Goal: Task Accomplishment & Management: Manage account settings

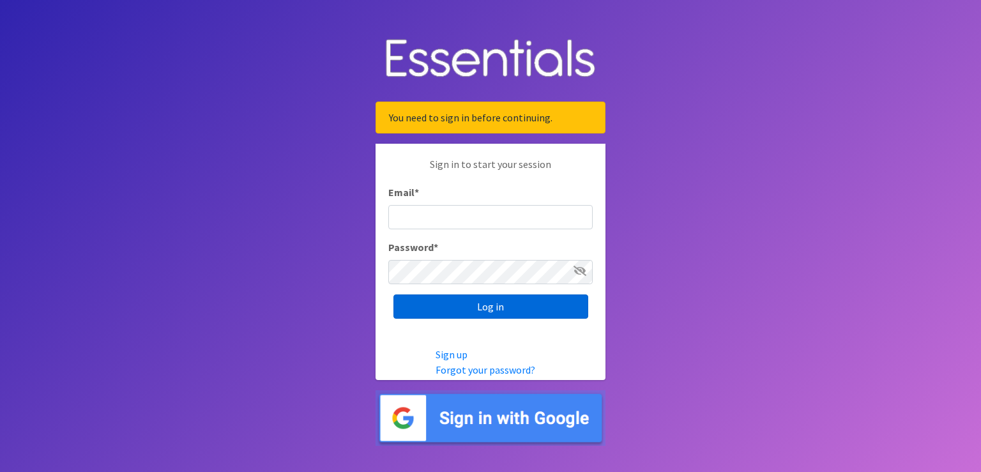
type input "[PERSON_NAME][EMAIL_ADDRESS][PERSON_NAME][DOMAIN_NAME]"
click at [483, 311] on input "Log in" at bounding box center [490, 306] width 195 height 24
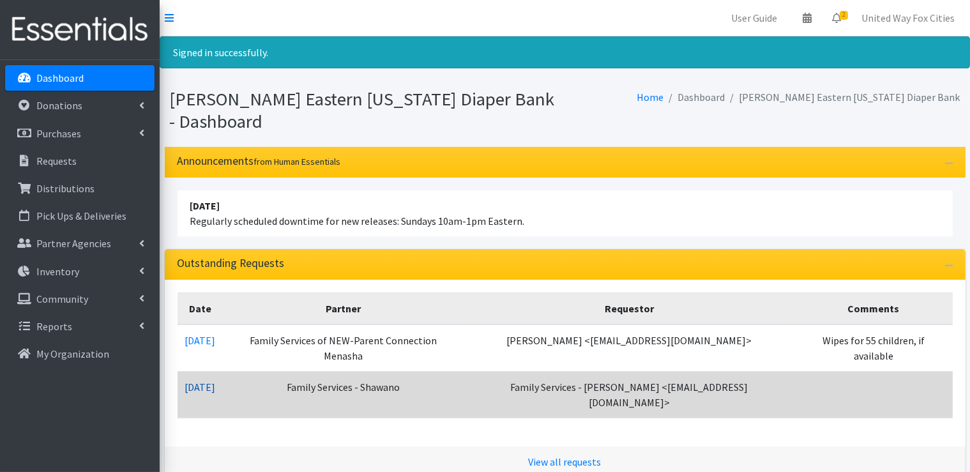
click at [216, 381] on link "09/15/2025" at bounding box center [200, 387] width 31 height 13
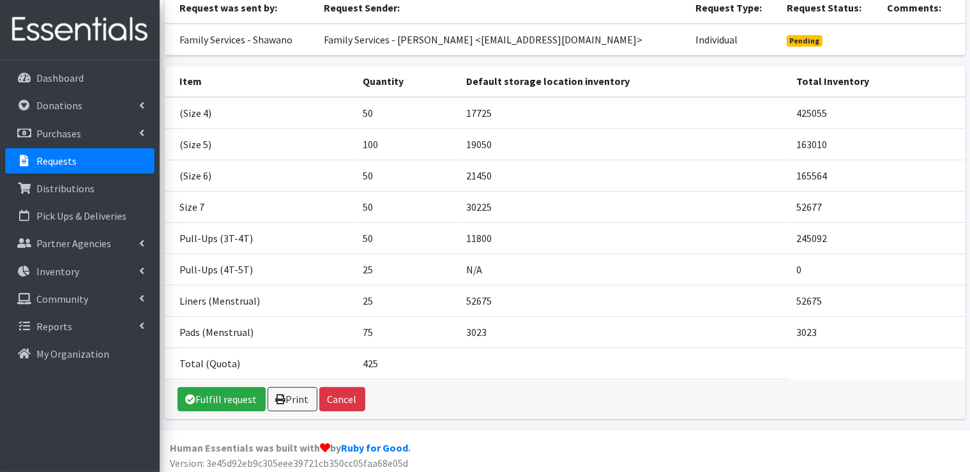
scroll to position [123, 0]
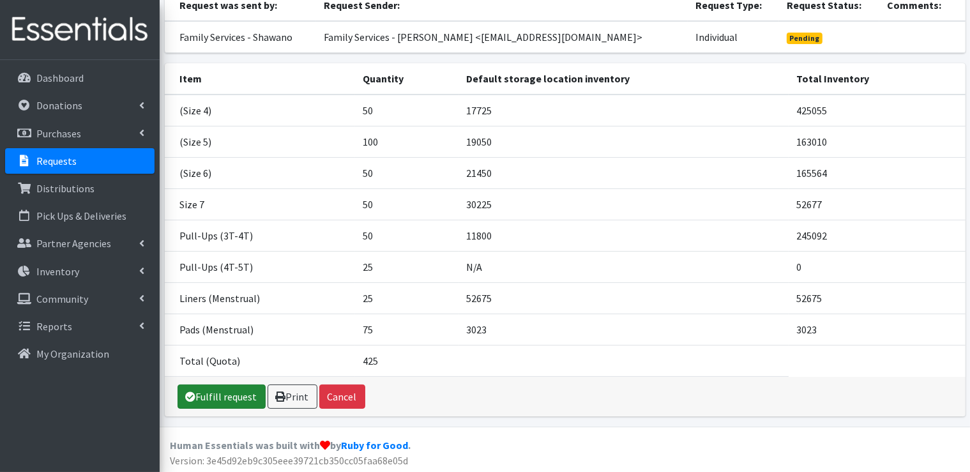
click at [242, 398] on link "Fulfill request" at bounding box center [222, 397] width 88 height 24
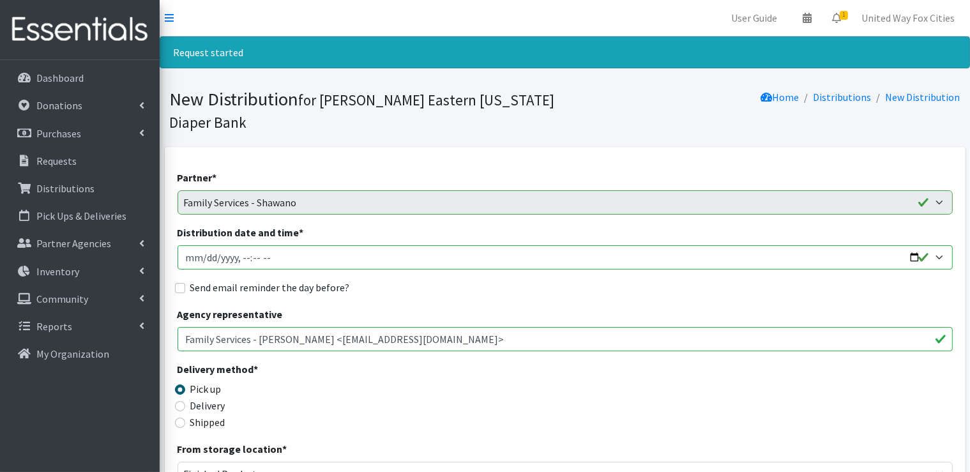
click at [289, 259] on input "Distribution date and time *" at bounding box center [565, 257] width 775 height 24
click at [912, 255] on input "Distribution date and time *" at bounding box center [565, 257] width 775 height 24
type input "2025-09-25T09:00"
click at [508, 288] on div "Send email reminder the day before?" at bounding box center [565, 287] width 775 height 15
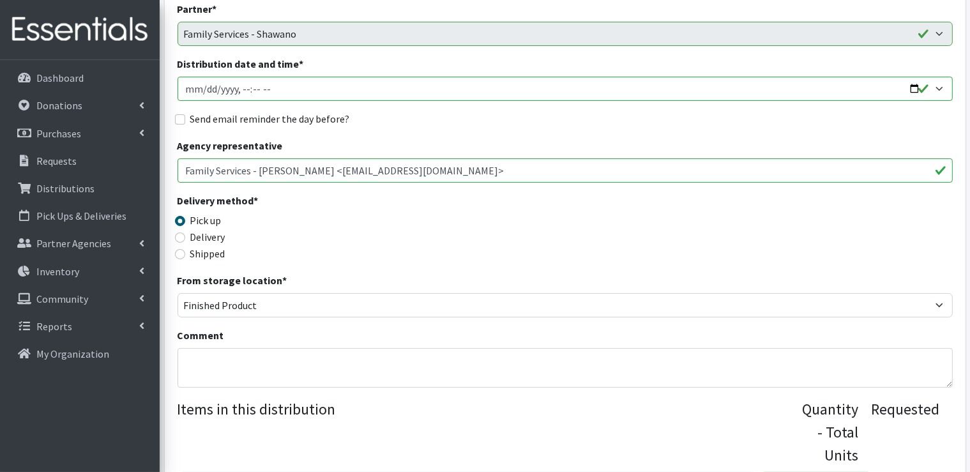
scroll to position [192, 0]
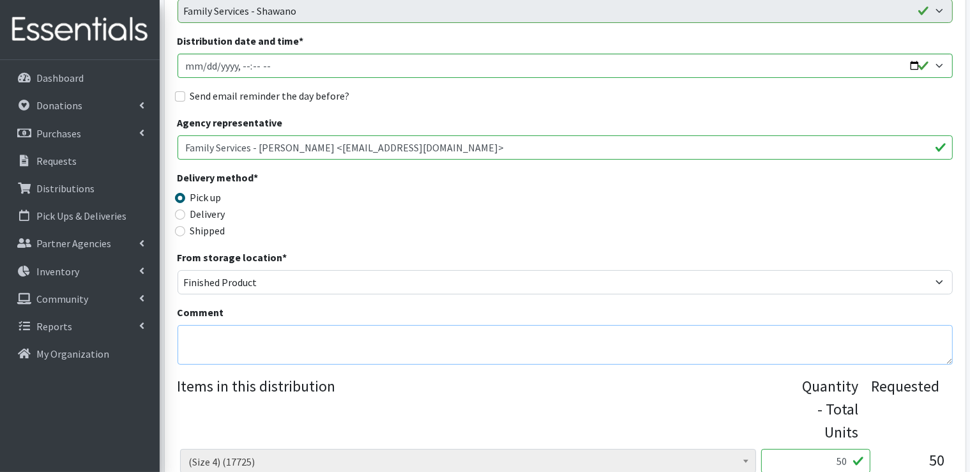
click at [250, 332] on textarea "Comment" at bounding box center [565, 345] width 775 height 40
type textarea "P"
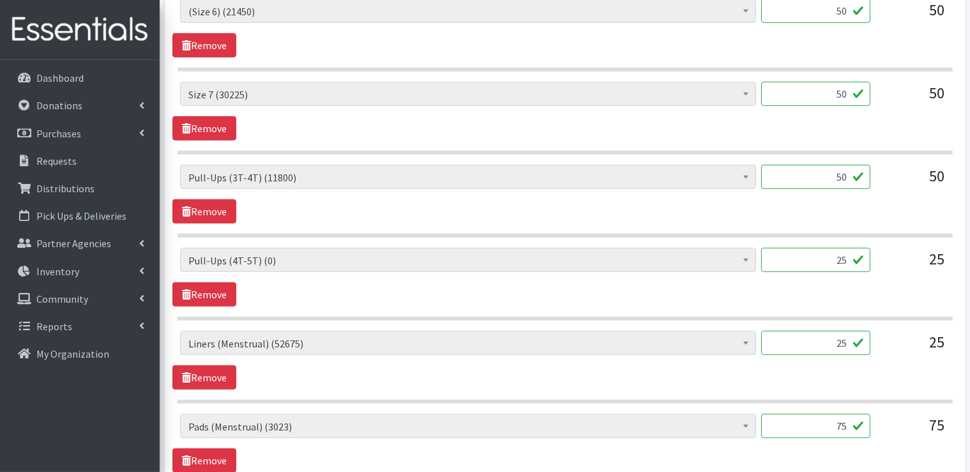
scroll to position [830, 0]
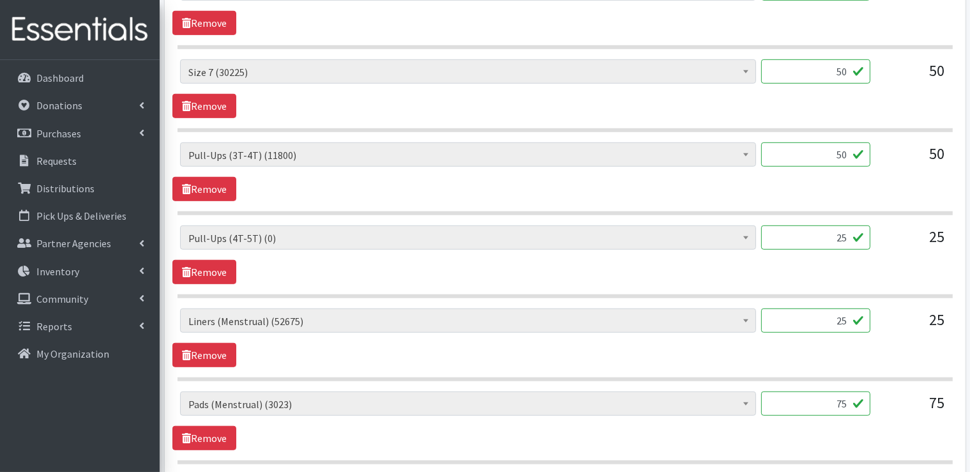
type textarea "Please pick up any time between the hours of 9am-1pm on Thursday, September 25."
click at [825, 247] on input "25" at bounding box center [815, 237] width 109 height 24
type input "5"
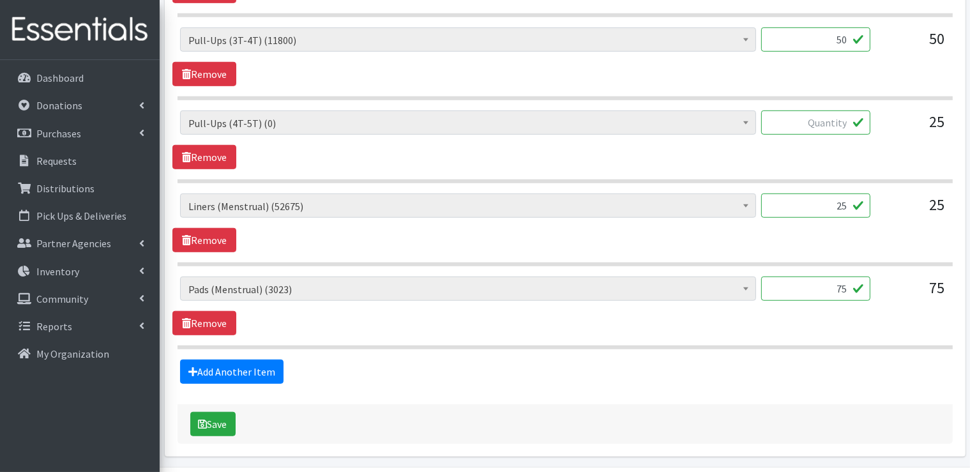
scroll to position [984, 0]
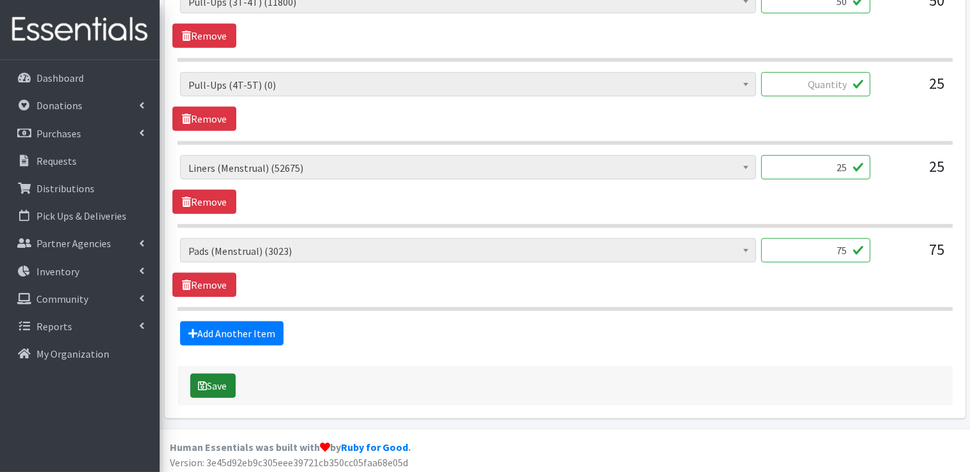
click at [218, 384] on button "Save" at bounding box center [212, 386] width 45 height 24
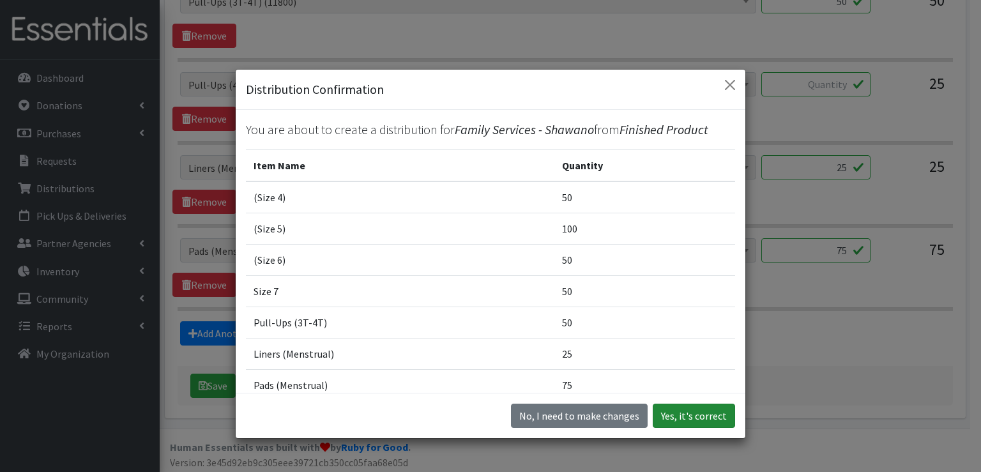
click at [707, 420] on button "Yes, it's correct" at bounding box center [694, 416] width 82 height 24
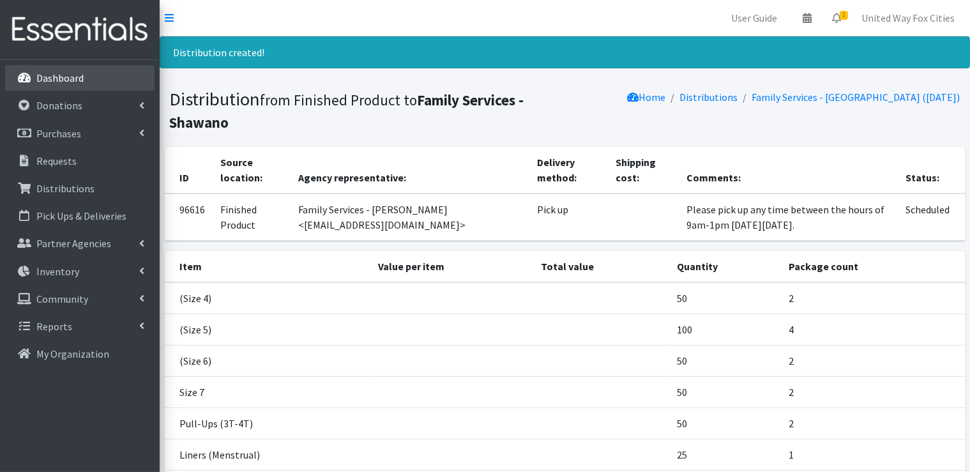
click at [61, 78] on p "Dashboard" at bounding box center [59, 78] width 47 height 13
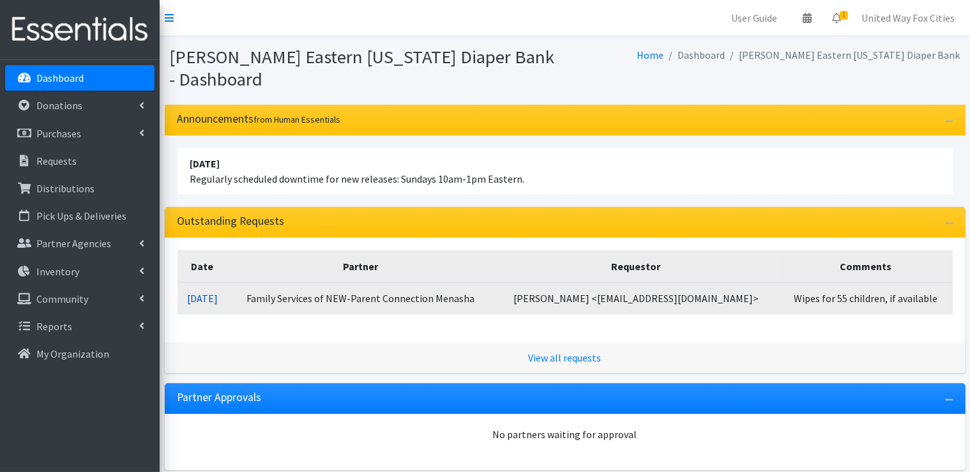
click at [218, 302] on link "[DATE]" at bounding box center [202, 298] width 31 height 13
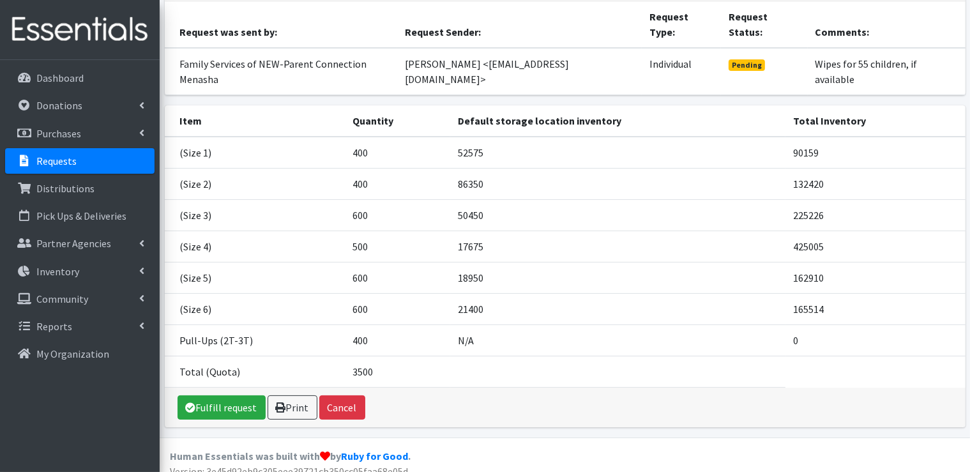
scroll to position [144, 0]
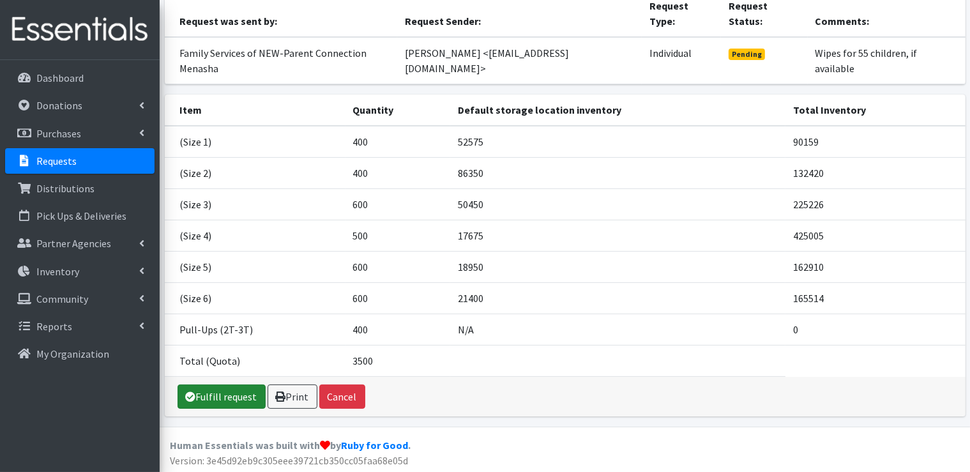
click at [235, 395] on link "Fulfill request" at bounding box center [222, 397] width 88 height 24
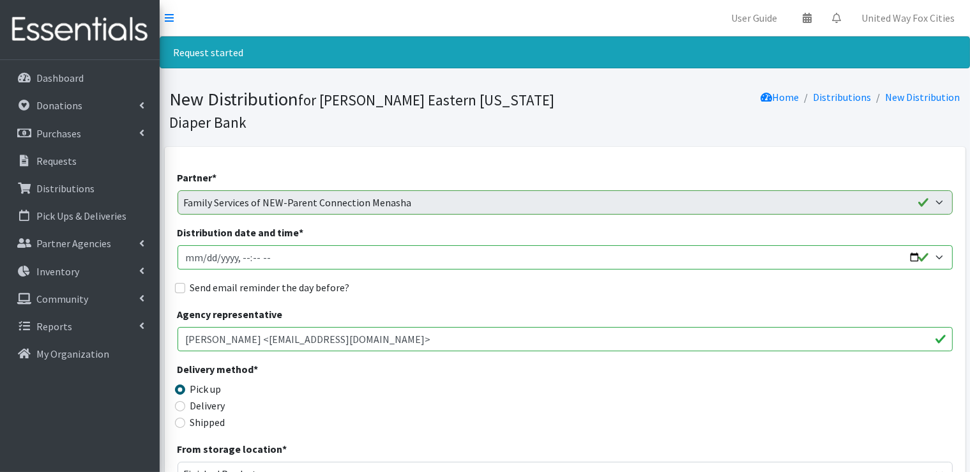
click at [309, 265] on input "Distribution date and time *" at bounding box center [565, 257] width 775 height 24
click at [912, 257] on input "Distribution date and time *" at bounding box center [565, 257] width 775 height 24
type input "2025-09-25T09:00"
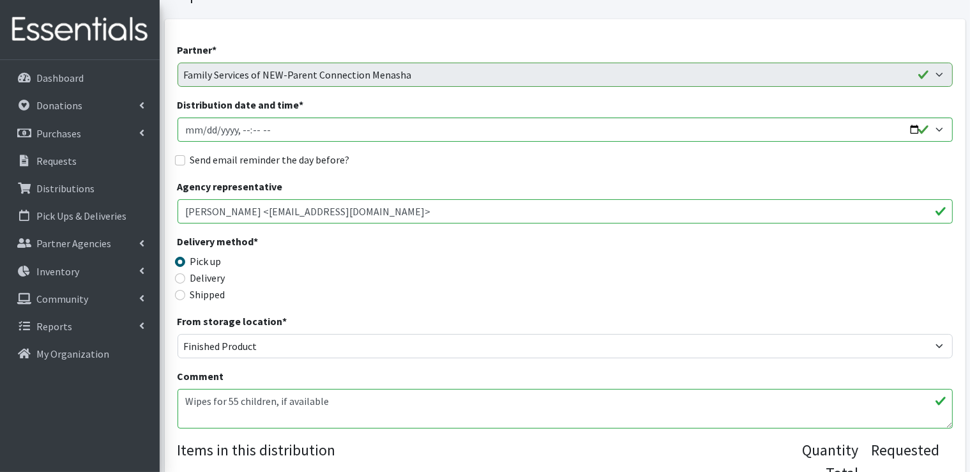
scroll to position [192, 0]
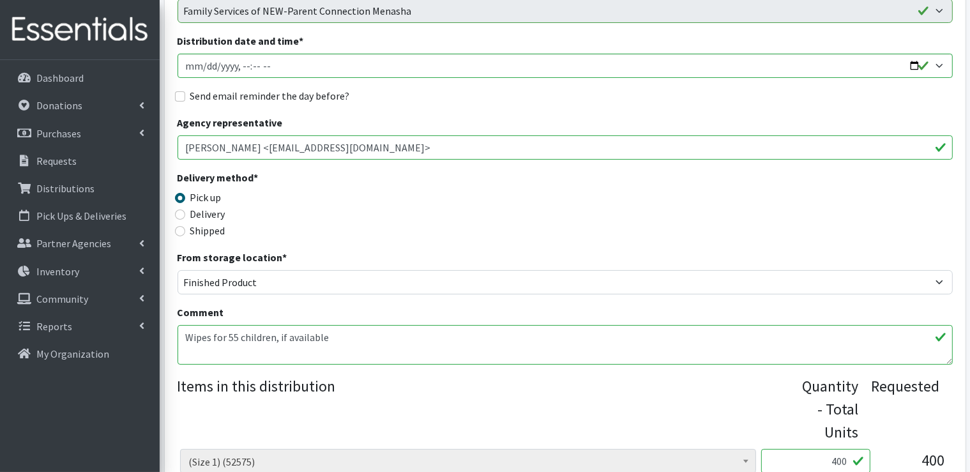
click at [363, 337] on textarea "Wipes for 55 children, if available" at bounding box center [565, 345] width 775 height 40
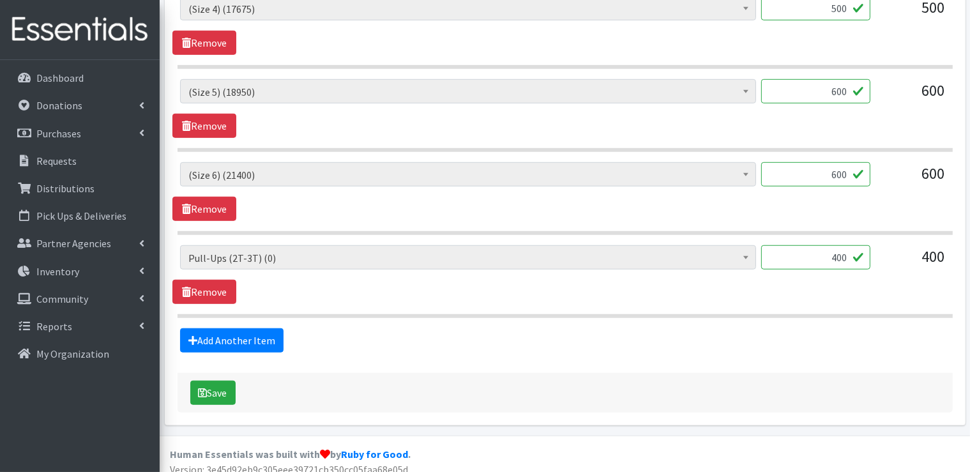
scroll to position [894, 0]
type textarea "Wipes for 55 children, if available. Please pick up anytime between the hours o…"
click at [832, 260] on input "400" at bounding box center [815, 257] width 109 height 24
type input "0"
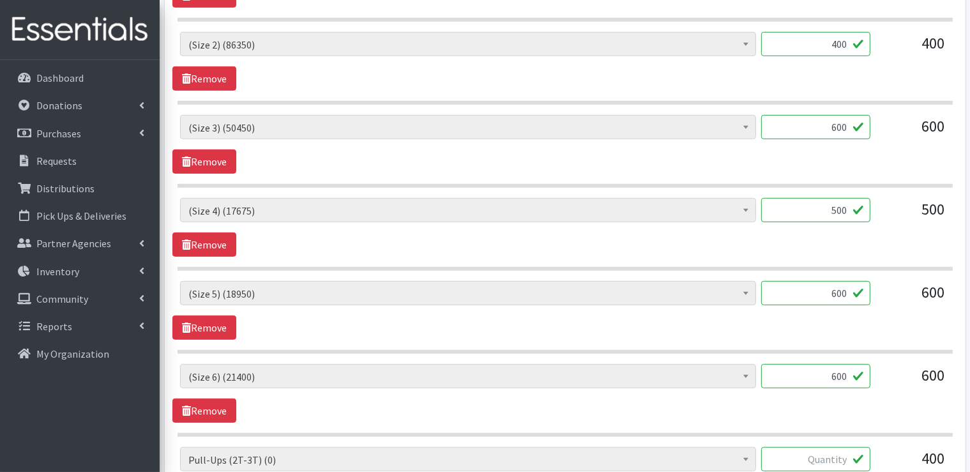
scroll to position [639, 0]
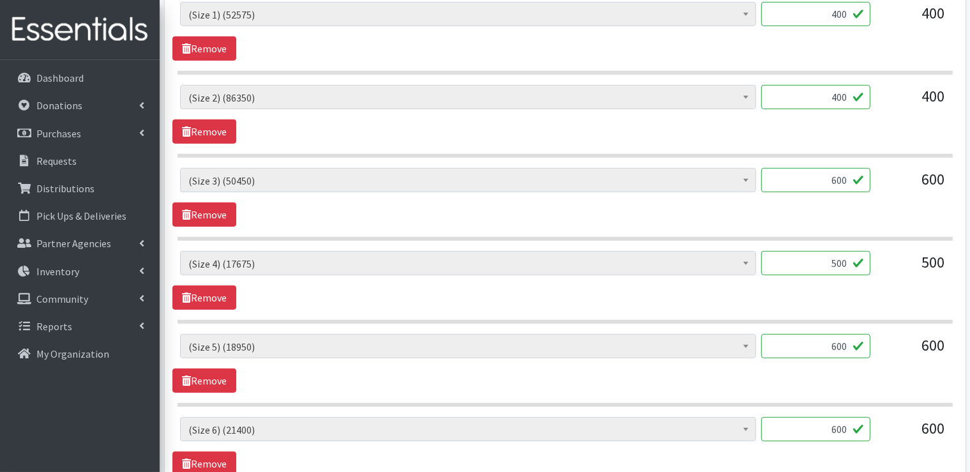
click at [836, 178] on input "600" at bounding box center [815, 180] width 109 height 24
type input "800"
click at [838, 260] on input "500" at bounding box center [815, 263] width 109 height 24
type input "800"
click at [836, 178] on input "800" at bounding box center [815, 180] width 109 height 24
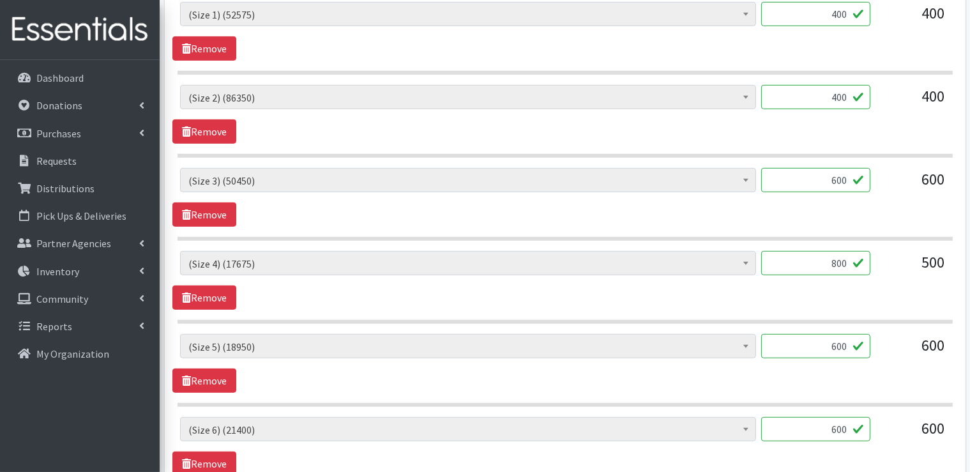
type input "600"
click at [836, 261] on input "800" at bounding box center [815, 263] width 109 height 24
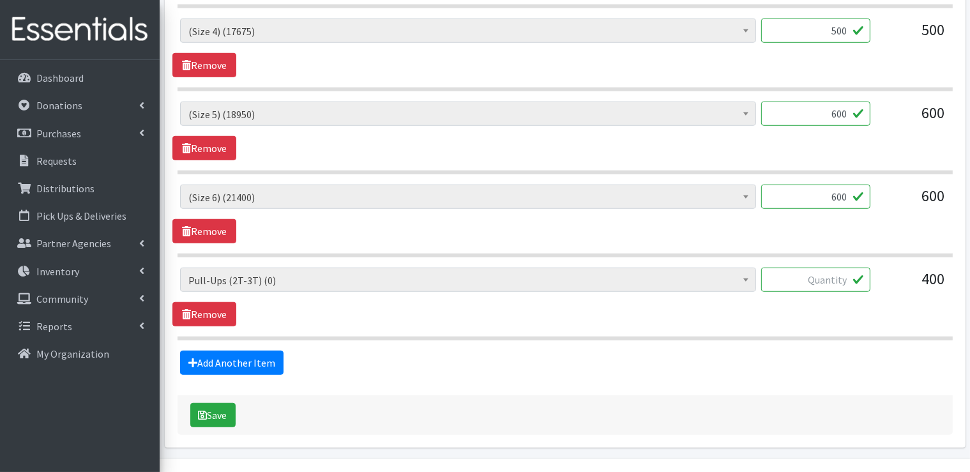
scroll to position [894, 0]
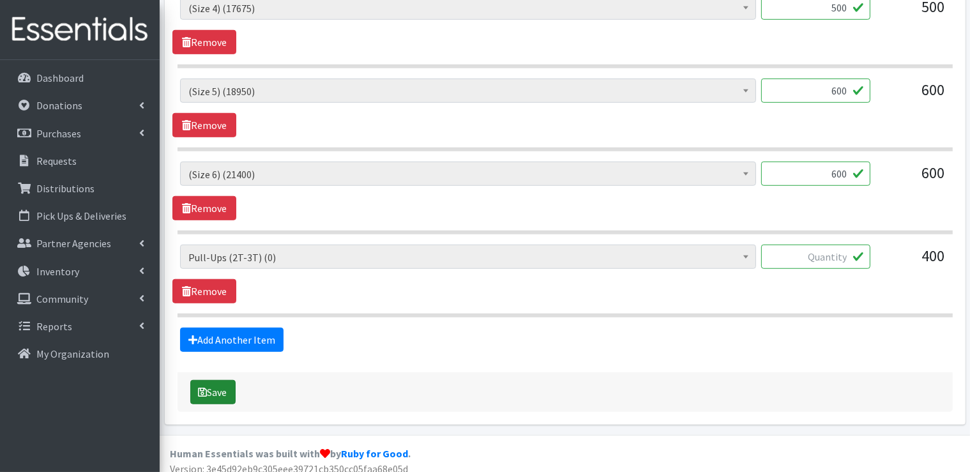
type input "500"
click at [209, 397] on button "Save" at bounding box center [212, 392] width 45 height 24
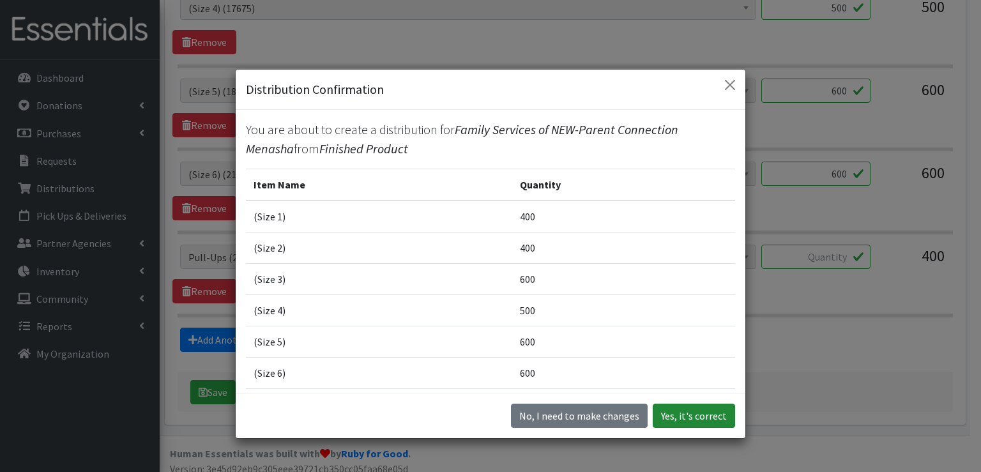
click at [683, 423] on button "Yes, it's correct" at bounding box center [694, 416] width 82 height 24
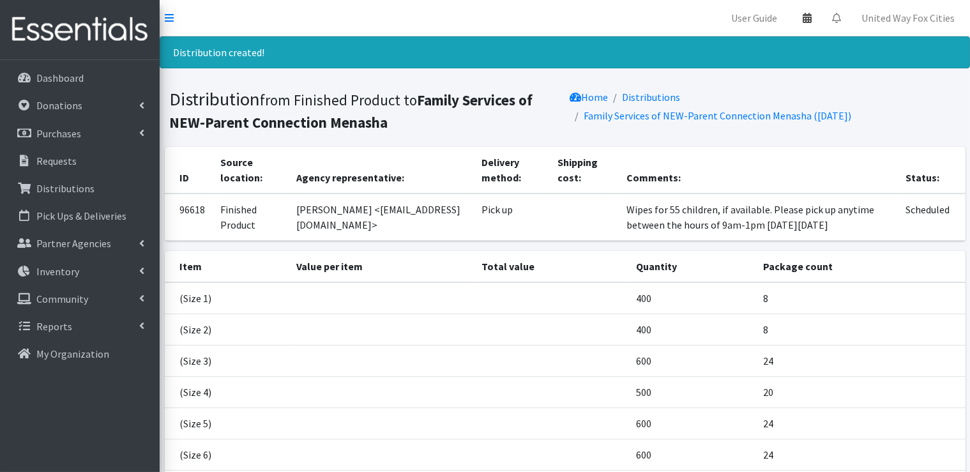
click at [811, 20] on icon at bounding box center [807, 18] width 9 height 10
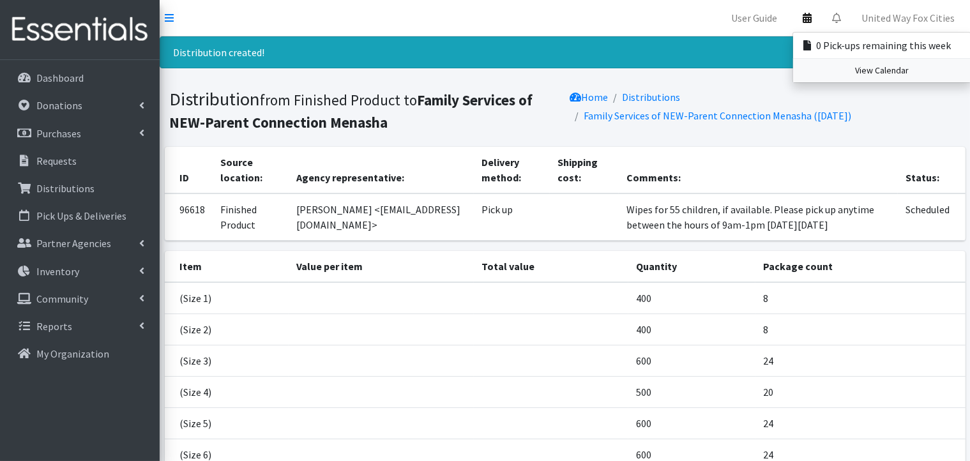
click at [879, 75] on link "View Calendar" at bounding box center [882, 71] width 178 height 24
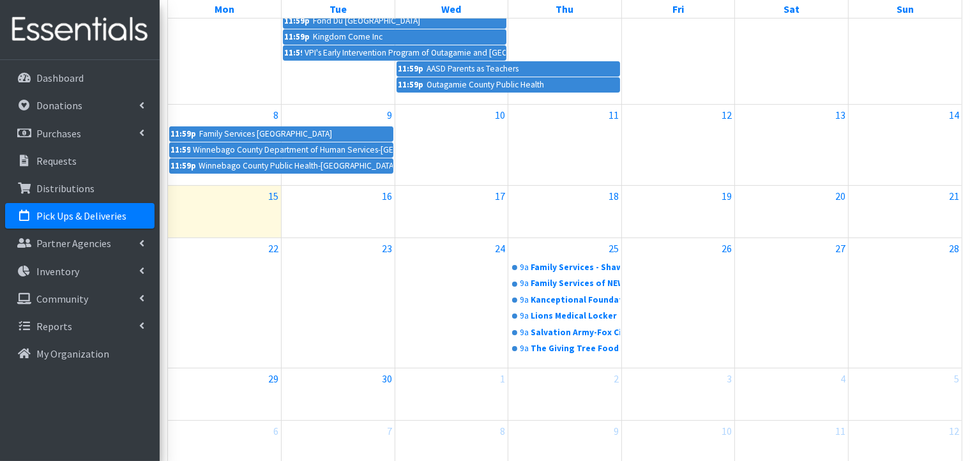
scroll to position [256, 0]
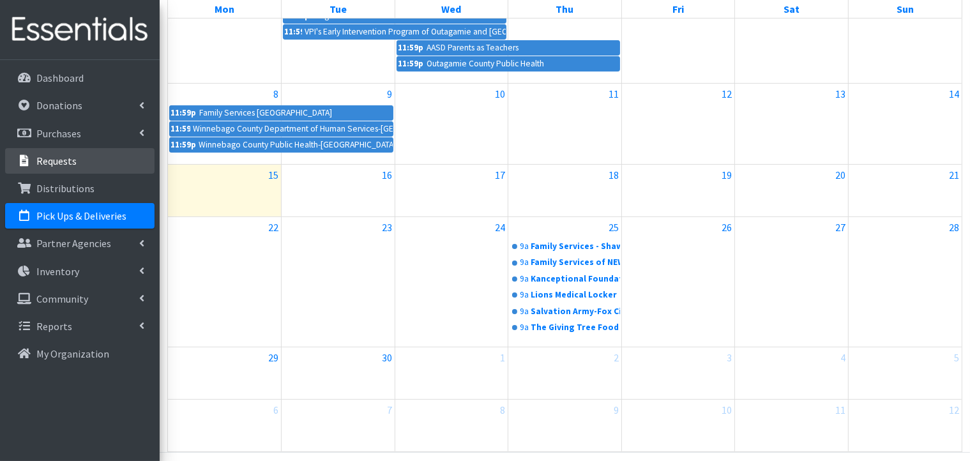
click at [64, 160] on p "Requests" at bounding box center [56, 161] width 40 height 13
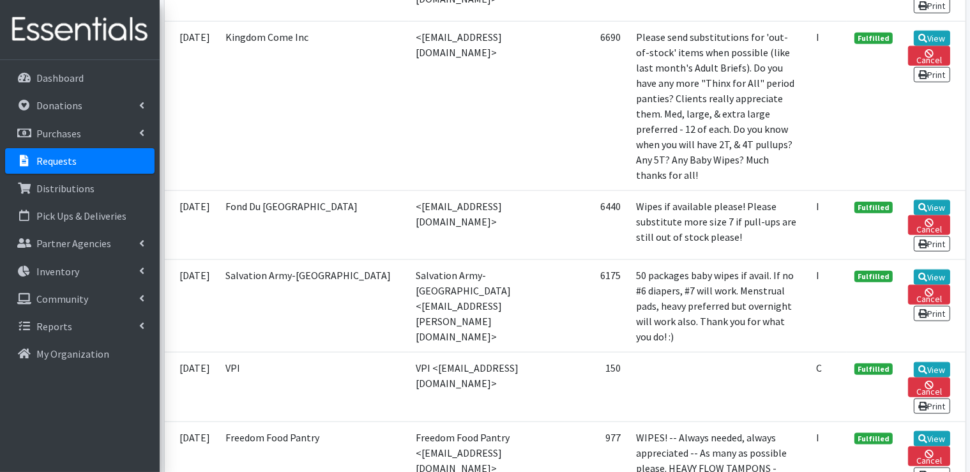
scroll to position [1469, 0]
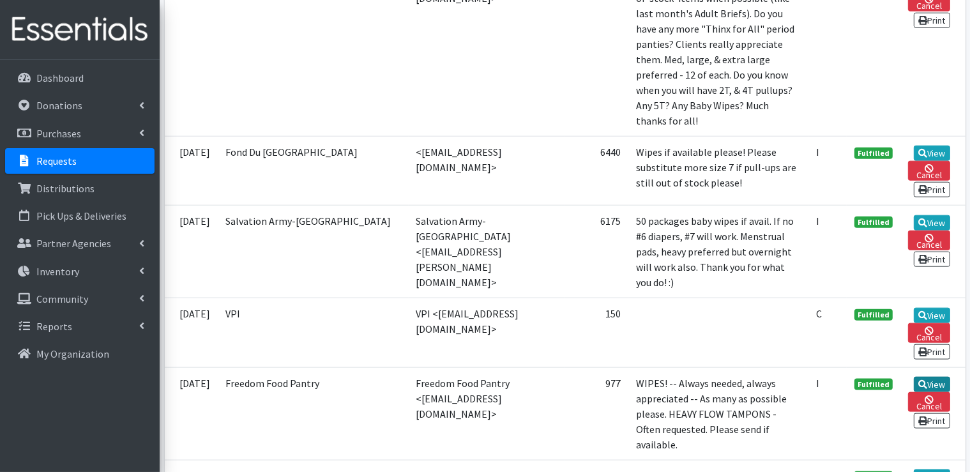
click at [940, 377] on link "View" at bounding box center [932, 384] width 36 height 15
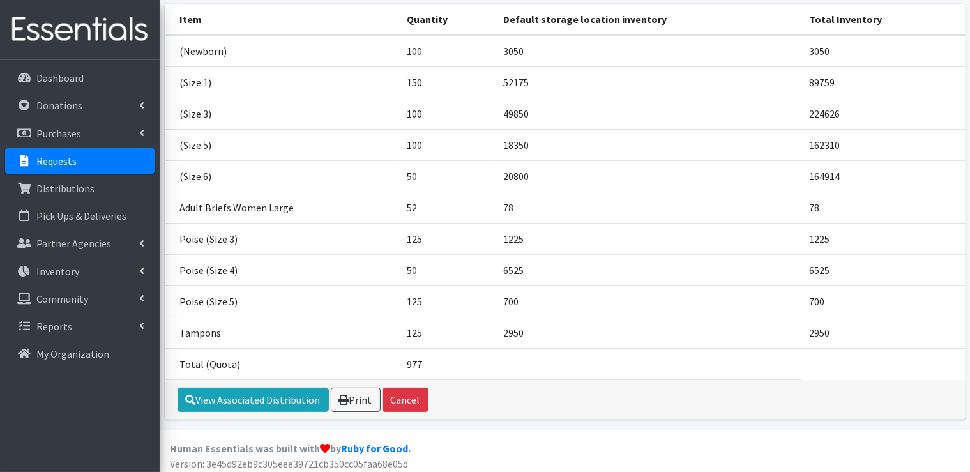
scroll to position [215, 0]
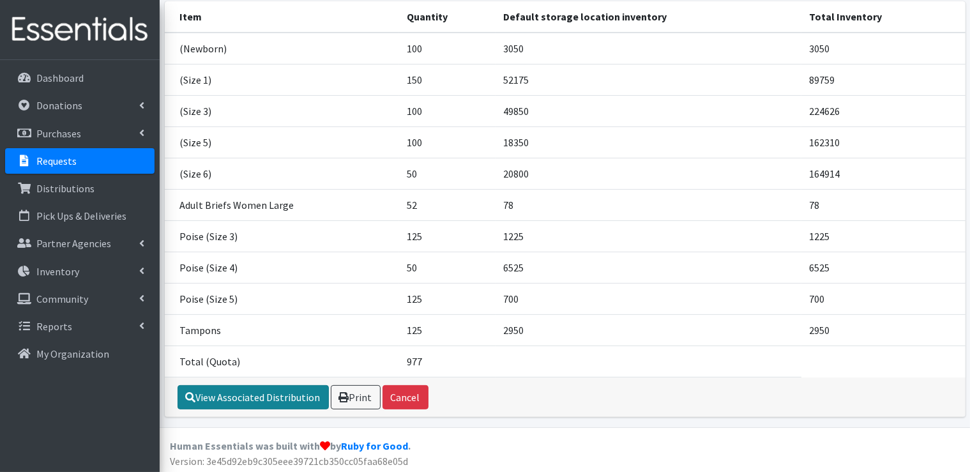
click at [271, 397] on link "View Associated Distribution" at bounding box center [253, 397] width 151 height 24
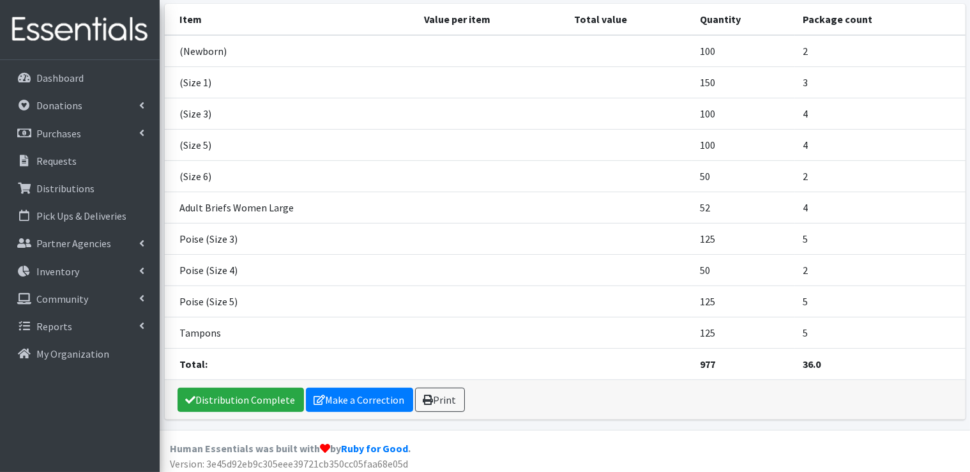
scroll to position [202, 0]
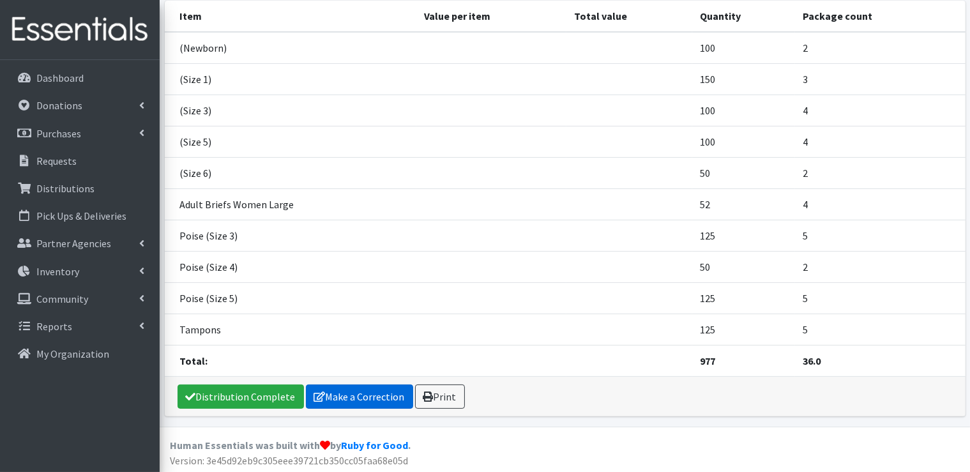
click at [362, 399] on link "Make a Correction" at bounding box center [359, 397] width 107 height 24
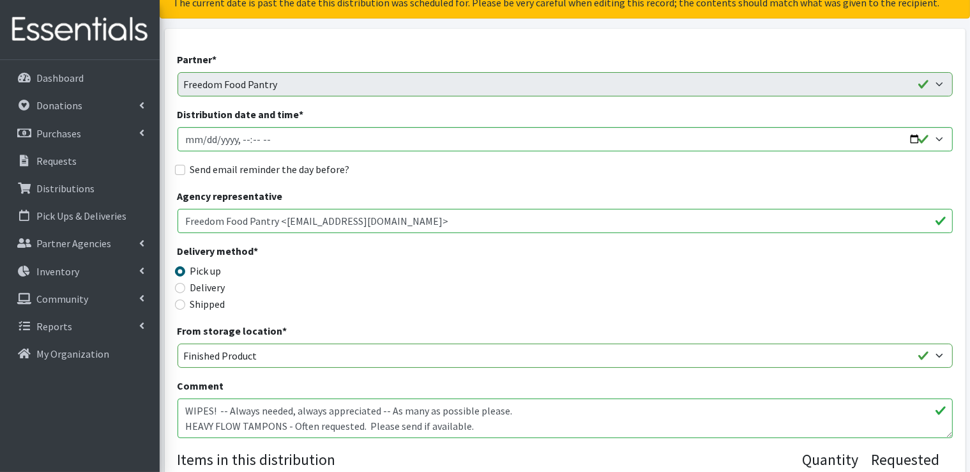
scroll to position [192, 0]
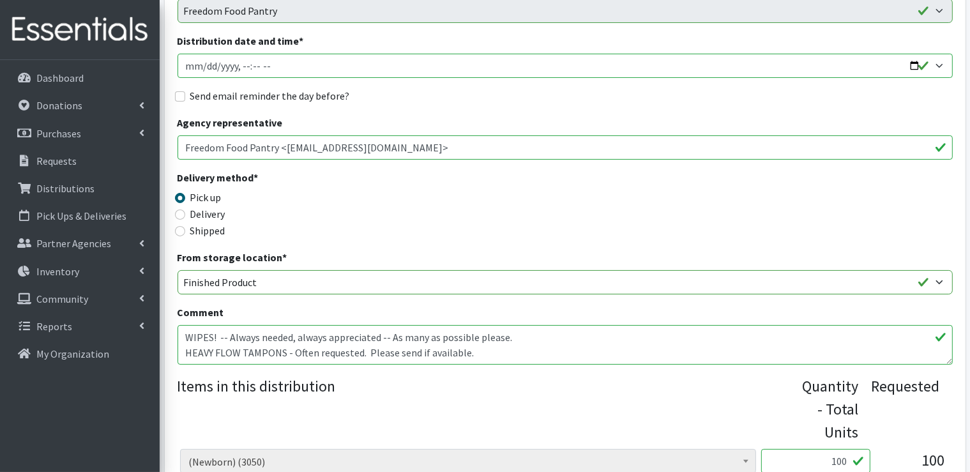
click at [383, 66] on input "Distribution date and time *" at bounding box center [565, 66] width 775 height 24
click at [913, 68] on input "Distribution date and time *" at bounding box center [565, 66] width 775 height 24
type input "[DATE]T09:00"
click at [611, 219] on div "Delivery method * Pick up Delivery Shipped Shipping cost" at bounding box center [565, 210] width 775 height 80
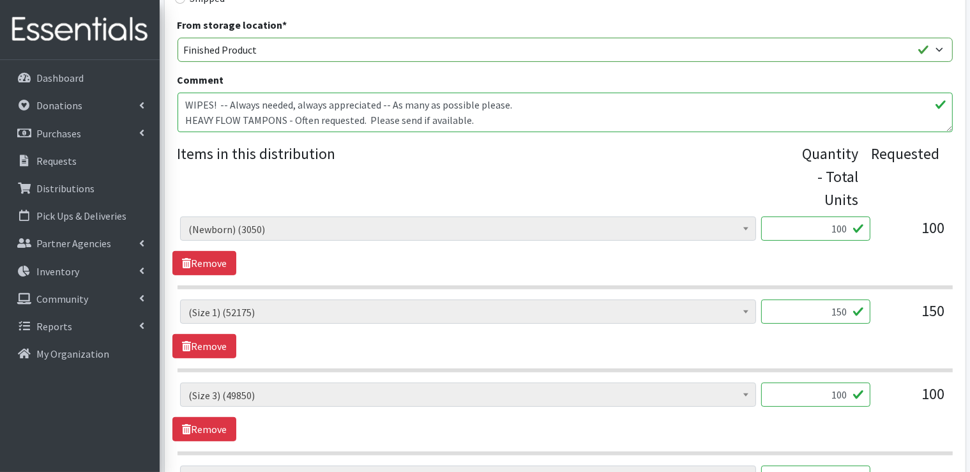
scroll to position [447, 0]
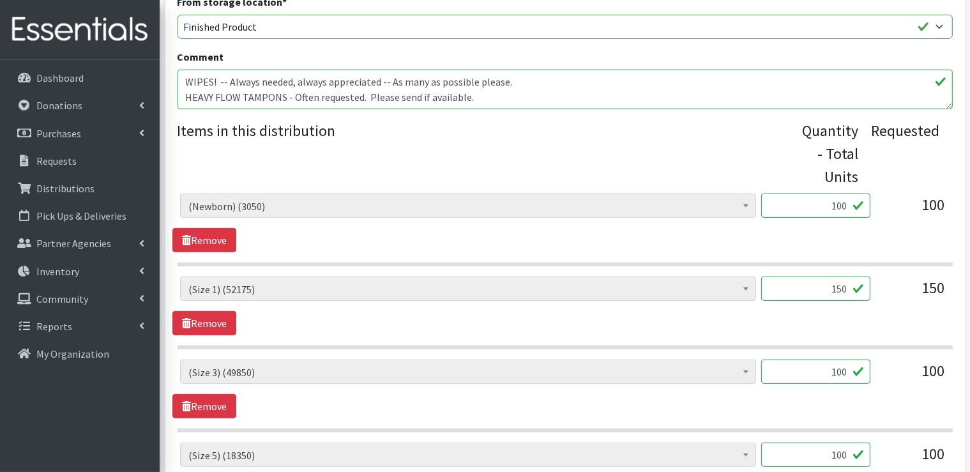
click at [846, 289] on input "150" at bounding box center [815, 289] width 109 height 24
type input "1"
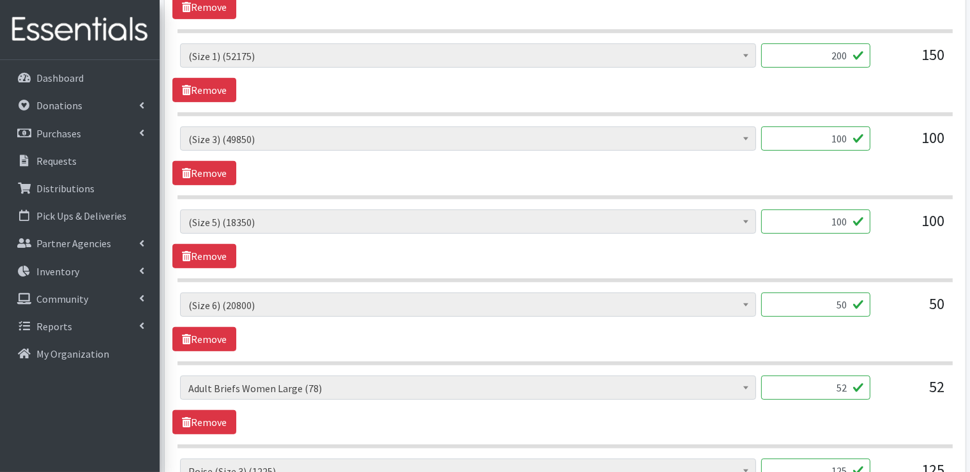
scroll to position [703, 0]
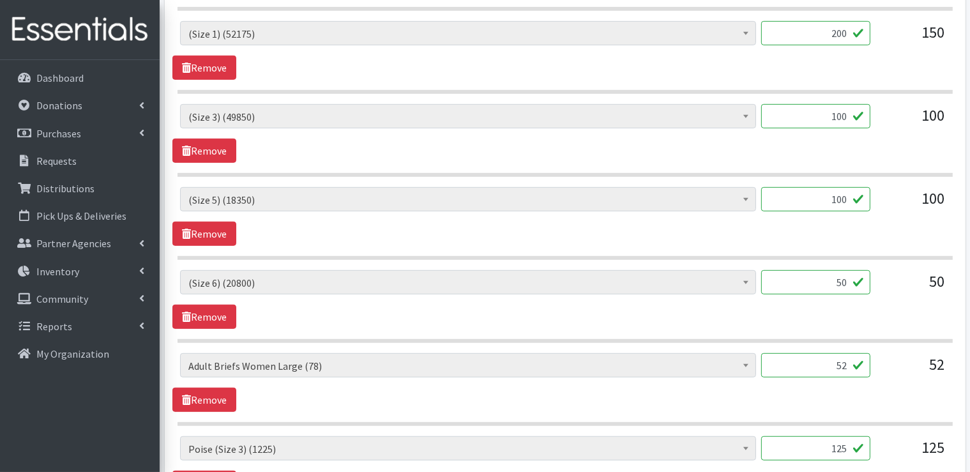
type input "200"
click at [841, 282] on input "50" at bounding box center [815, 282] width 109 height 24
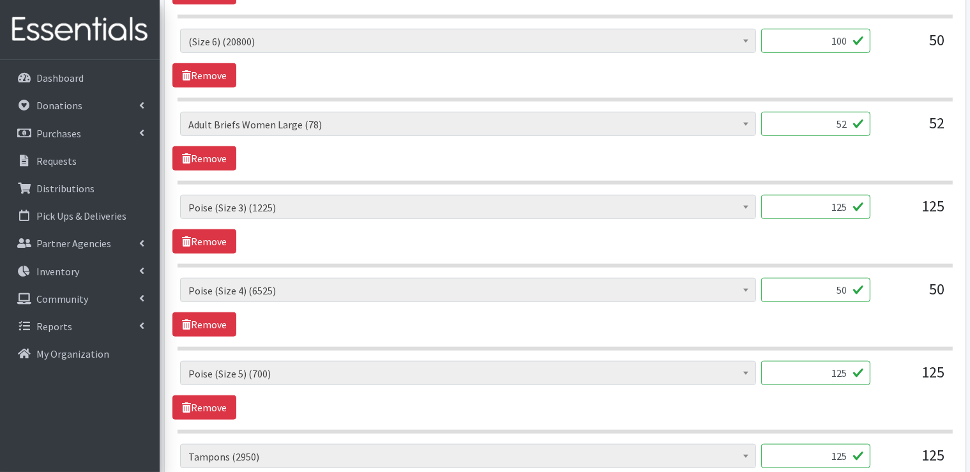
scroll to position [1149, 0]
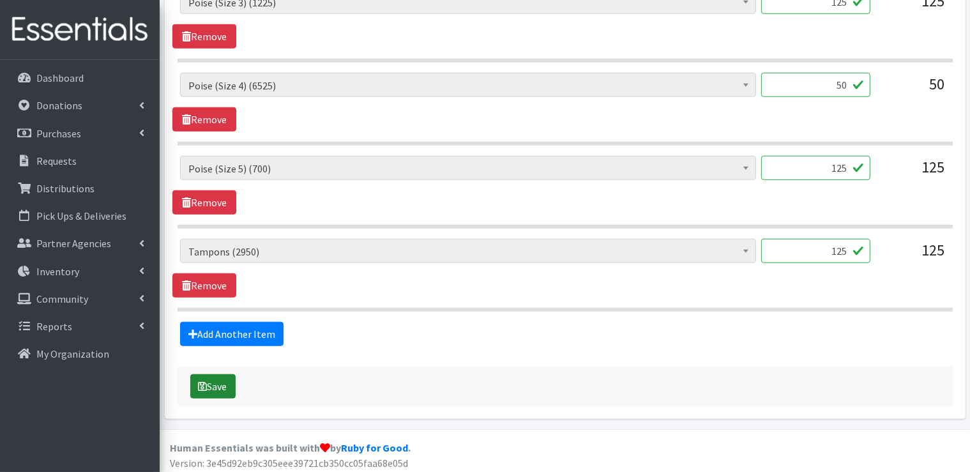
type input "100"
click at [217, 387] on button "Save" at bounding box center [212, 386] width 45 height 24
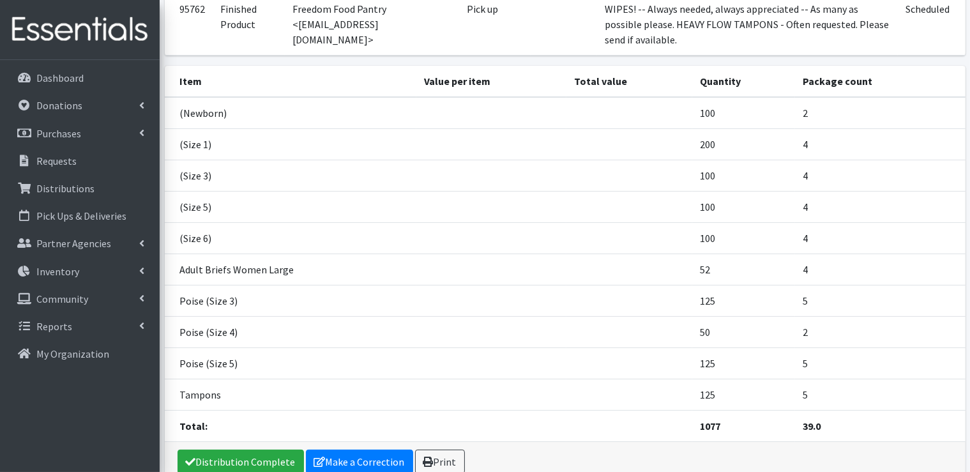
scroll to position [243, 0]
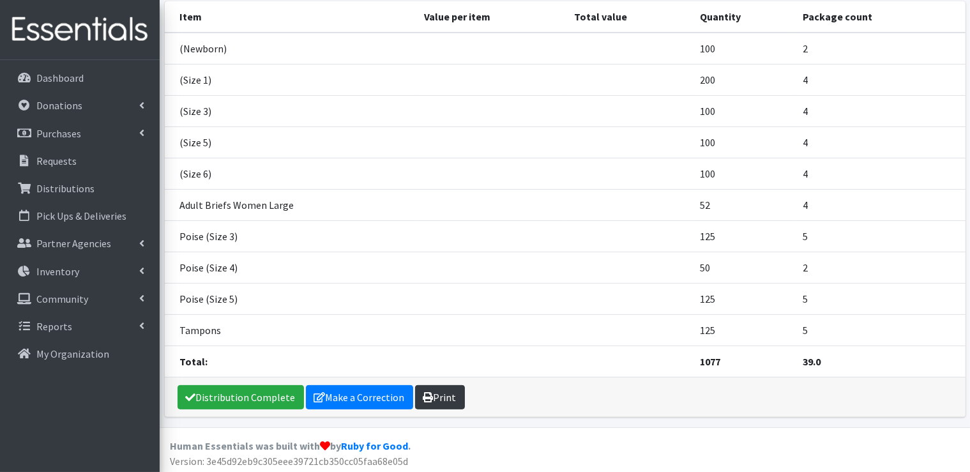
click at [438, 390] on link "Print" at bounding box center [440, 397] width 50 height 24
click at [63, 158] on p "Requests" at bounding box center [56, 161] width 40 height 13
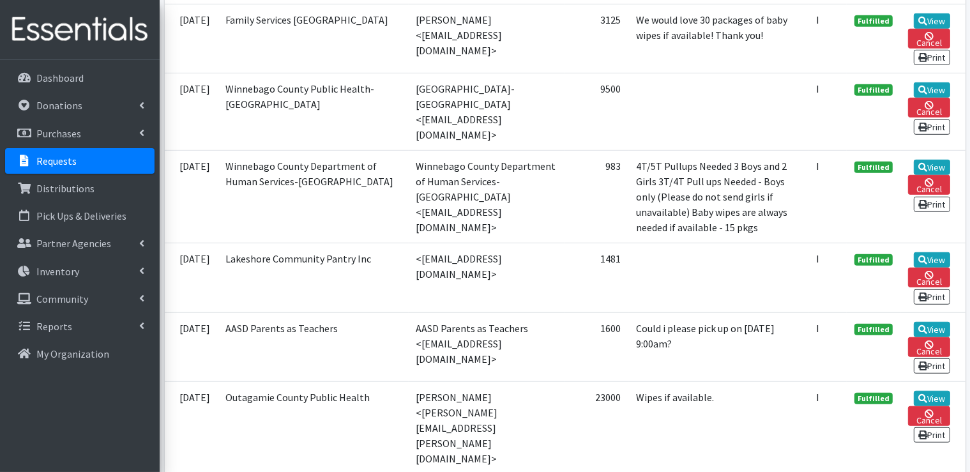
scroll to position [830, 0]
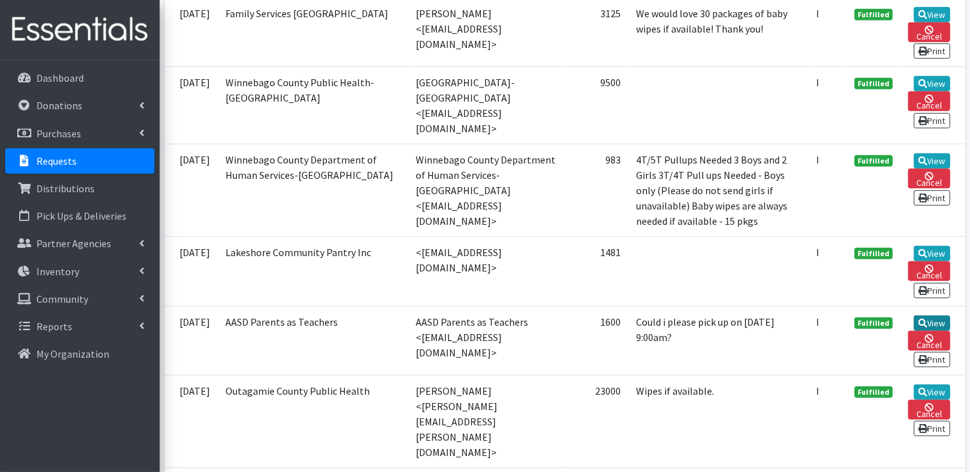
click at [935, 316] on link "View" at bounding box center [932, 323] width 36 height 15
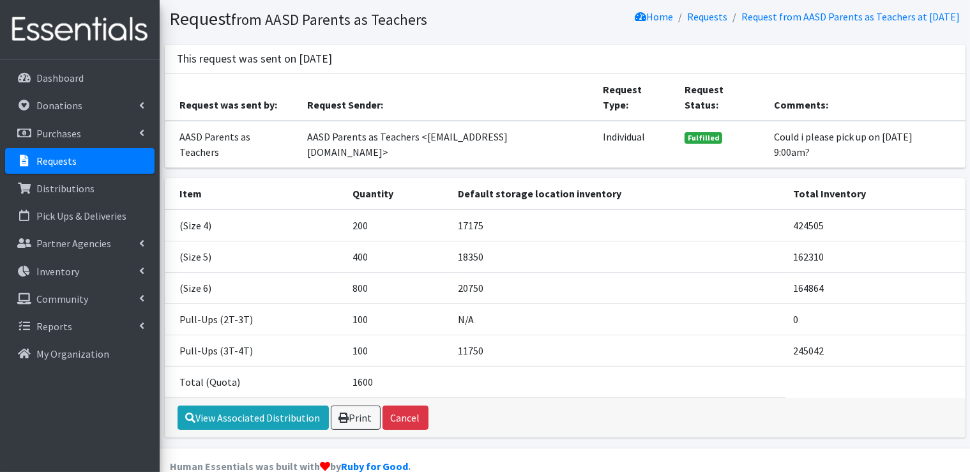
scroll to position [59, 0]
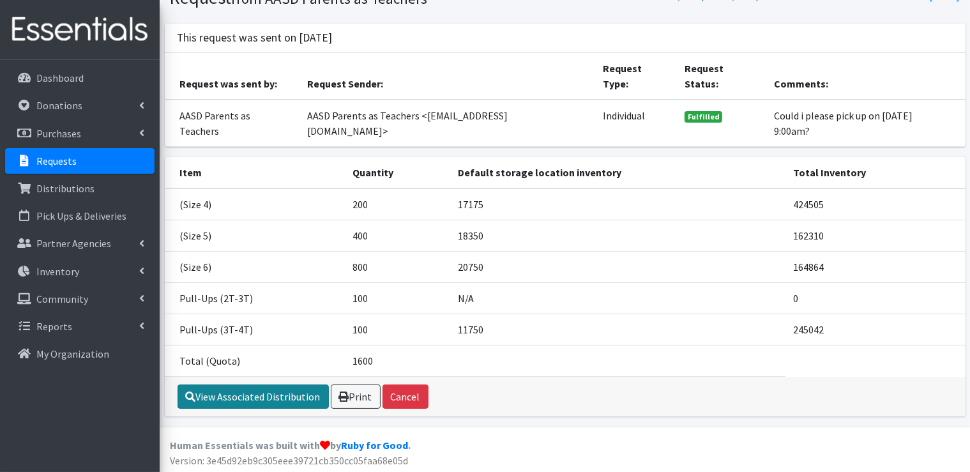
click at [276, 392] on link "View Associated Distribution" at bounding box center [253, 397] width 151 height 24
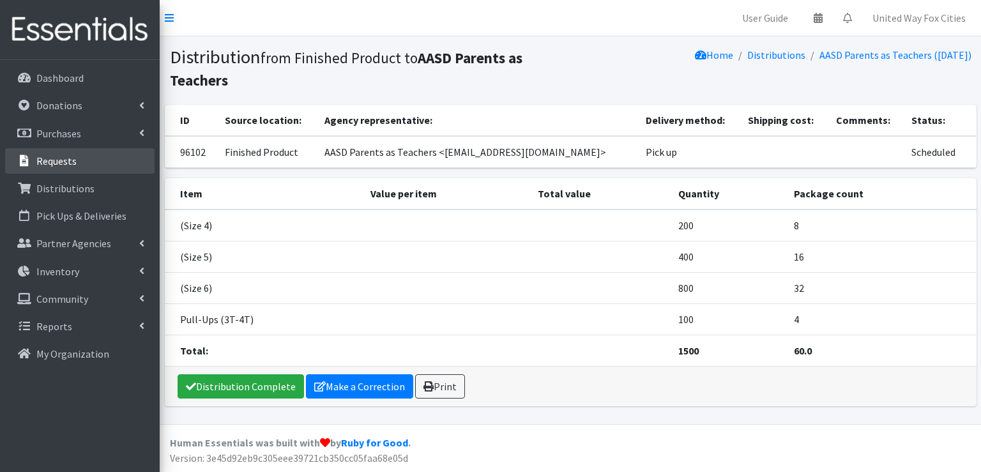
click at [65, 163] on p "Requests" at bounding box center [56, 161] width 40 height 13
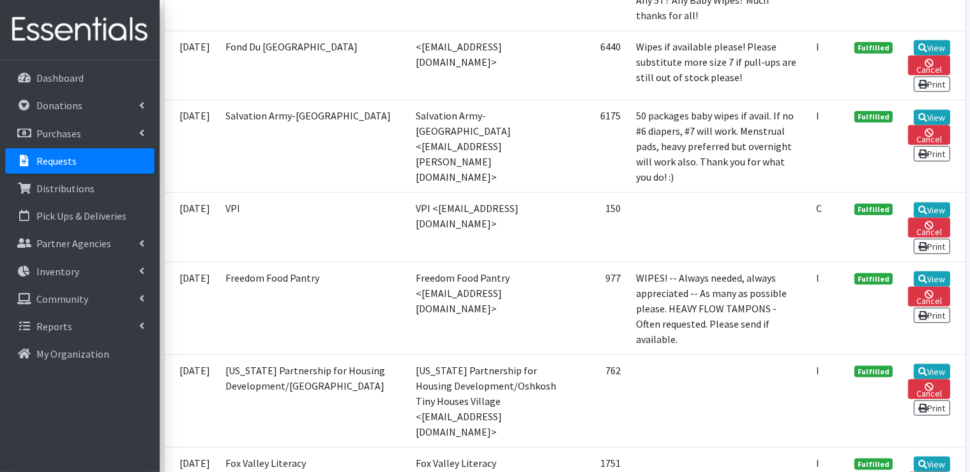
scroll to position [1597, 0]
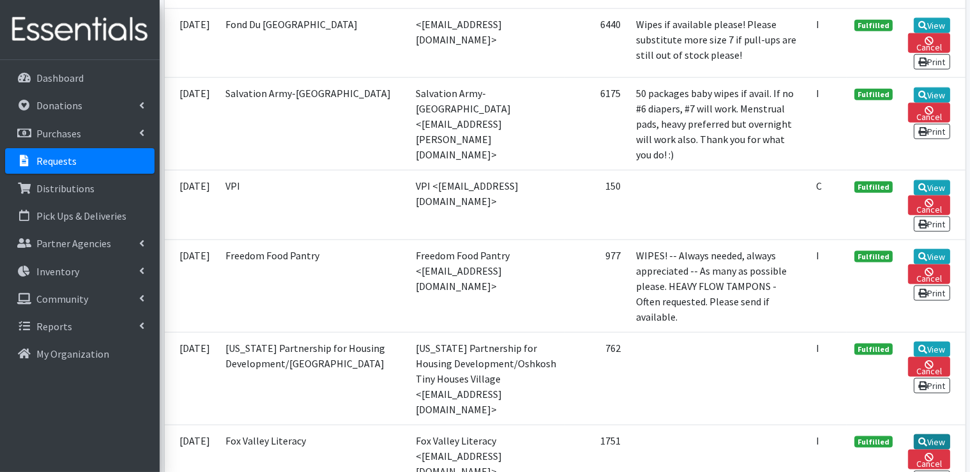
click at [941, 434] on link "View" at bounding box center [932, 441] width 36 height 15
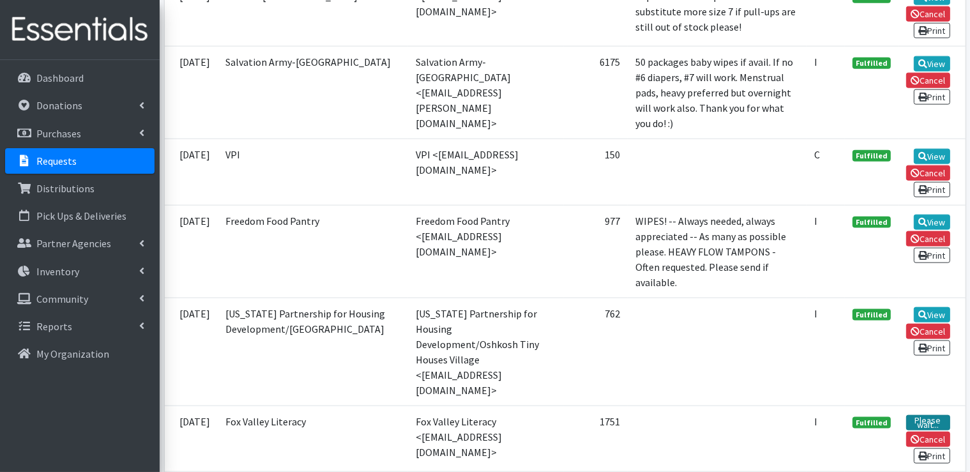
scroll to position [1612, 0]
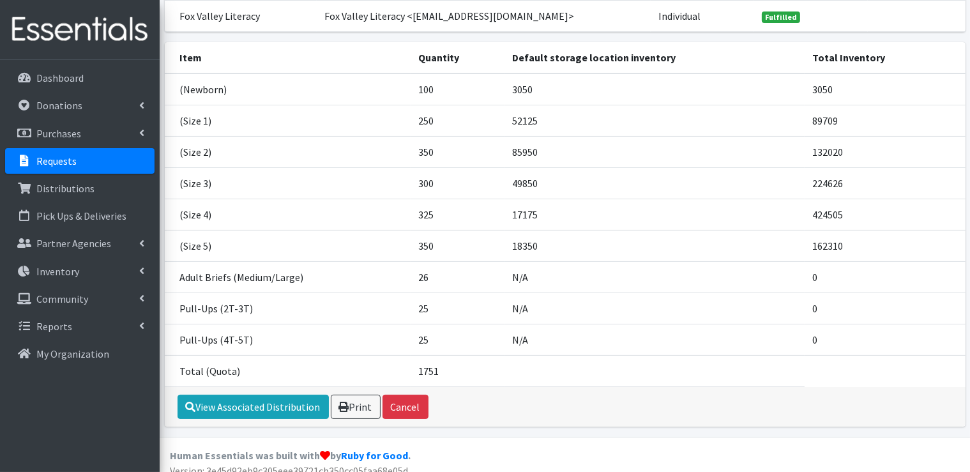
scroll to position [153, 0]
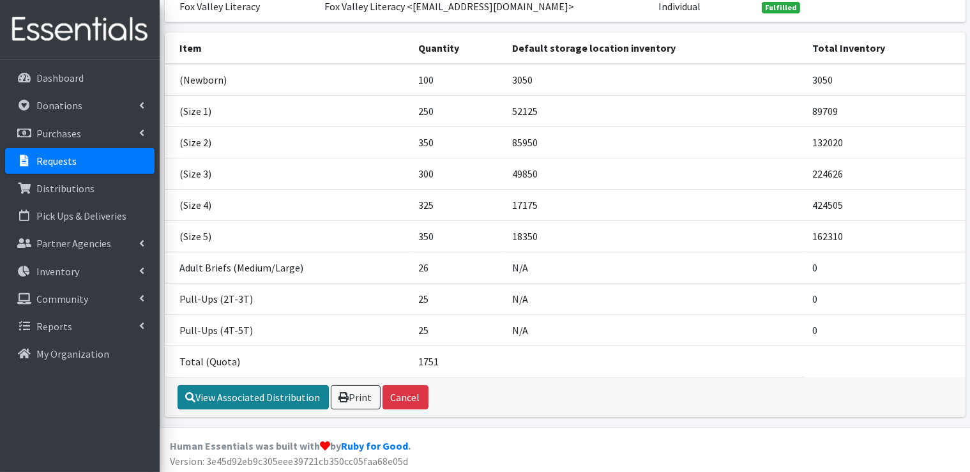
click at [281, 394] on link "View Associated Distribution" at bounding box center [253, 397] width 151 height 24
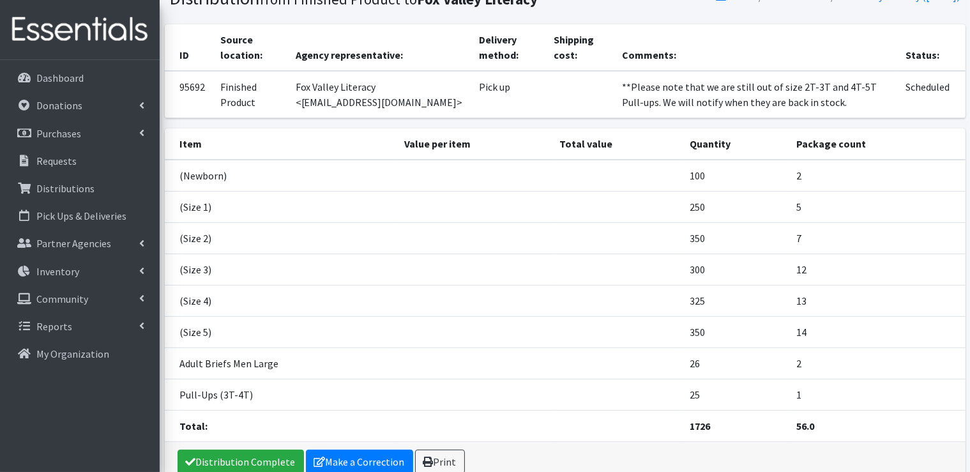
scroll to position [124, 0]
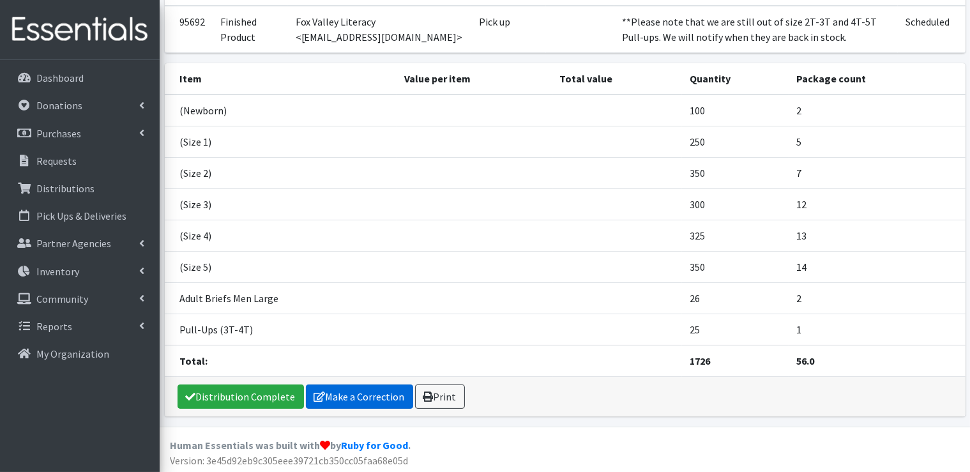
click at [346, 399] on link "Make a Correction" at bounding box center [359, 397] width 107 height 24
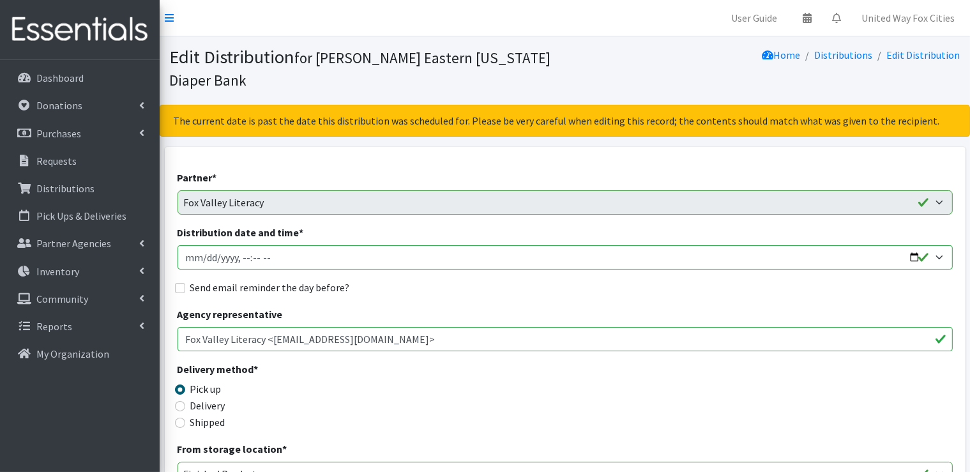
click at [315, 255] on input "Distribution date and time *" at bounding box center [565, 257] width 775 height 24
click at [915, 259] on input "Distribution date and time *" at bounding box center [565, 257] width 775 height 24
type input "2025-09-25T09:00"
click at [494, 307] on div "Agency representative Fox Valley Literacy <vered@foxvalleylit.org>" at bounding box center [565, 329] width 775 height 45
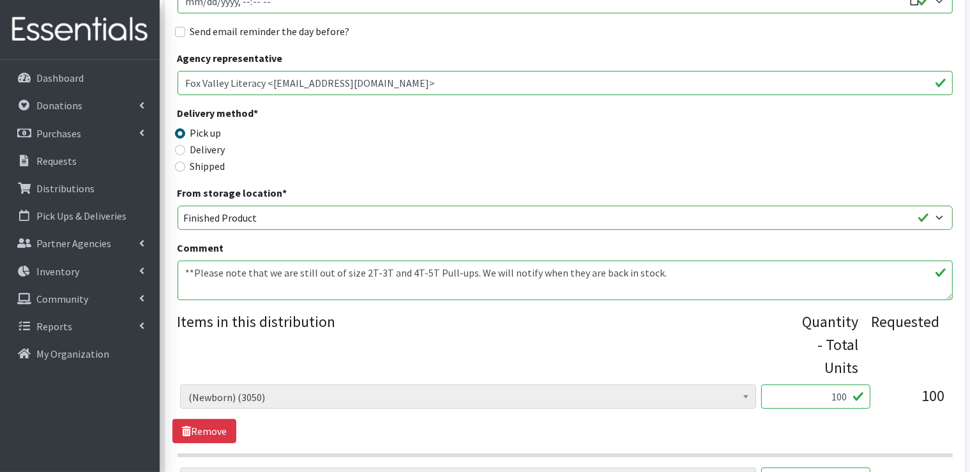
scroll to position [319, 0]
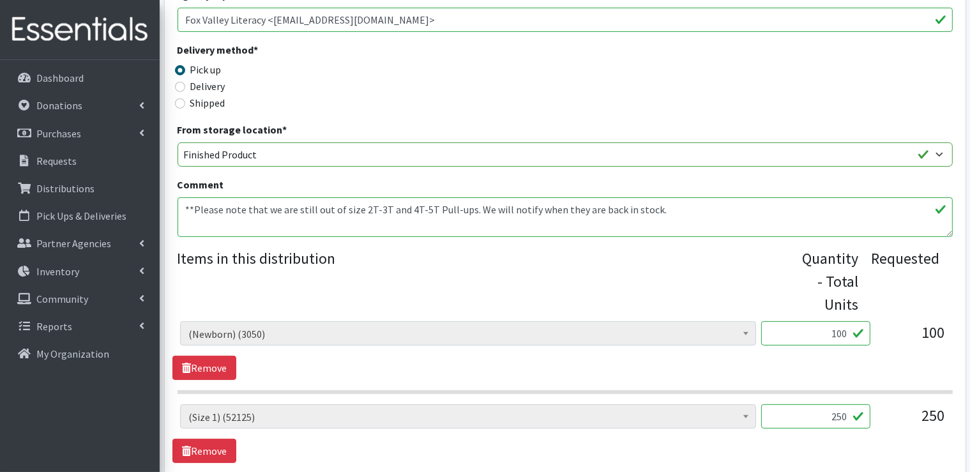
click at [653, 208] on textarea "**Please note that we are still out of size 2T-3T and 4T-5T Pull-ups. We will n…" at bounding box center [565, 217] width 775 height 40
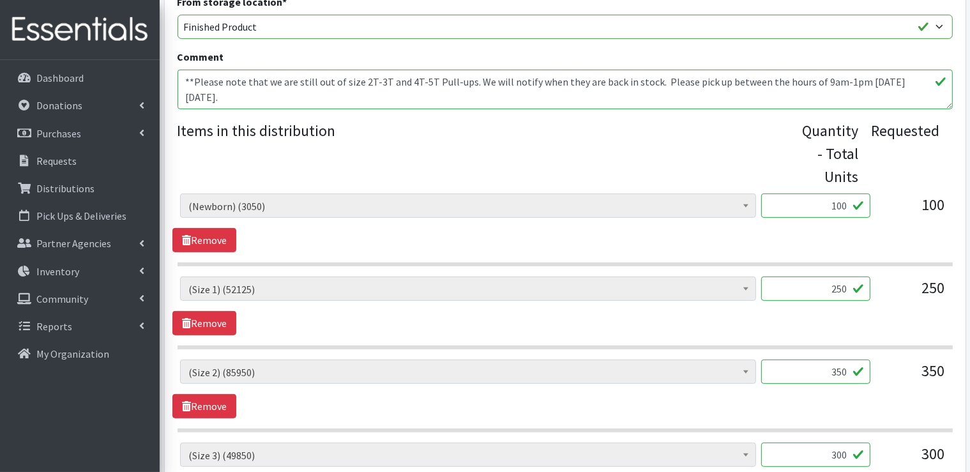
scroll to position [511, 0]
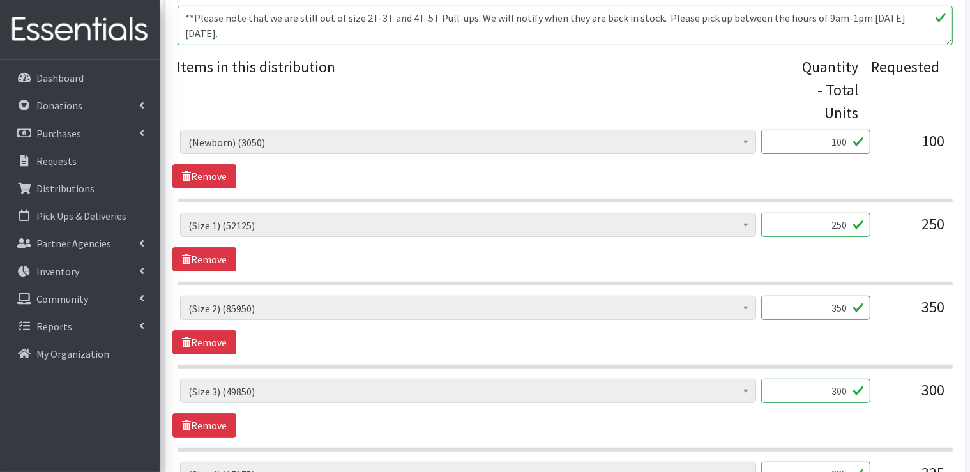
type textarea "**Please note that we are still out of size 2T-3T and 4T-5T Pull-ups. We will n…"
click at [848, 224] on input "250" at bounding box center [815, 225] width 109 height 24
type input "2"
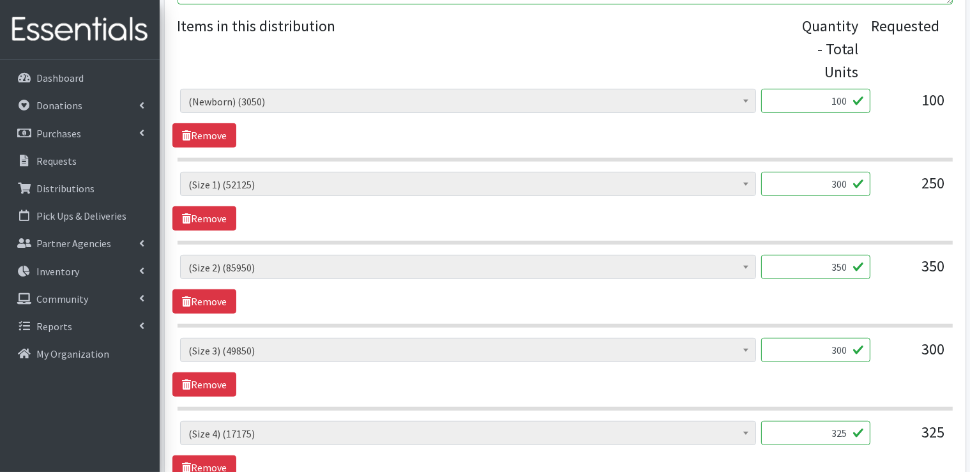
scroll to position [575, 0]
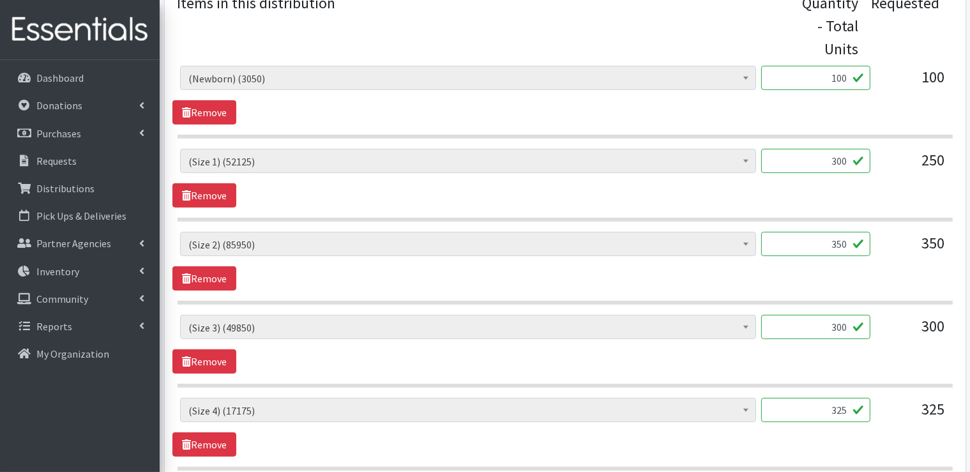
type input "300"
click at [846, 240] on input "350" at bounding box center [815, 244] width 109 height 24
type input "3"
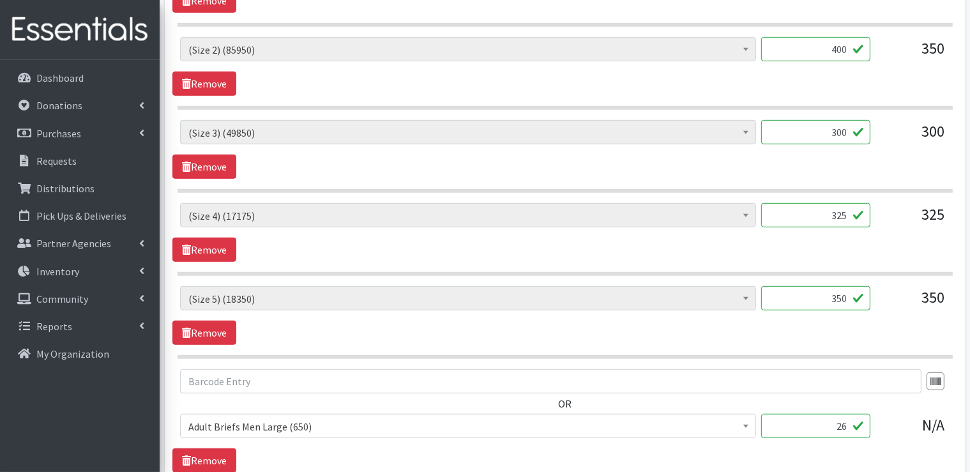
scroll to position [830, 0]
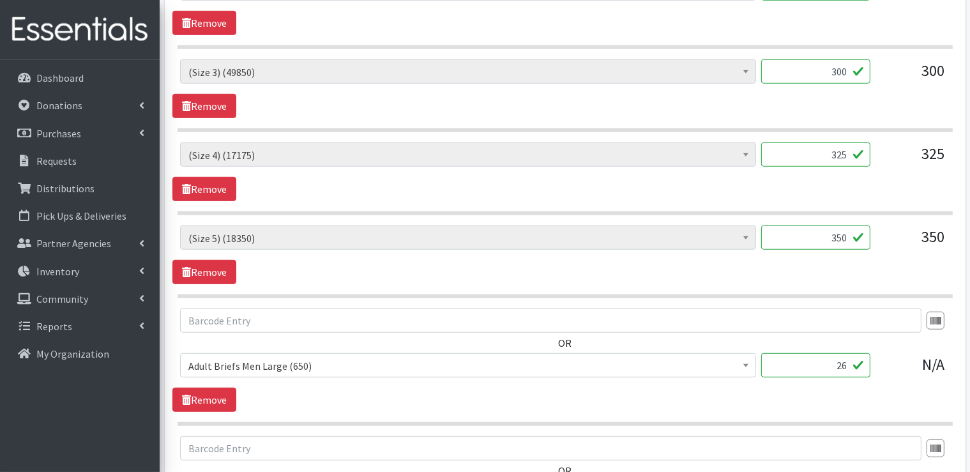
type input "400"
click at [848, 155] on input "325" at bounding box center [815, 154] width 109 height 24
type input "3"
type input "400"
click at [848, 236] on input "350" at bounding box center [815, 237] width 109 height 24
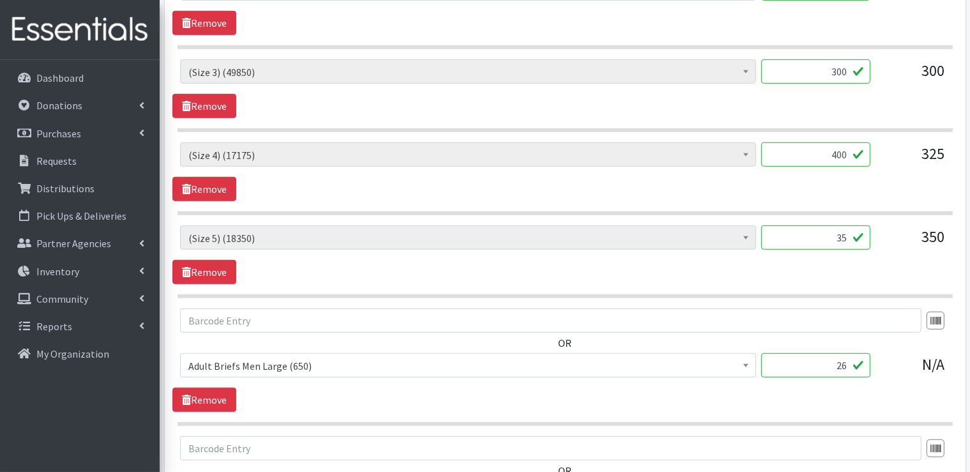
type input "3"
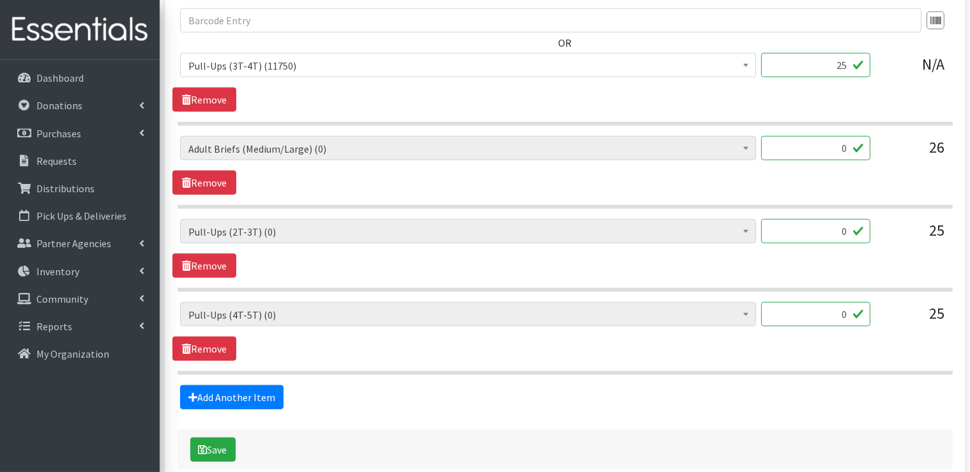
scroll to position [1321, 0]
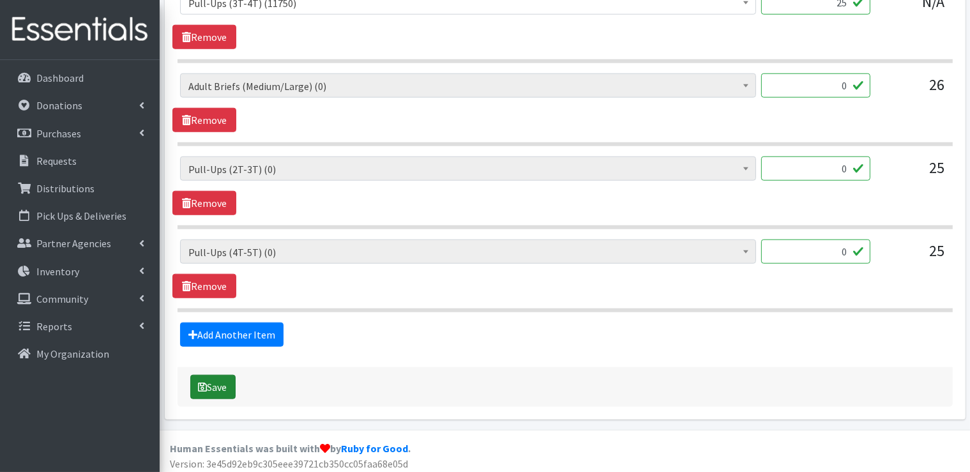
type input "400"
click at [227, 388] on button "Save" at bounding box center [212, 387] width 45 height 24
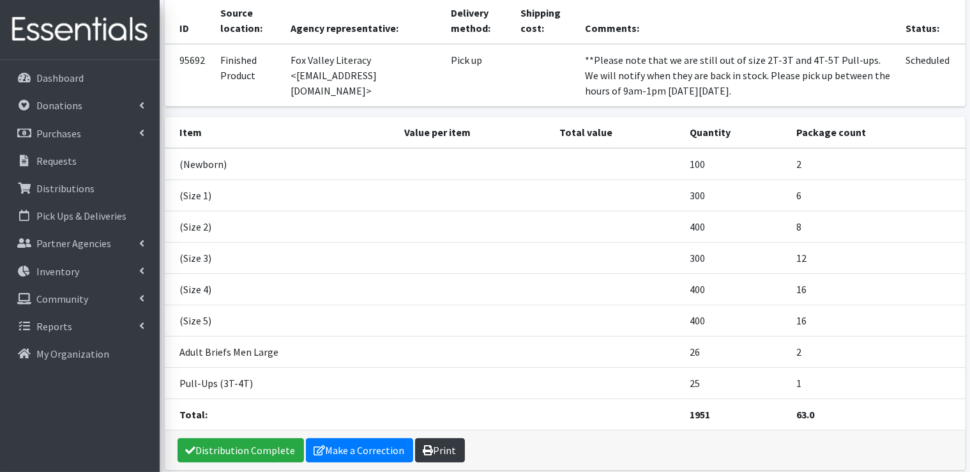
scroll to position [181, 0]
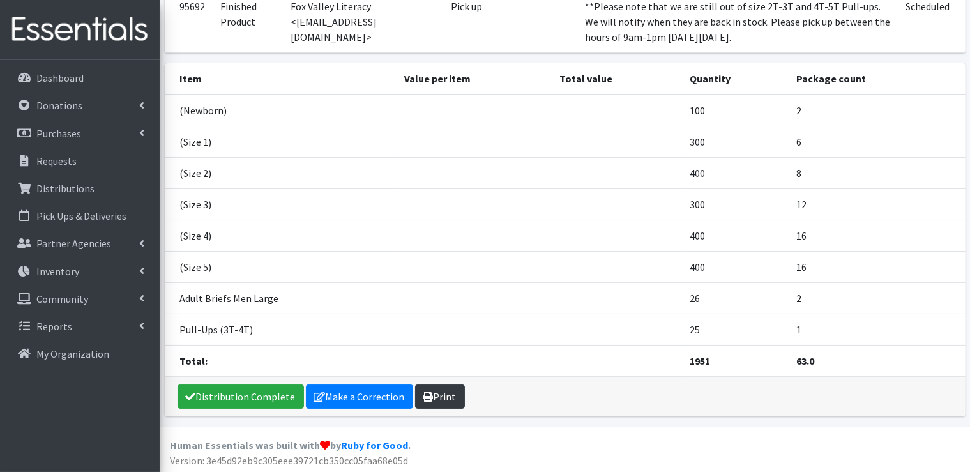
click at [445, 393] on link "Print" at bounding box center [440, 397] width 50 height 24
click at [364, 397] on link "Make a Correction" at bounding box center [359, 397] width 107 height 24
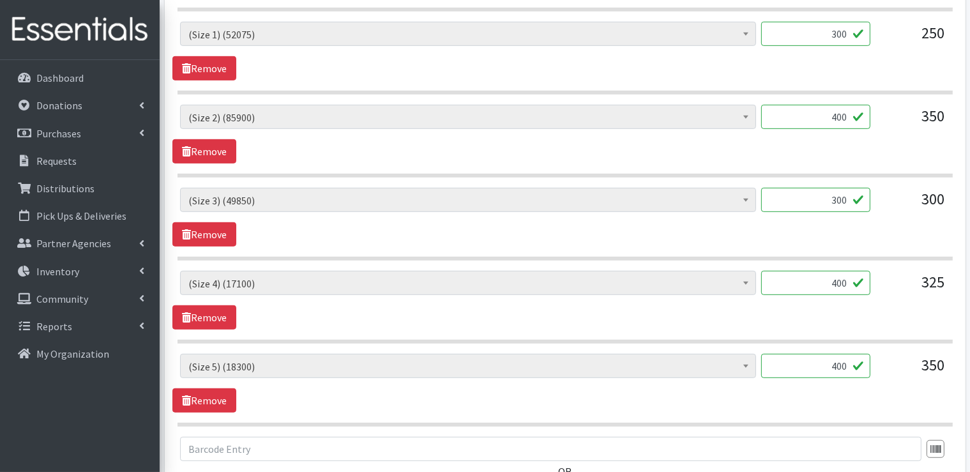
scroll to position [703, 0]
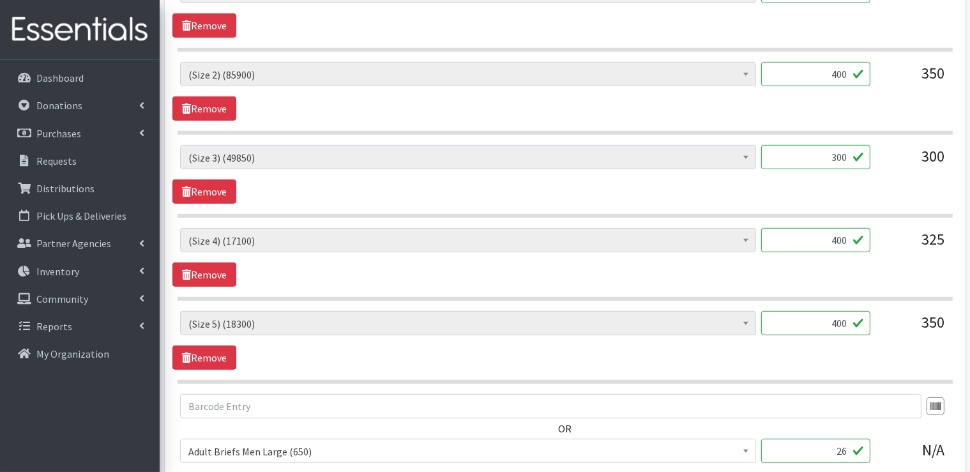
click at [850, 318] on input "400" at bounding box center [815, 323] width 109 height 24
type input "4"
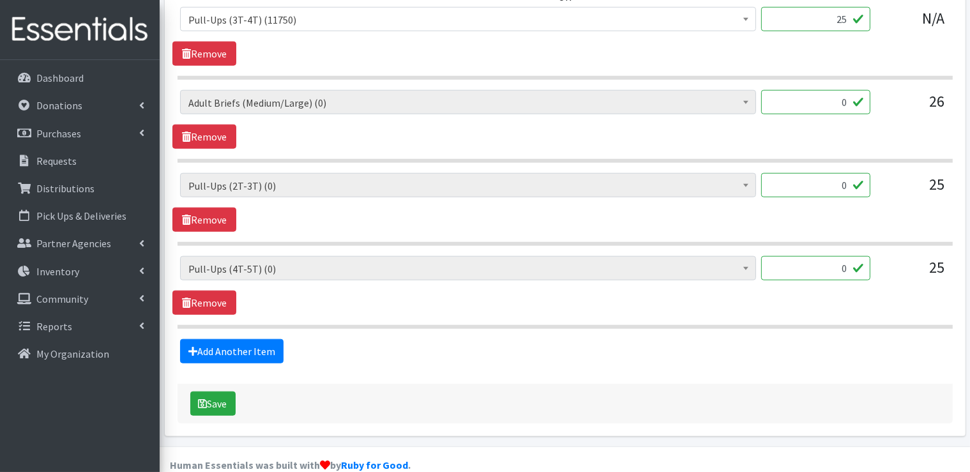
scroll to position [1278, 0]
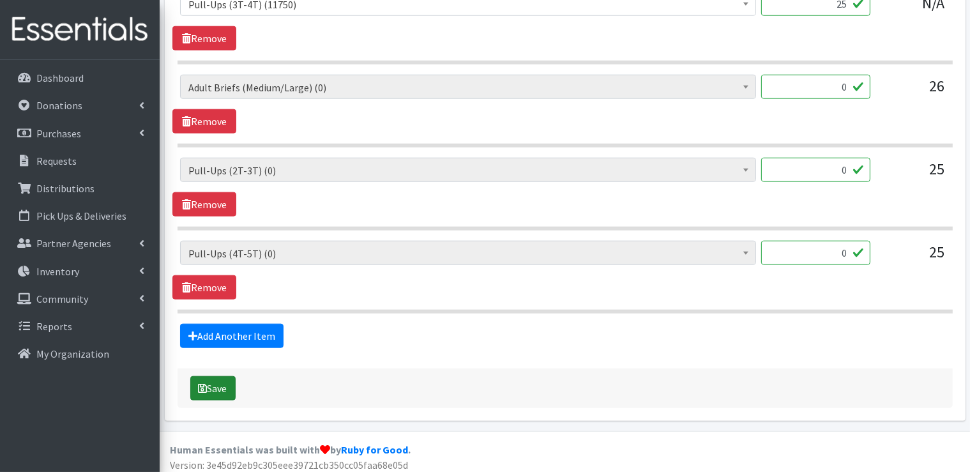
type input "350"
click at [227, 389] on button "Save" at bounding box center [212, 388] width 45 height 24
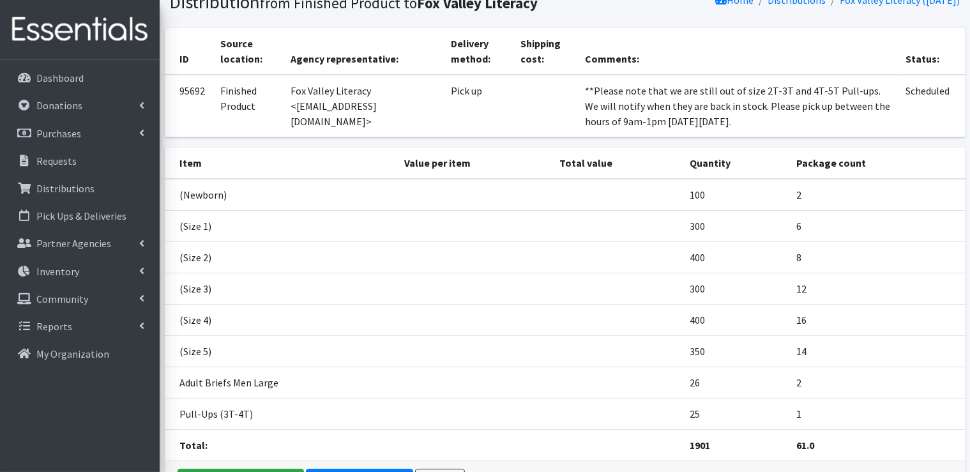
scroll to position [128, 0]
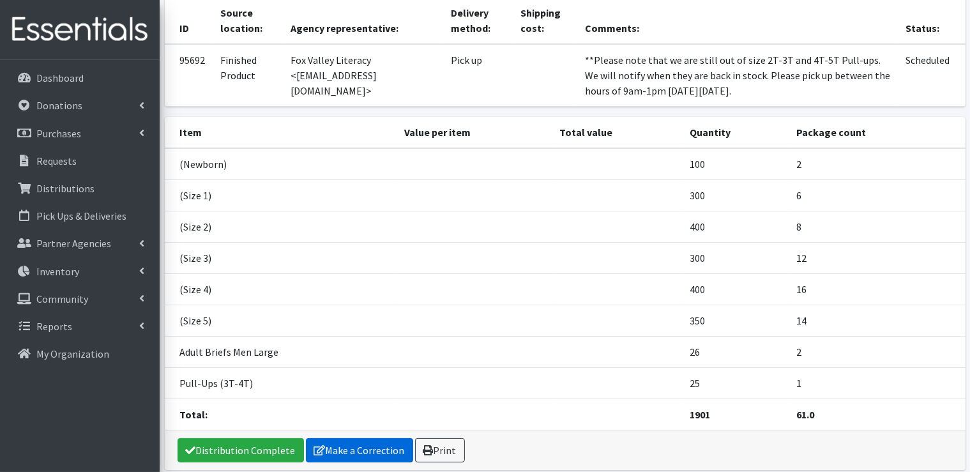
click at [377, 450] on link "Make a Correction" at bounding box center [359, 450] width 107 height 24
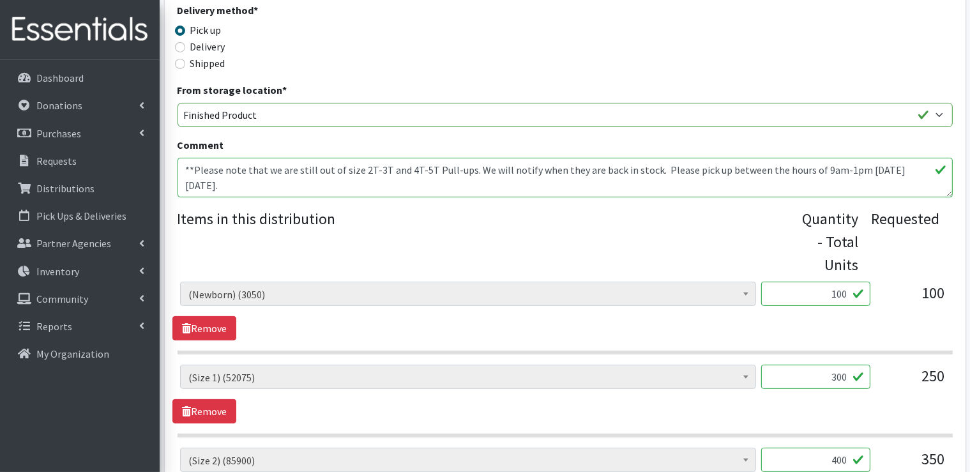
scroll to position [319, 0]
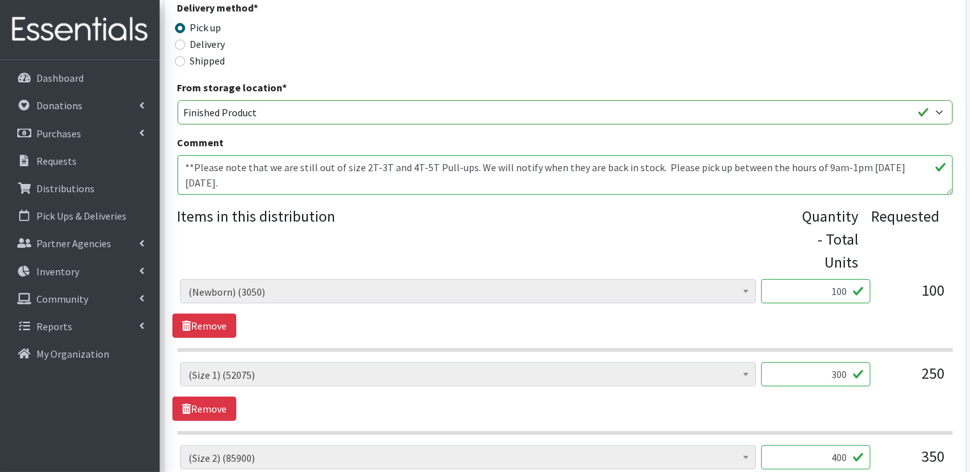
click at [848, 167] on textarea "**Please note that we are still out of size 2T-3T and 4T-5T Pull-ups. We will n…" at bounding box center [565, 175] width 775 height 40
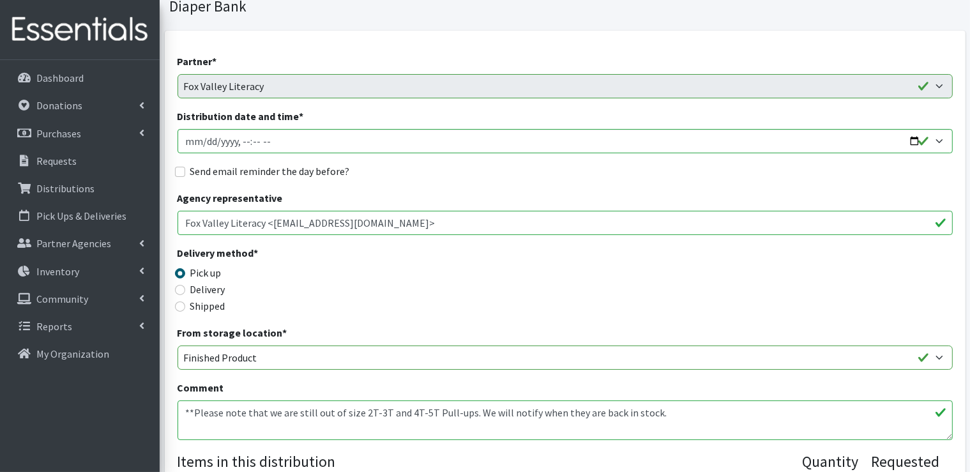
scroll to position [64, 0]
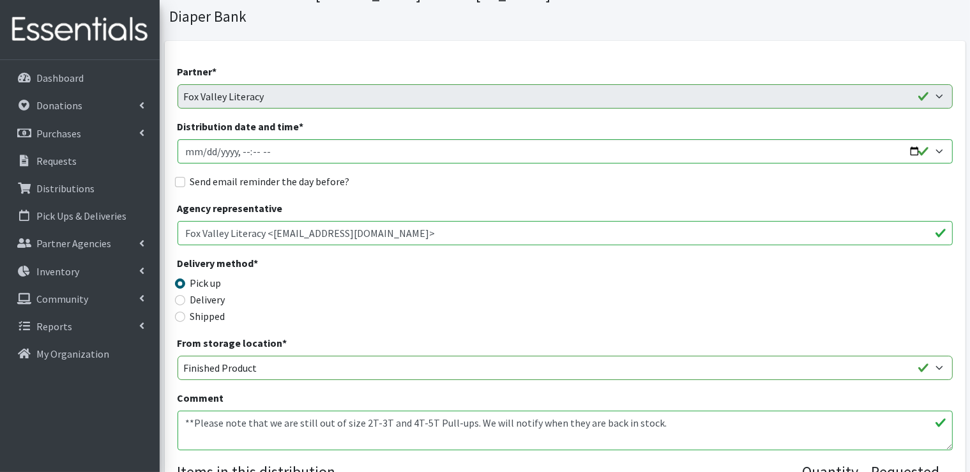
type textarea "**Please note that we are still out of size 2T-3T and 4T-5T Pull-ups. We will n…"
click at [326, 151] on input "Distribution date and time *" at bounding box center [565, 151] width 775 height 24
click at [915, 154] on input "Distribution date and time *" at bounding box center [565, 151] width 775 height 24
type input "2025-09-25T10:50"
click at [506, 201] on div "Agency representative Fox Valley Literacy <vered@foxvalleylit.org>" at bounding box center [565, 223] width 775 height 45
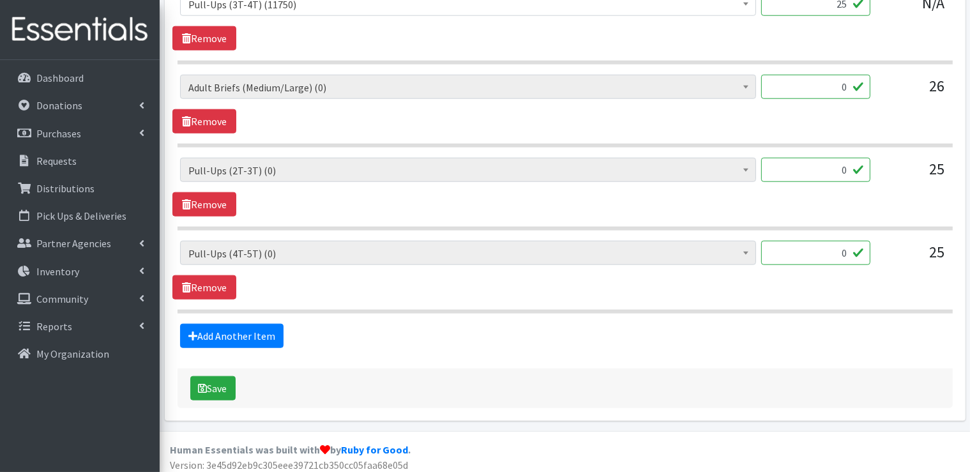
scroll to position [1280, 0]
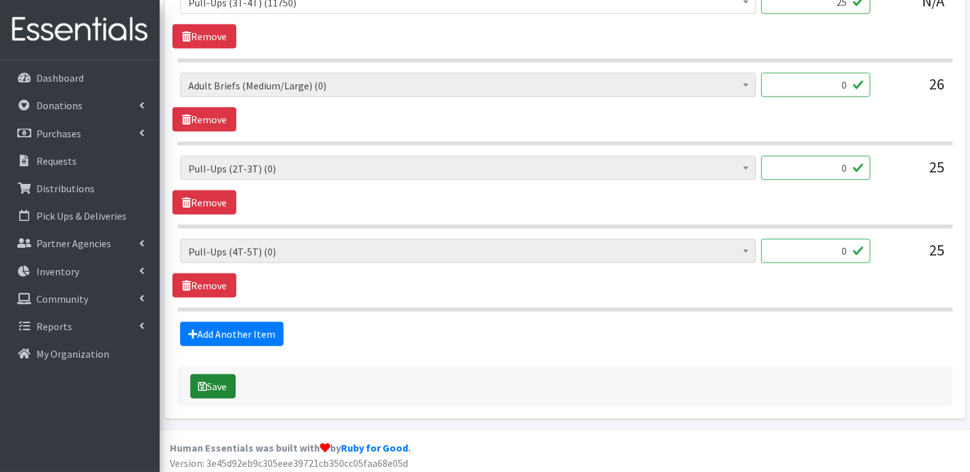
click at [208, 385] on button "Save" at bounding box center [212, 386] width 45 height 24
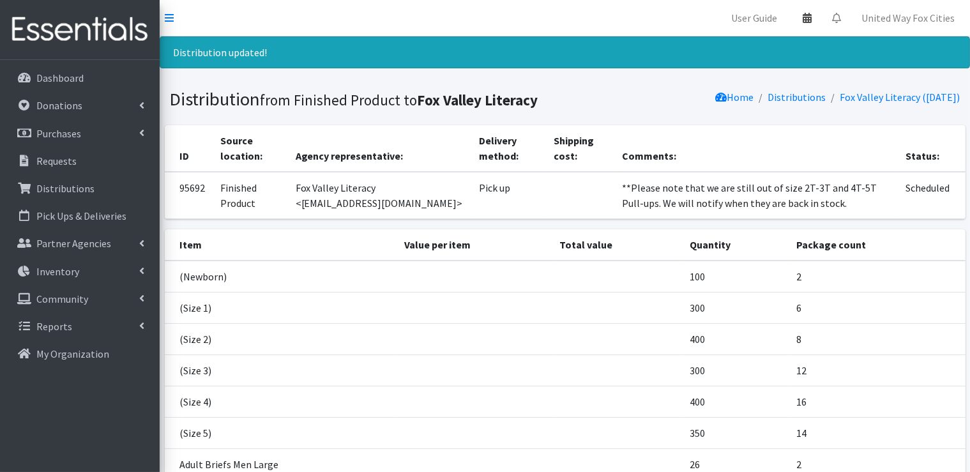
click at [810, 18] on icon at bounding box center [807, 18] width 9 height 10
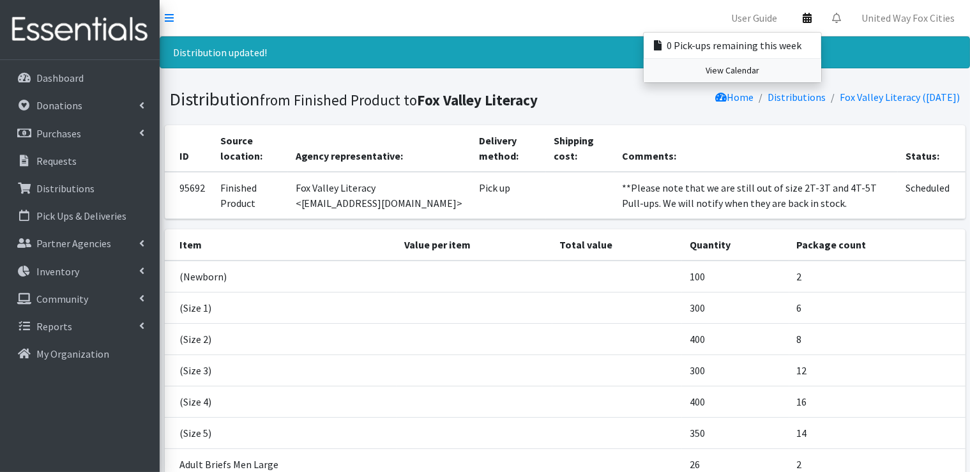
click at [757, 70] on link "View Calendar" at bounding box center [733, 71] width 178 height 24
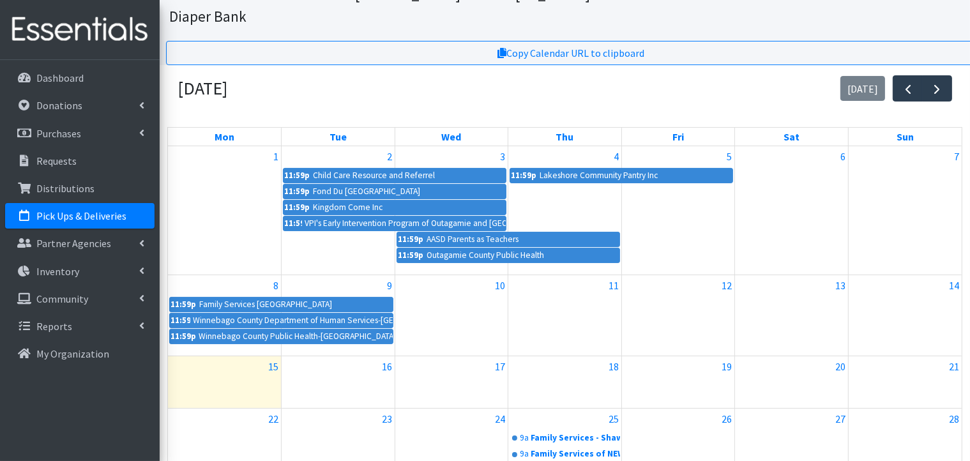
scroll to position [256, 0]
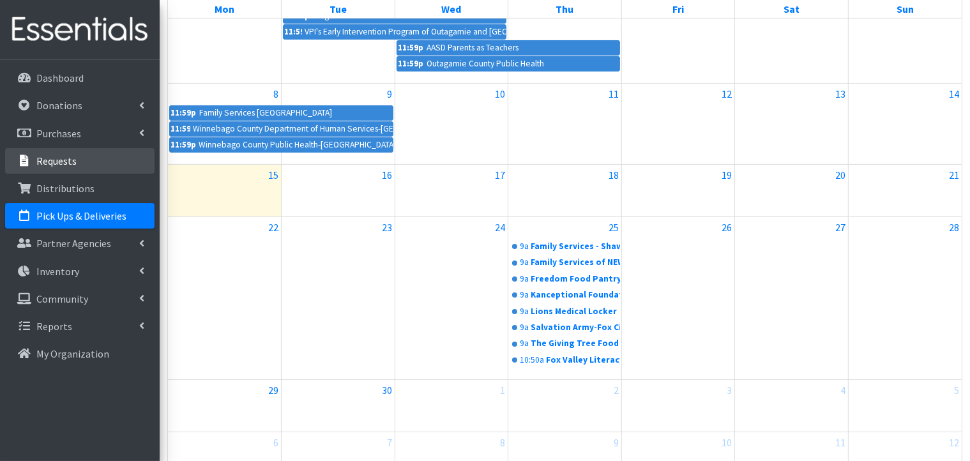
click at [72, 162] on p "Requests" at bounding box center [56, 161] width 40 height 13
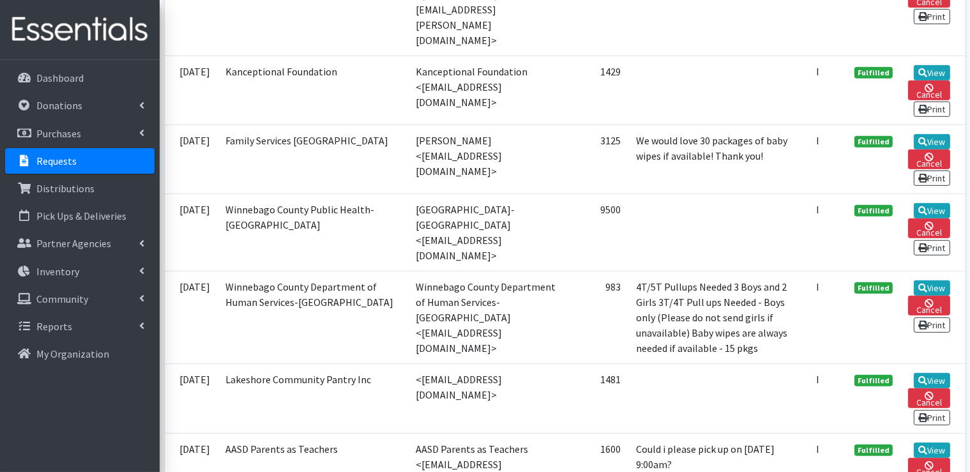
scroll to position [575, 0]
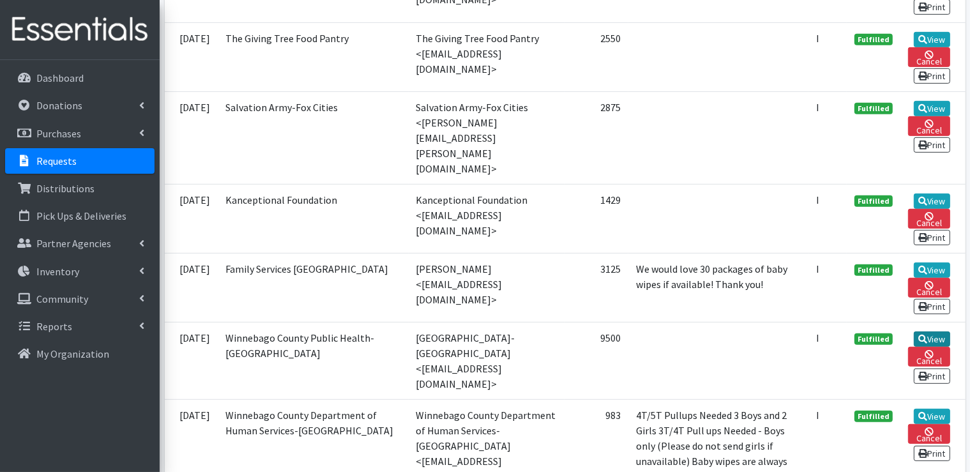
click at [939, 332] on link "View" at bounding box center [932, 339] width 36 height 15
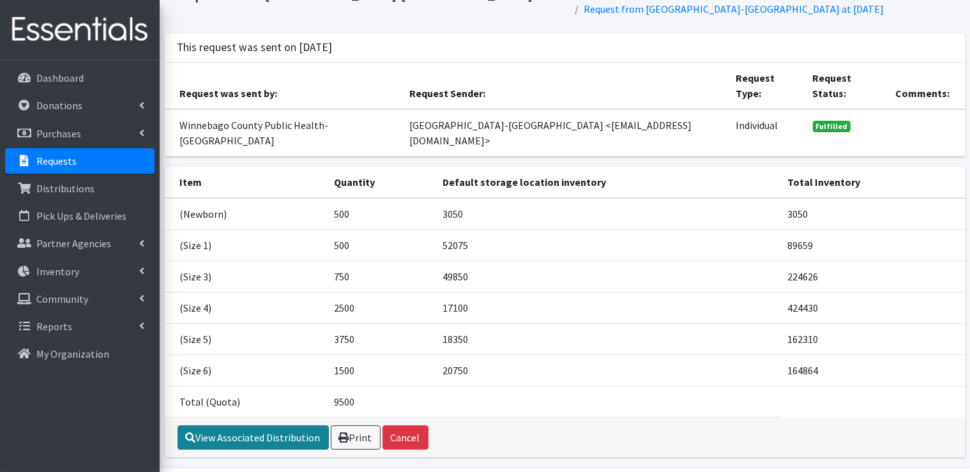
scroll to position [75, 0]
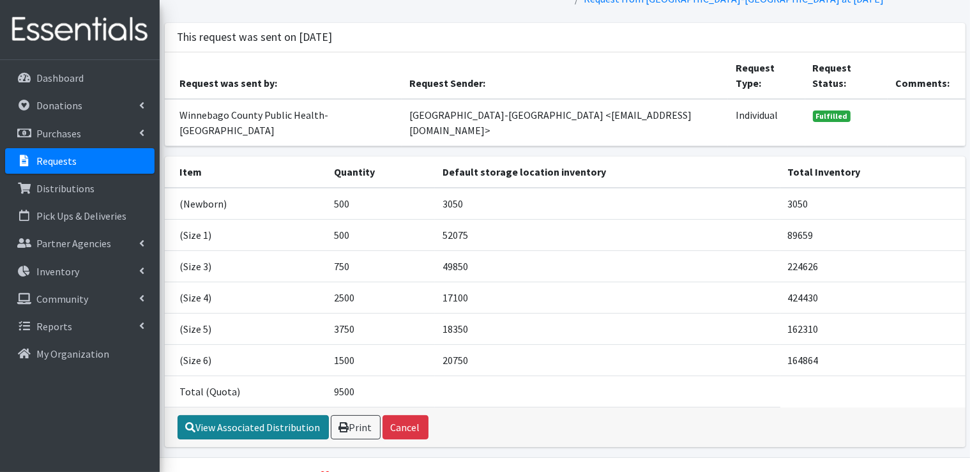
click at [283, 415] on link "View Associated Distribution" at bounding box center [253, 427] width 151 height 24
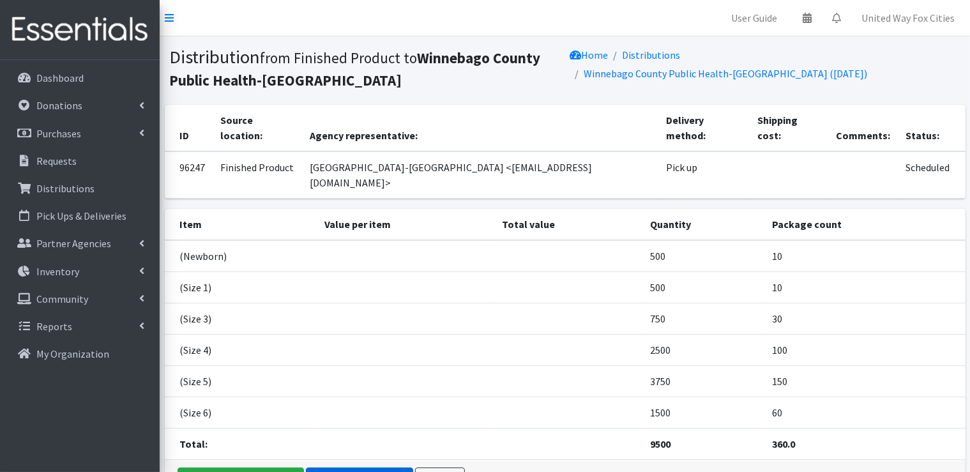
click at [357, 468] on link "Make a Correction" at bounding box center [359, 480] width 107 height 24
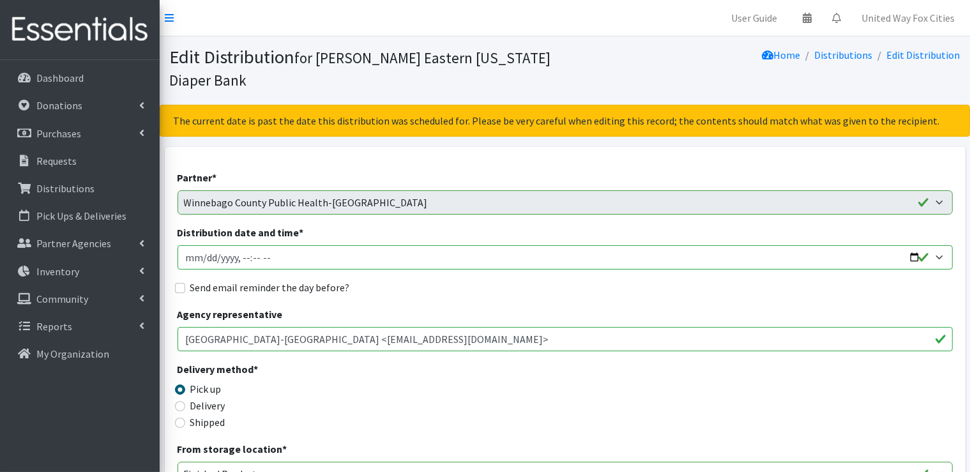
click at [304, 257] on input "Distribution date and time *" at bounding box center [565, 257] width 775 height 24
click at [917, 256] on input "Distribution date and time *" at bounding box center [565, 257] width 775 height 24
type input "2025-09-25T09:00"
click at [946, 259] on input "Distribution date and time *" at bounding box center [565, 257] width 775 height 24
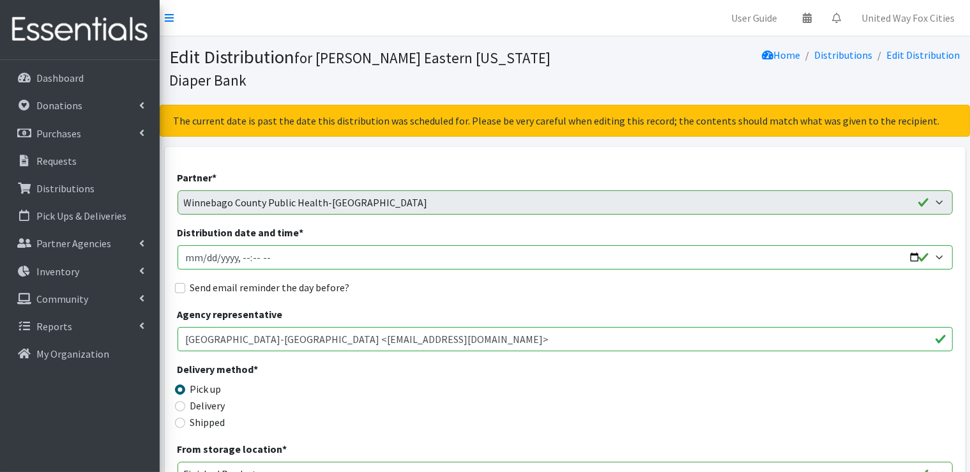
click at [940, 256] on input "Distribution date and time *" at bounding box center [565, 257] width 775 height 24
click at [940, 255] on input "Distribution date and time *" at bounding box center [565, 257] width 775 height 24
click at [935, 257] on input "Distribution date and time *" at bounding box center [565, 257] width 775 height 24
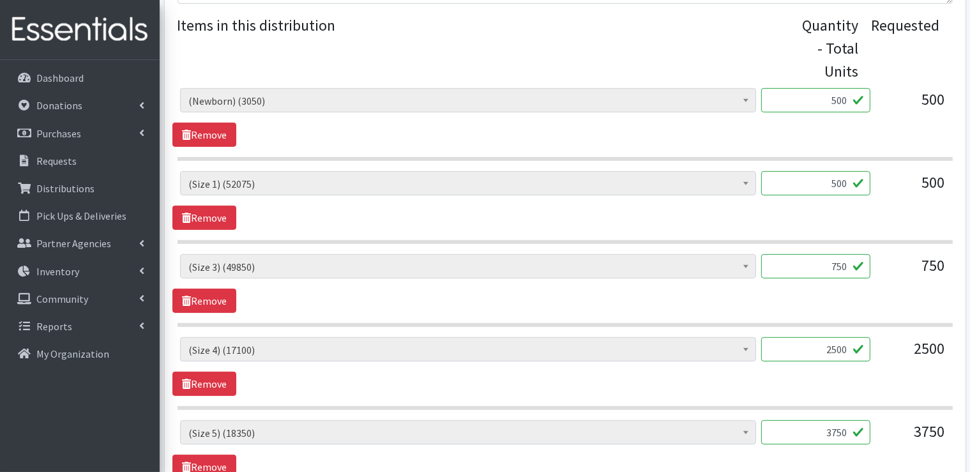
scroll to position [575, 0]
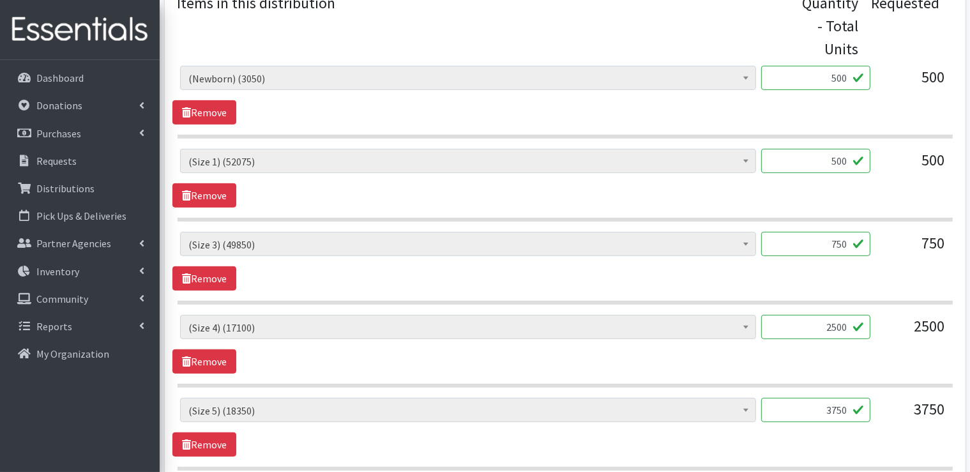
click at [850, 243] on input "750" at bounding box center [815, 244] width 109 height 24
type input "7"
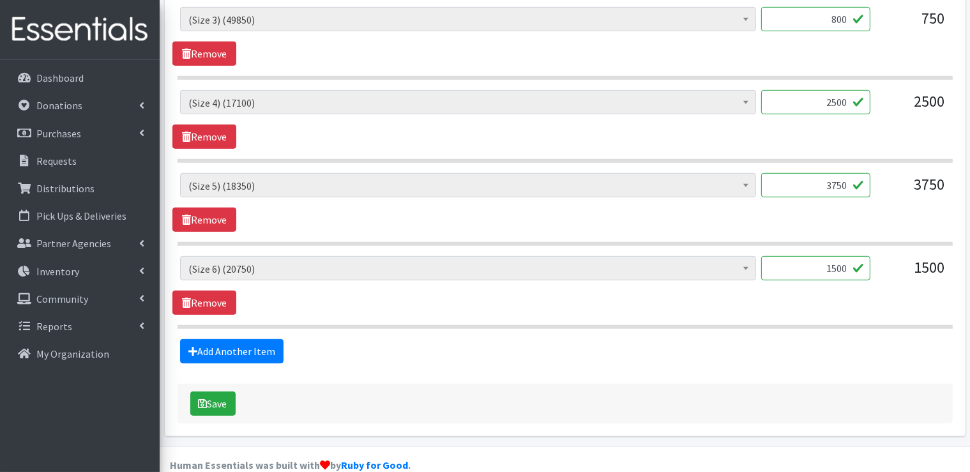
scroll to position [818, 0]
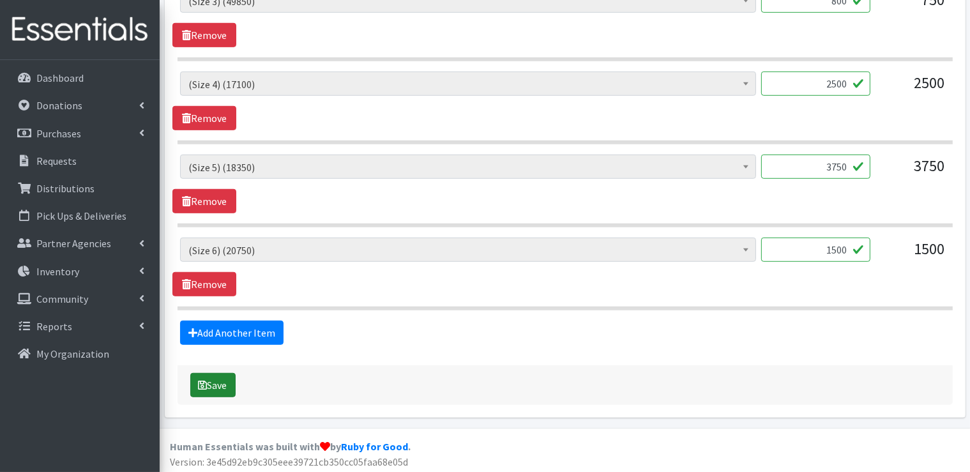
type input "800"
click at [222, 388] on button "Save" at bounding box center [212, 385] width 45 height 24
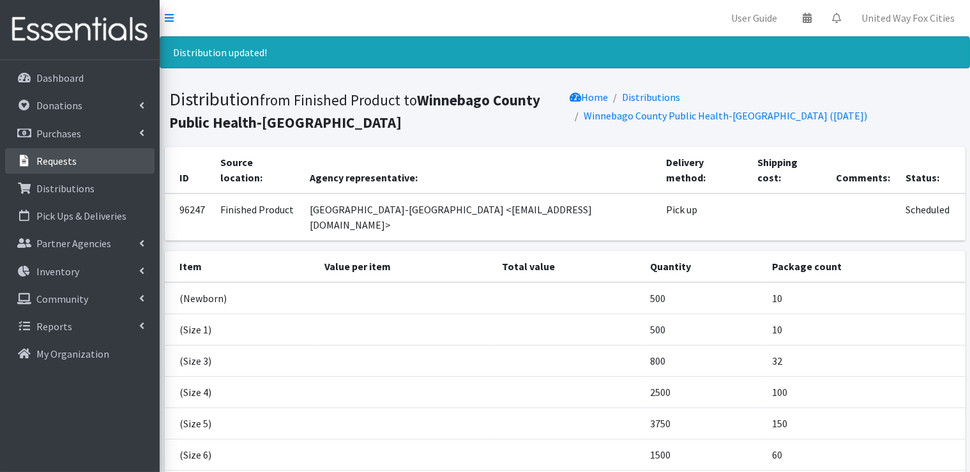
click at [77, 165] on link "Requests" at bounding box center [79, 161] width 149 height 26
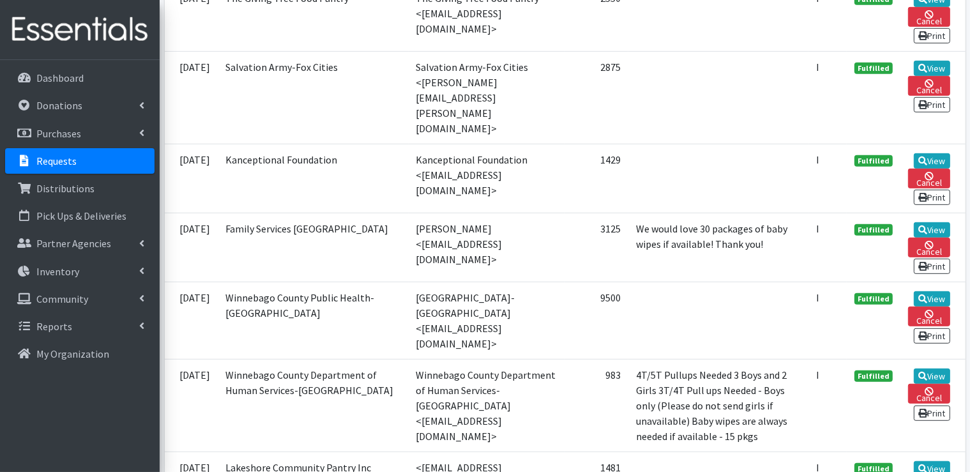
scroll to position [639, 0]
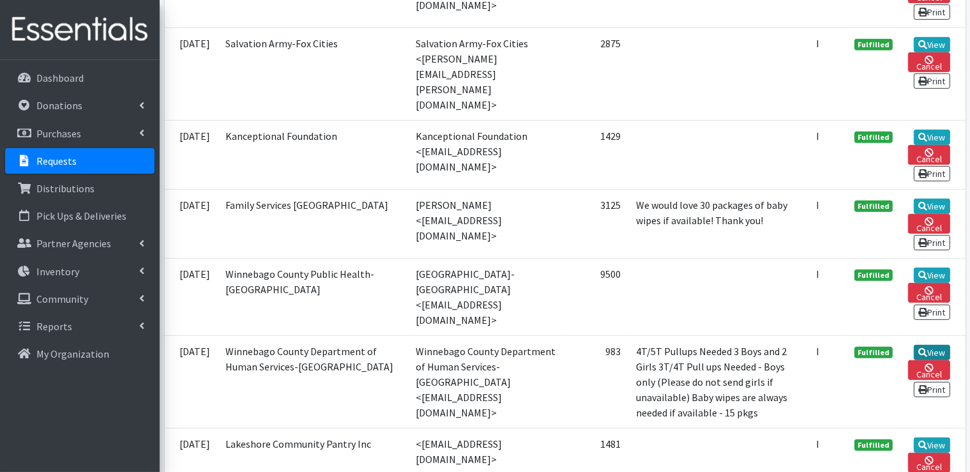
click at [931, 345] on link "View" at bounding box center [932, 352] width 36 height 15
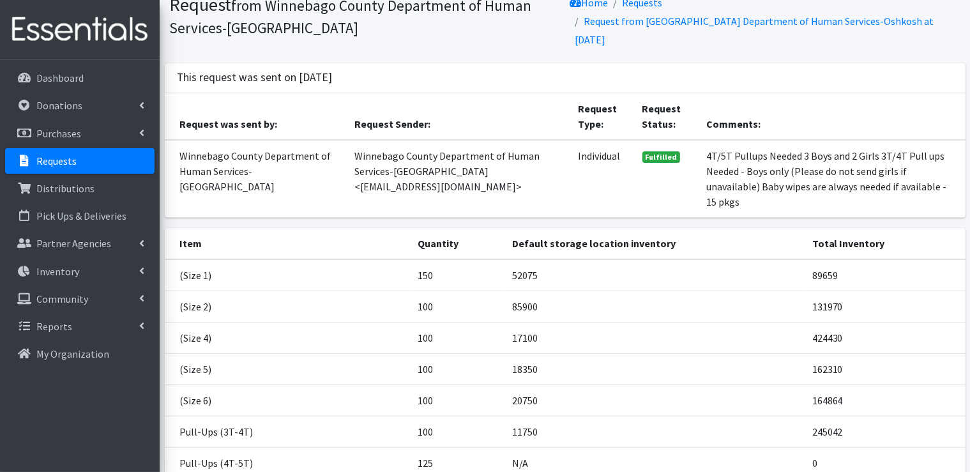
scroll to position [202, 0]
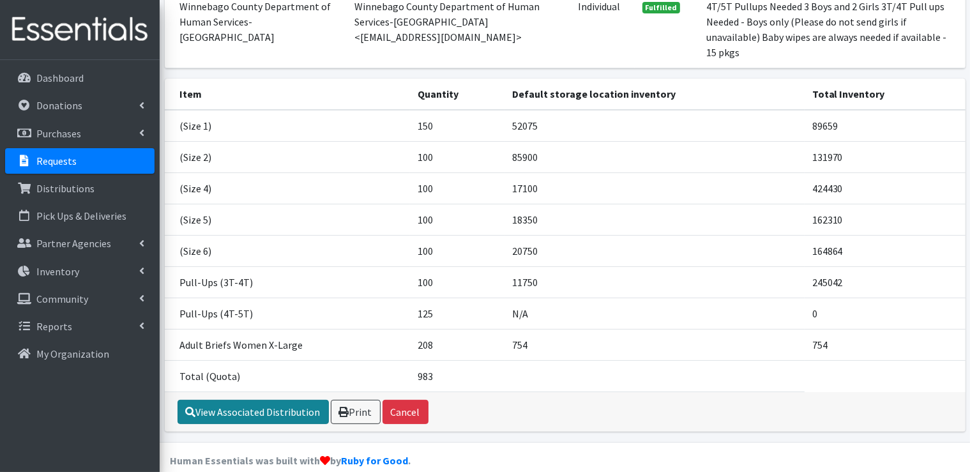
click at [304, 400] on link "View Associated Distribution" at bounding box center [253, 412] width 151 height 24
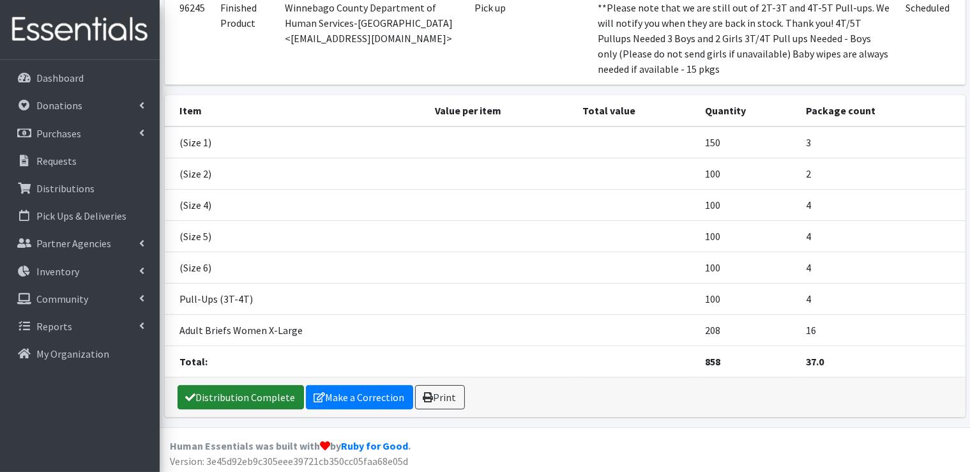
scroll to position [161, 0]
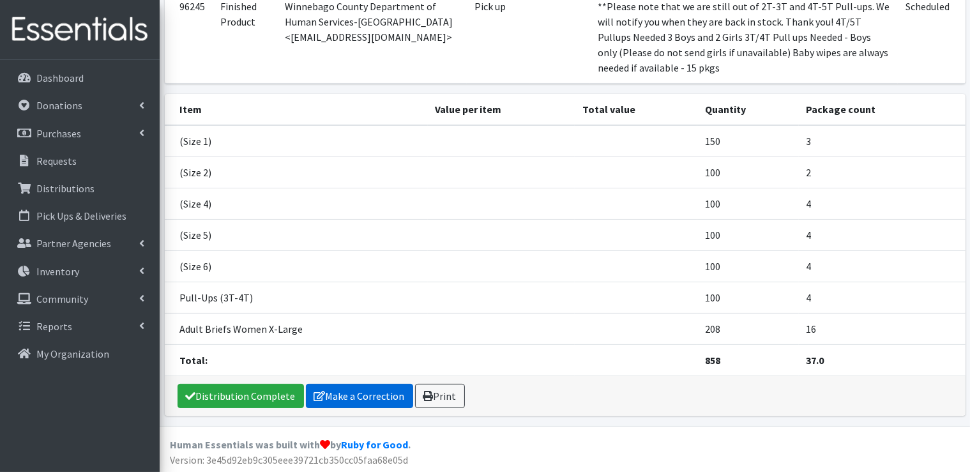
click at [340, 398] on link "Make a Correction" at bounding box center [359, 396] width 107 height 24
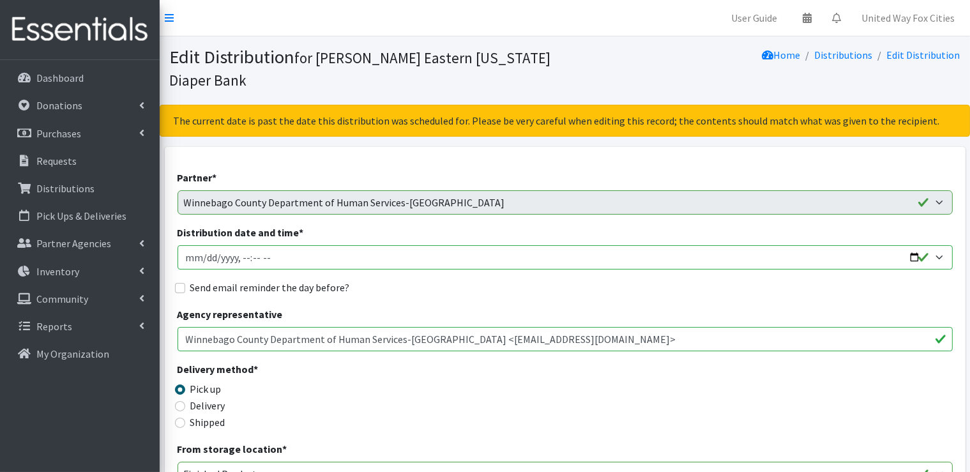
click at [316, 259] on input "Distribution date and time *" at bounding box center [565, 257] width 775 height 24
click at [914, 260] on input "Distribution date and time *" at bounding box center [565, 257] width 775 height 24
type input "2025-09-25T09:00"
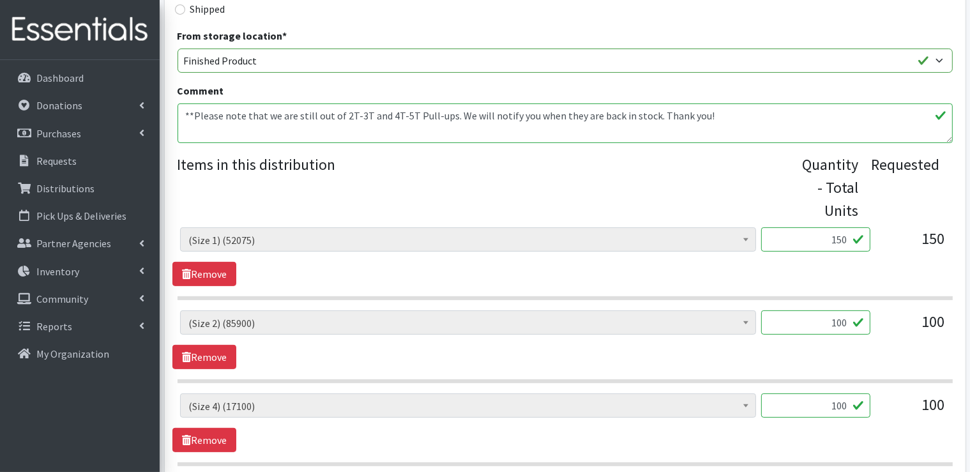
scroll to position [447, 0]
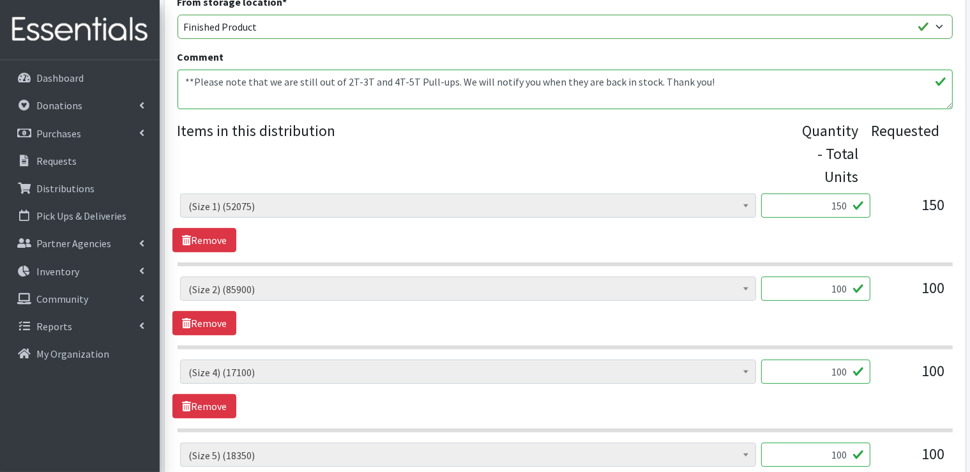
click at [847, 203] on input "150" at bounding box center [815, 206] width 109 height 24
type input "1"
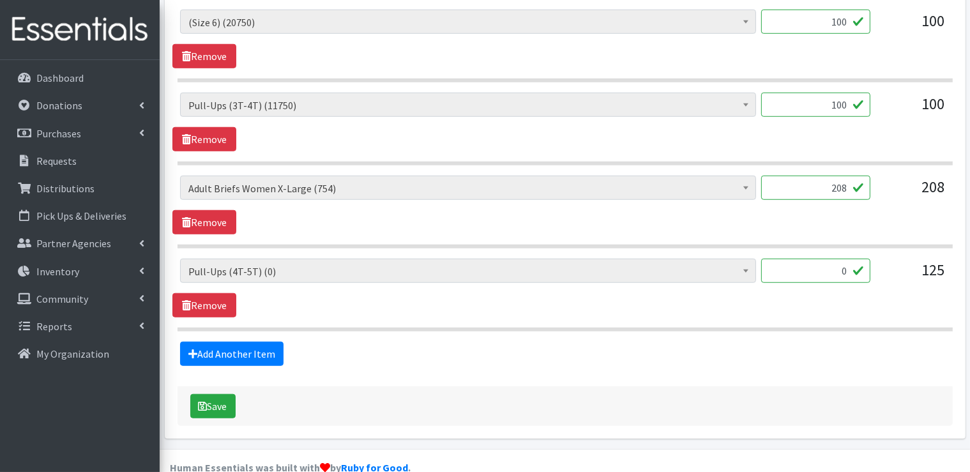
scroll to position [984, 0]
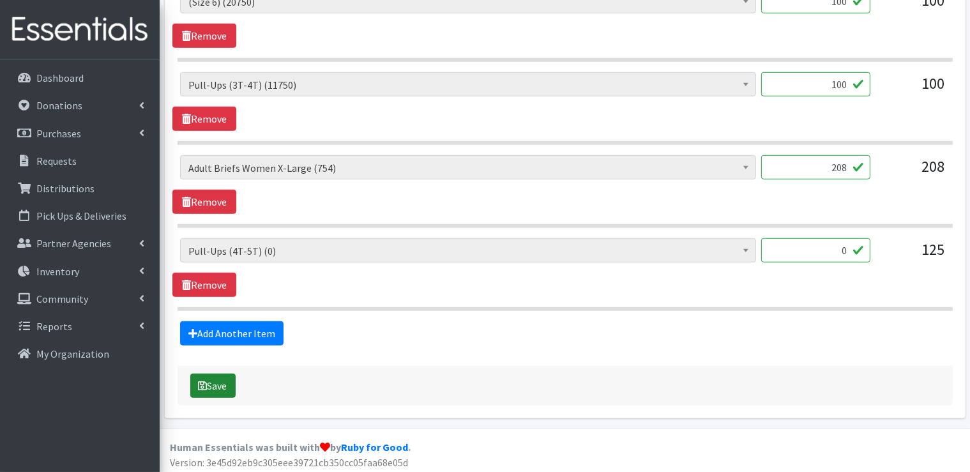
type input "200"
click at [222, 386] on button "Save" at bounding box center [212, 386] width 45 height 24
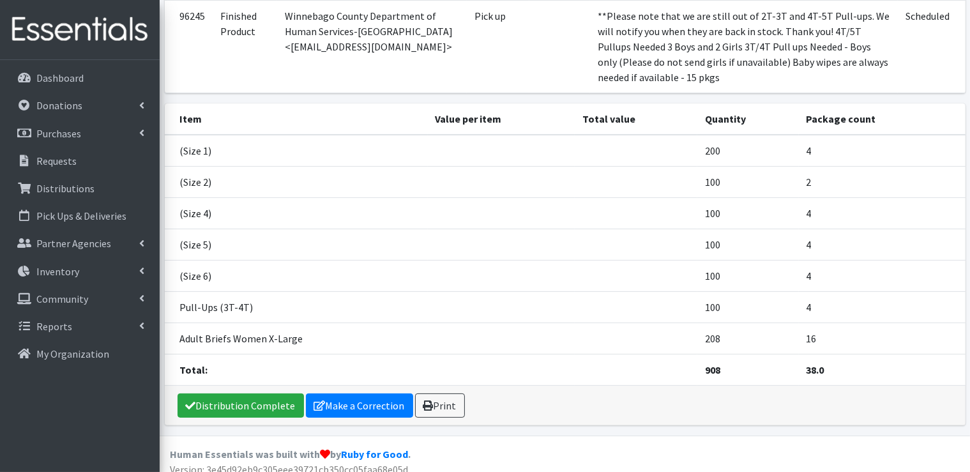
scroll to position [202, 0]
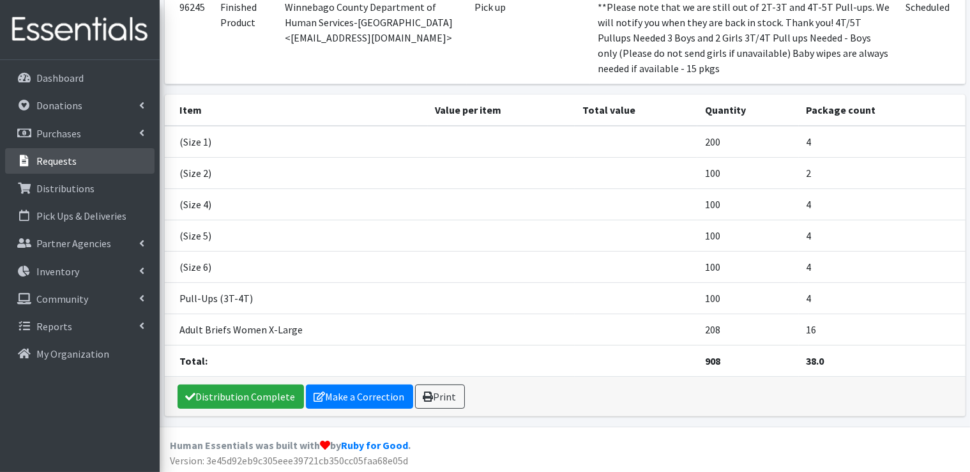
click at [64, 165] on p "Requests" at bounding box center [56, 161] width 40 height 13
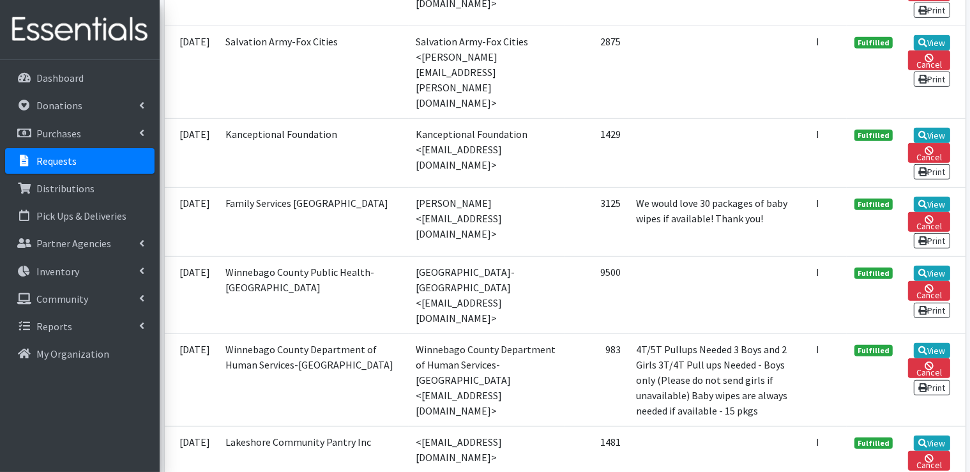
scroll to position [639, 0]
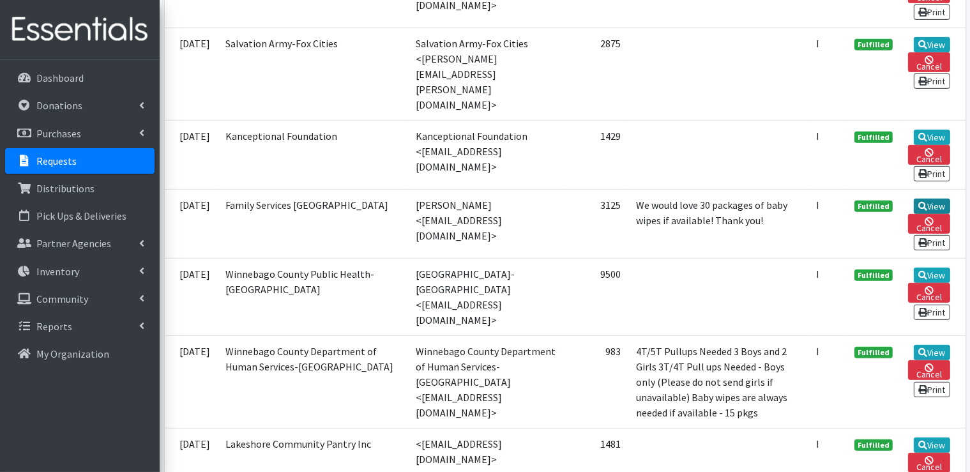
click at [932, 199] on link "View" at bounding box center [932, 206] width 36 height 15
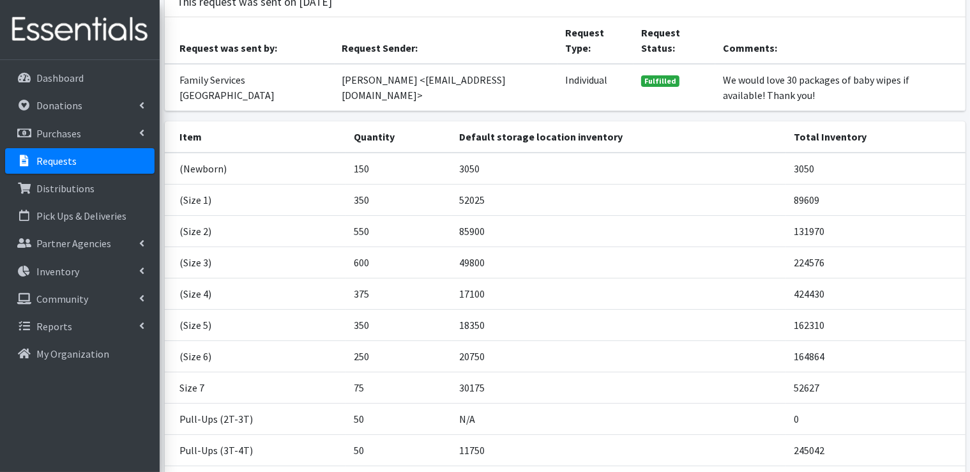
scroll to position [278, 0]
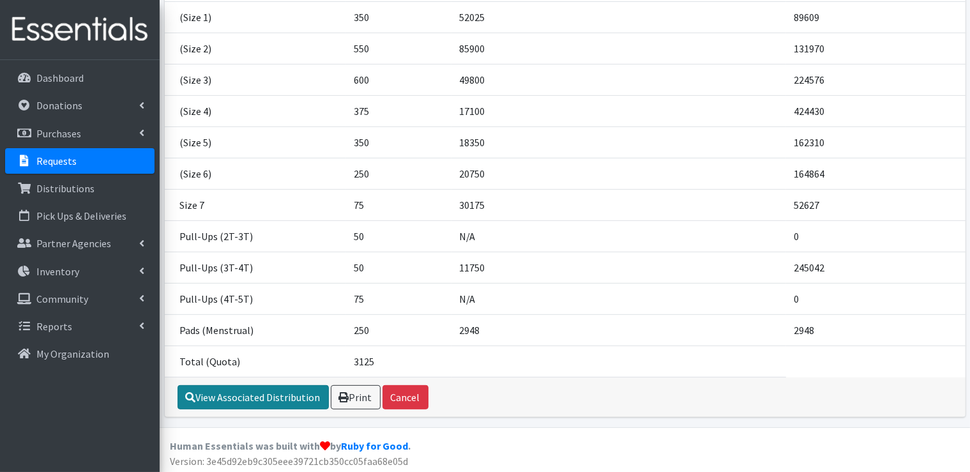
click at [258, 397] on link "View Associated Distribution" at bounding box center [253, 397] width 151 height 24
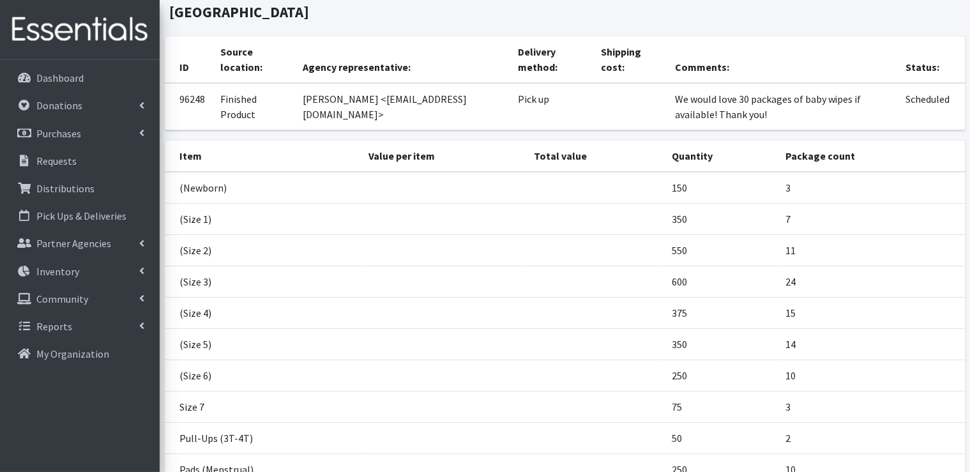
scroll to position [208, 0]
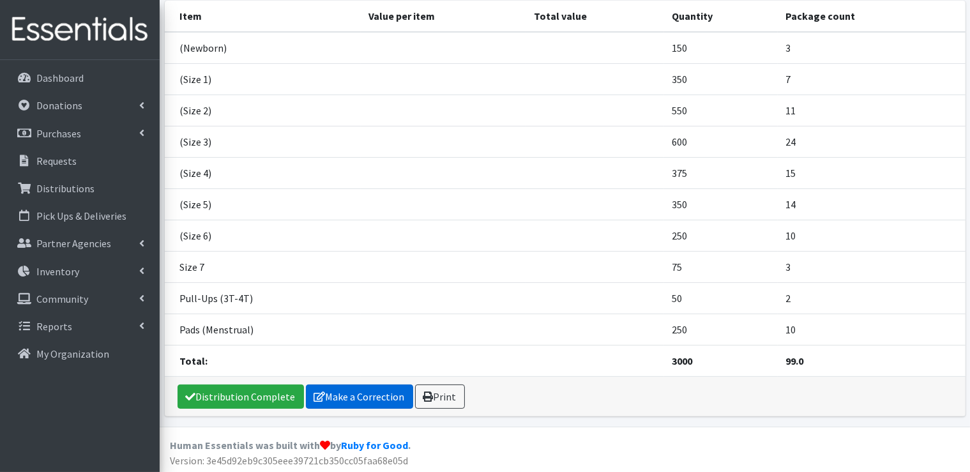
click at [358, 400] on link "Make a Correction" at bounding box center [359, 397] width 107 height 24
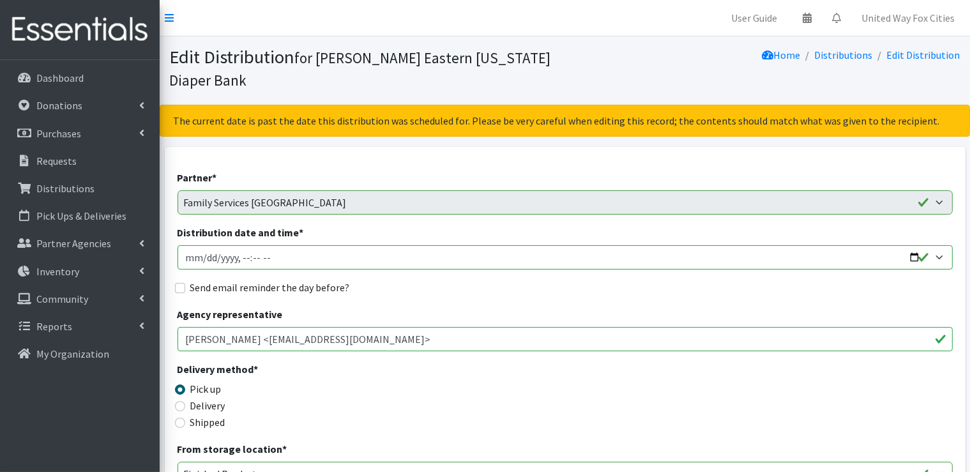
click at [332, 255] on input "Distribution date and time *" at bounding box center [565, 257] width 775 height 24
click at [913, 257] on input "Distribution date and time *" at bounding box center [565, 257] width 775 height 24
type input "2025-09-25T09:00"
click at [463, 309] on div "Agency representative Kenlin Grams <kgrams@familyservicesnew.org>" at bounding box center [565, 329] width 775 height 45
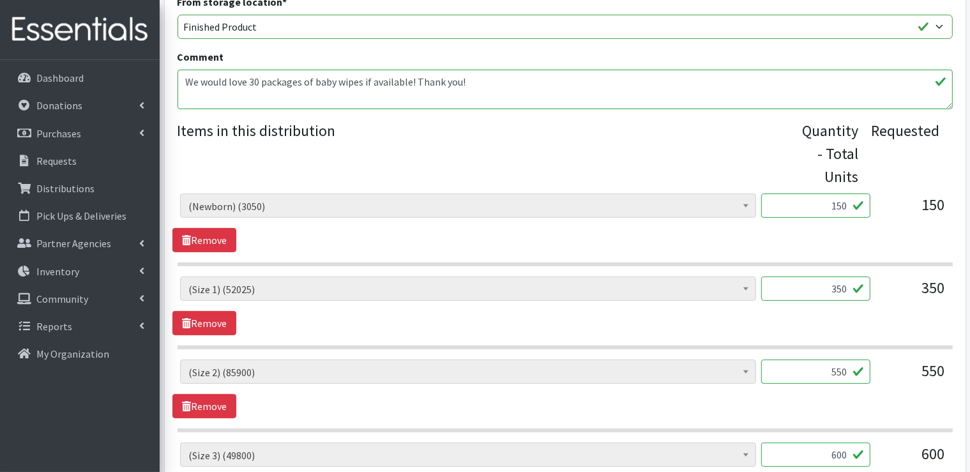
scroll to position [511, 0]
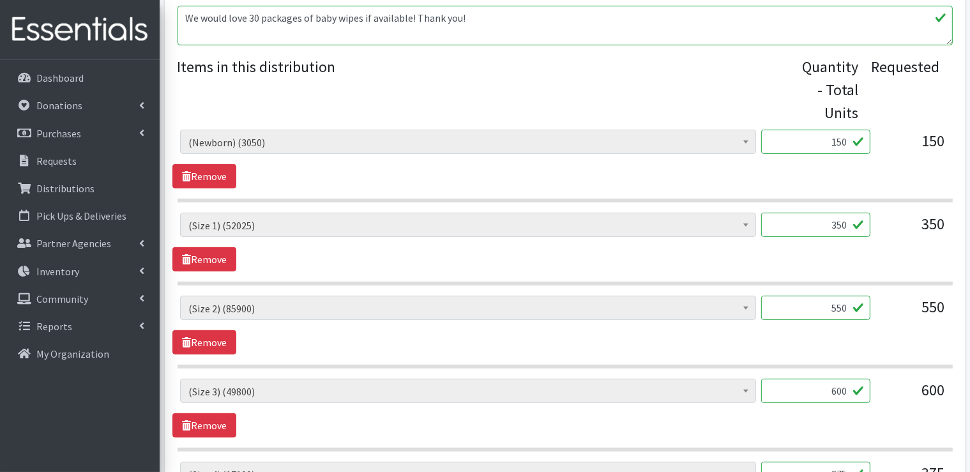
click at [848, 224] on input "350" at bounding box center [815, 225] width 109 height 24
type input "3"
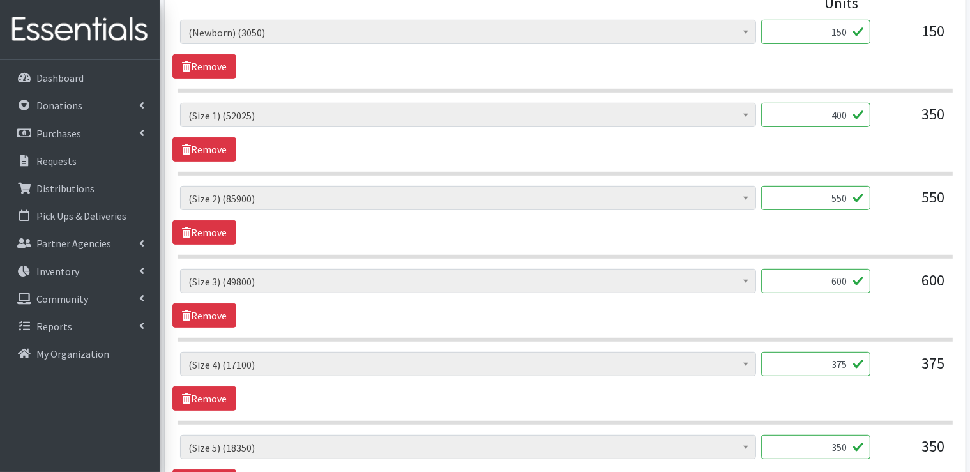
scroll to position [639, 0]
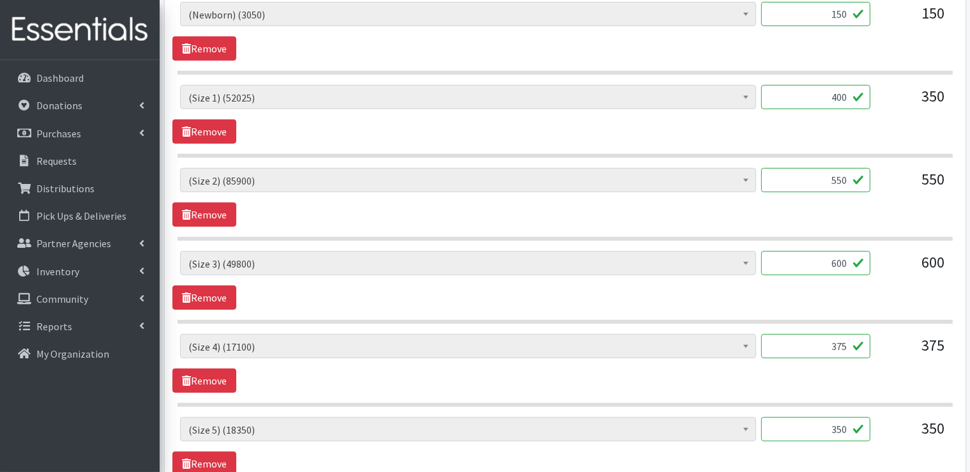
type input "400"
click at [850, 178] on input "550" at bounding box center [815, 180] width 109 height 24
type input "5"
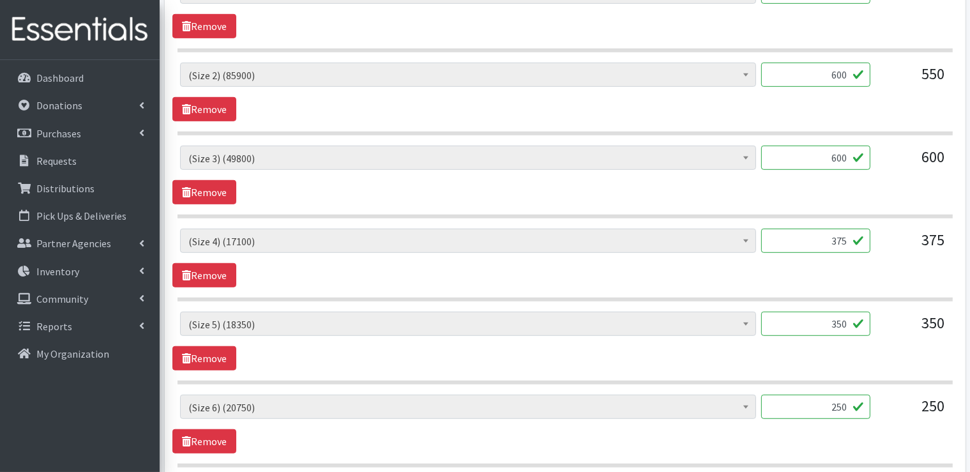
scroll to position [767, 0]
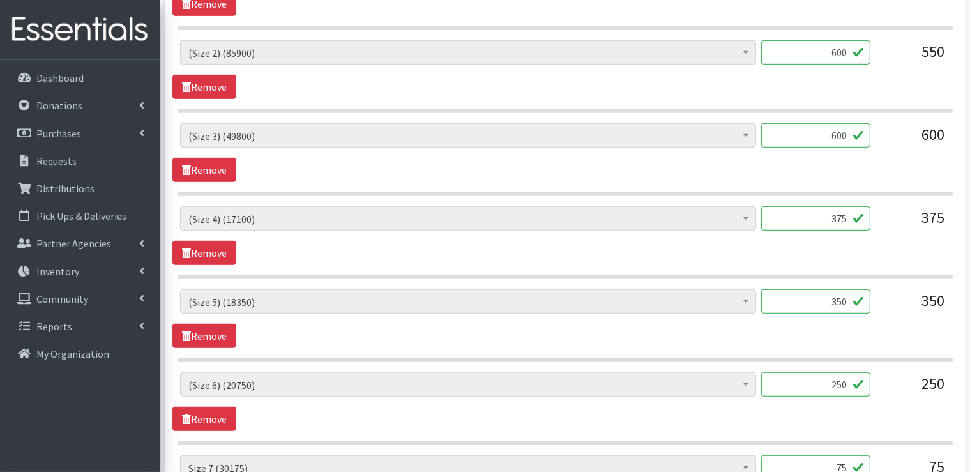
type input "600"
click at [848, 215] on input "375" at bounding box center [815, 218] width 109 height 24
type input "3"
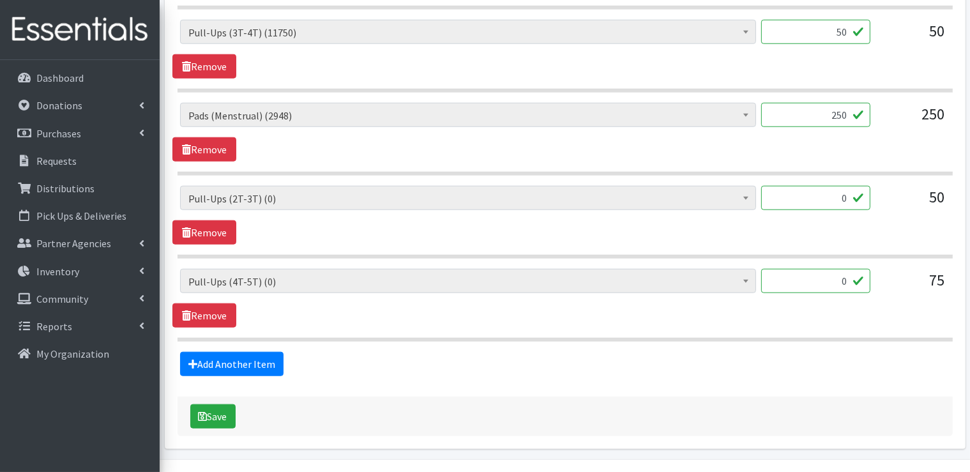
scroll to position [1315, 0]
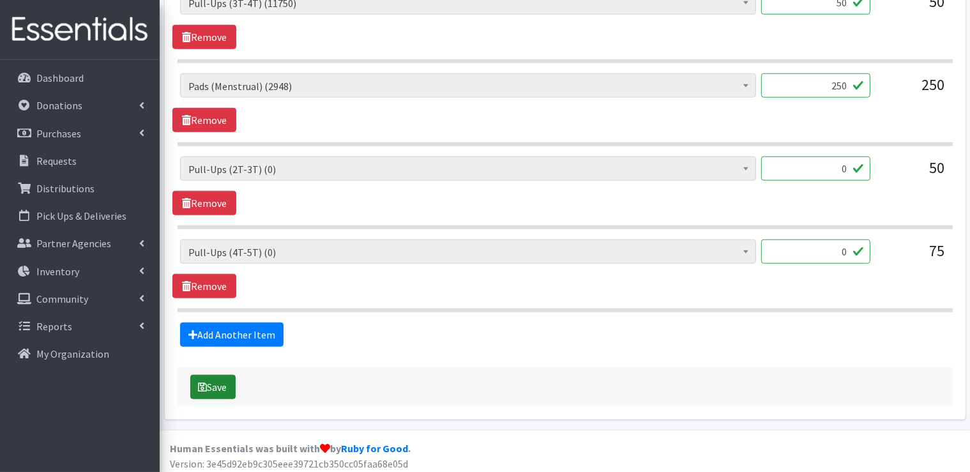
type input "400"
click at [220, 390] on button "Save" at bounding box center [212, 387] width 45 height 24
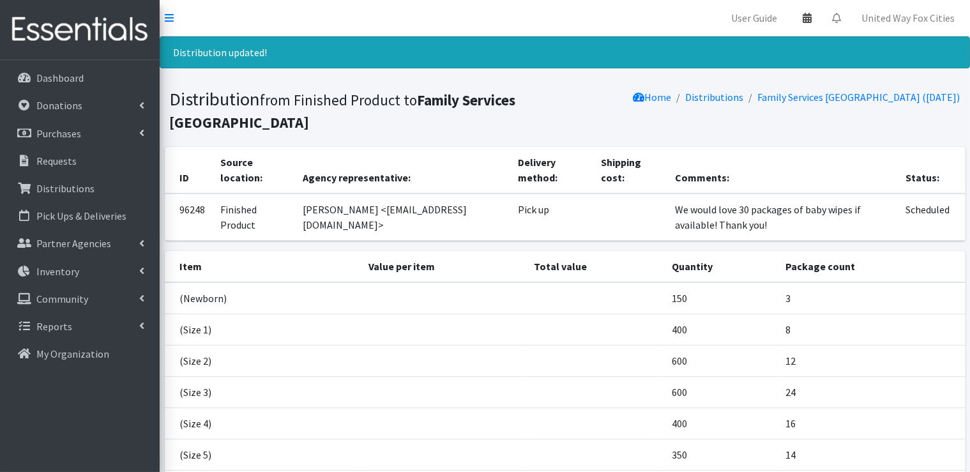
click at [810, 20] on icon at bounding box center [807, 18] width 9 height 10
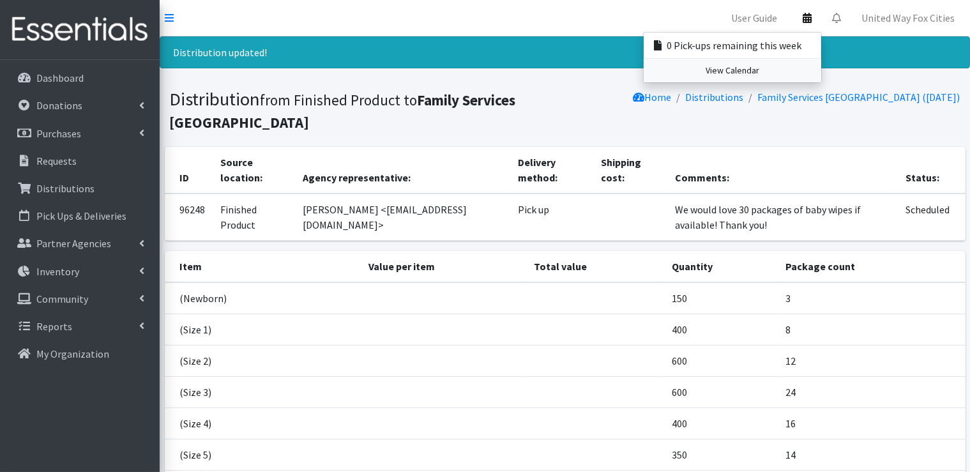
click at [733, 73] on link "View Calendar" at bounding box center [733, 71] width 178 height 24
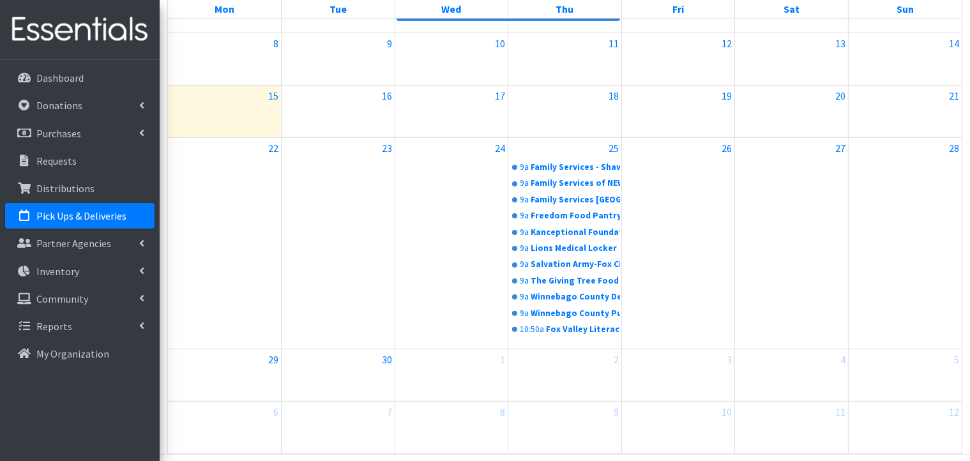
scroll to position [319, 0]
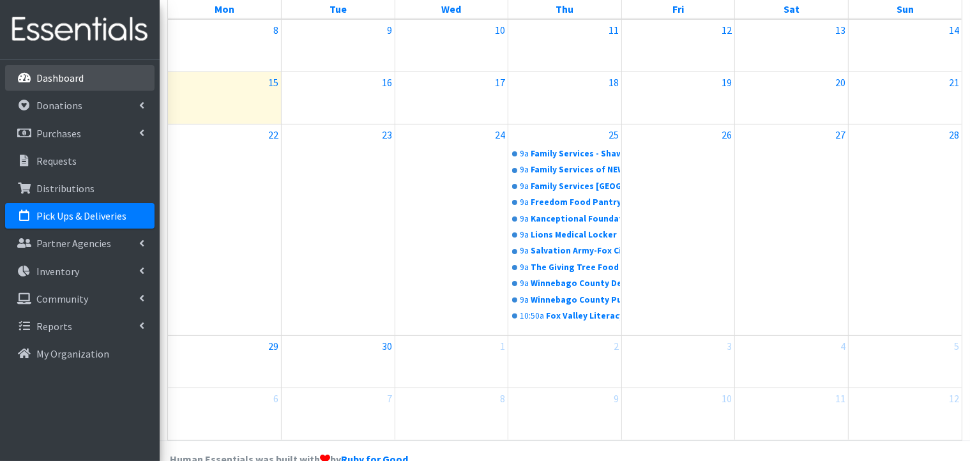
click at [36, 78] on p "Dashboard" at bounding box center [59, 78] width 47 height 13
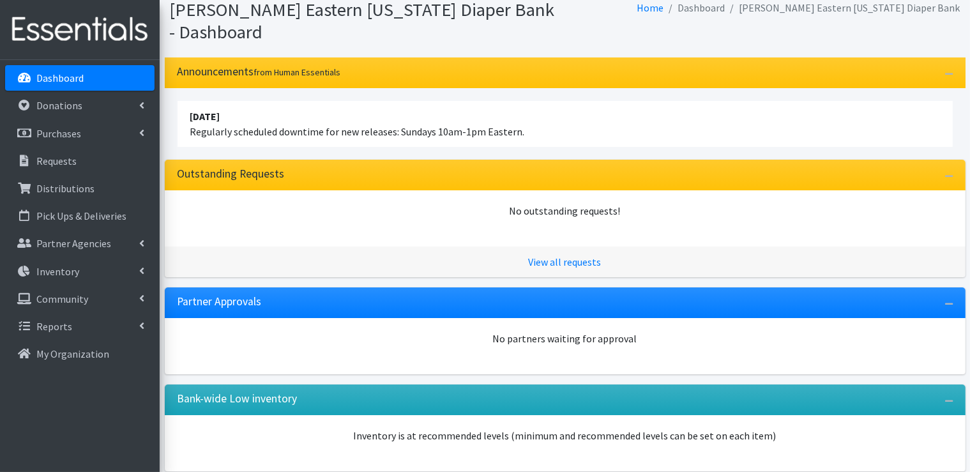
scroll to position [105, 0]
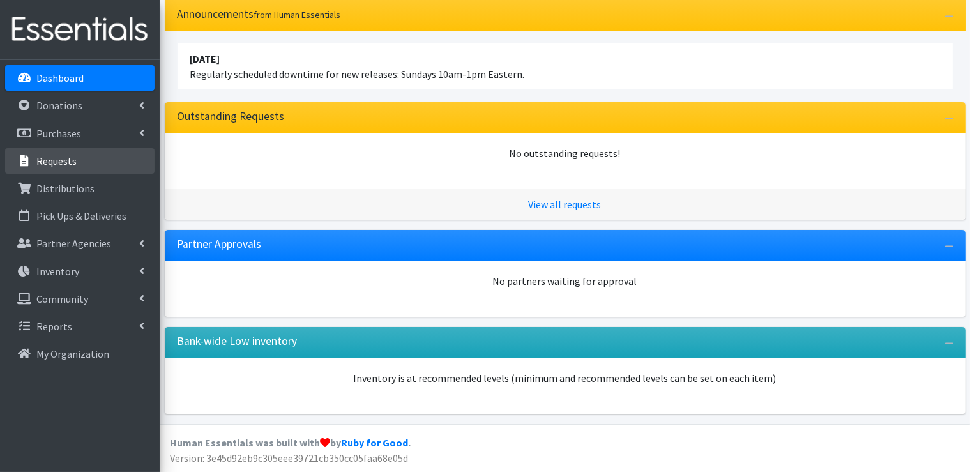
click at [67, 162] on p "Requests" at bounding box center [56, 161] width 40 height 13
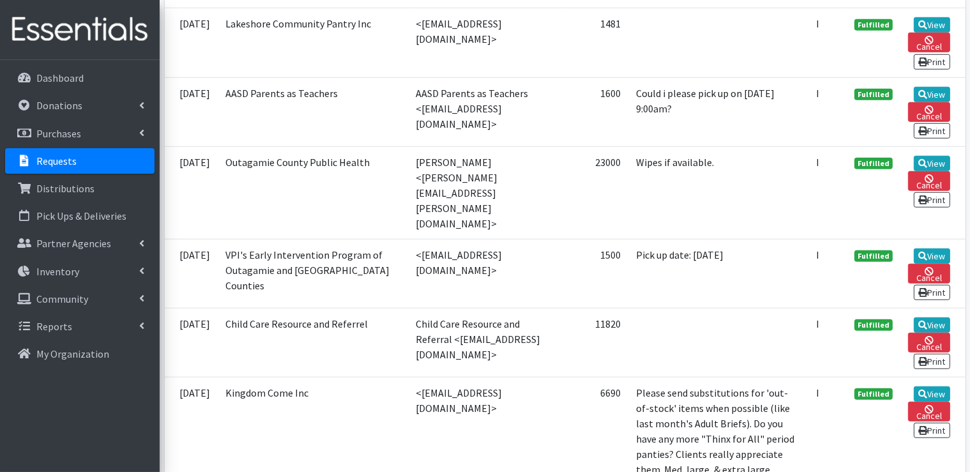
scroll to position [1086, 0]
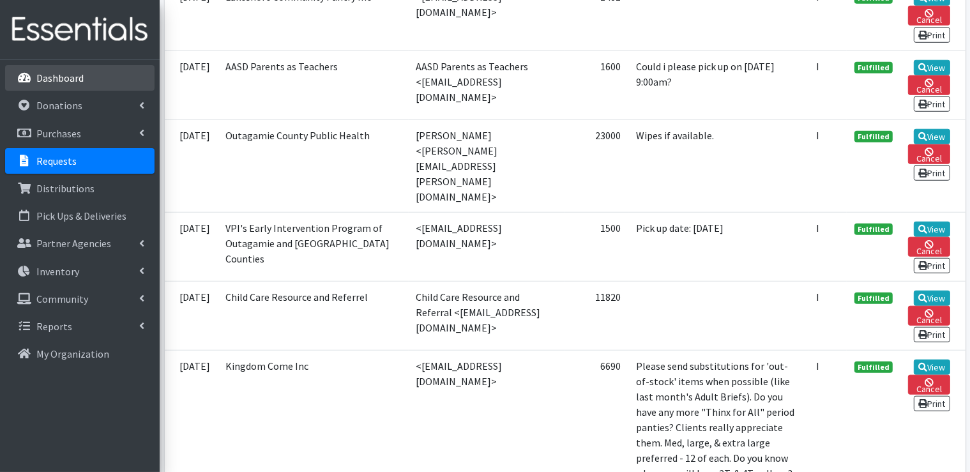
click at [75, 78] on p "Dashboard" at bounding box center [59, 78] width 47 height 13
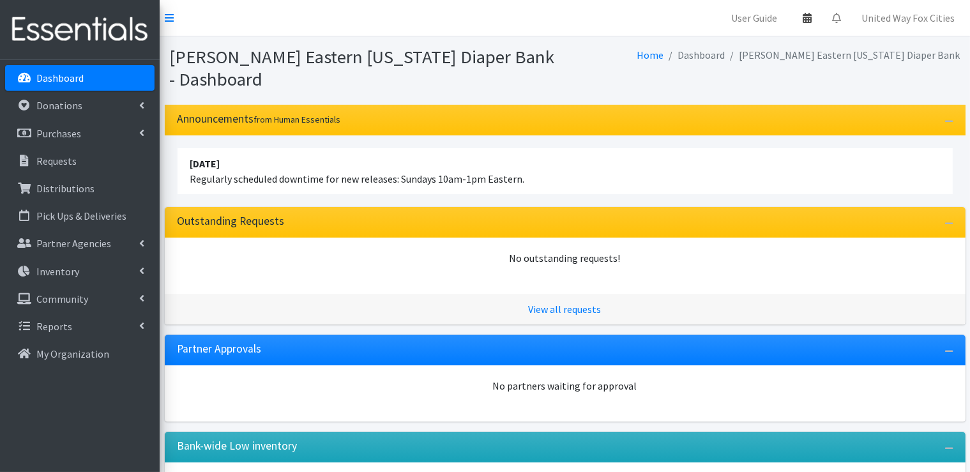
click at [809, 22] on icon at bounding box center [807, 18] width 9 height 10
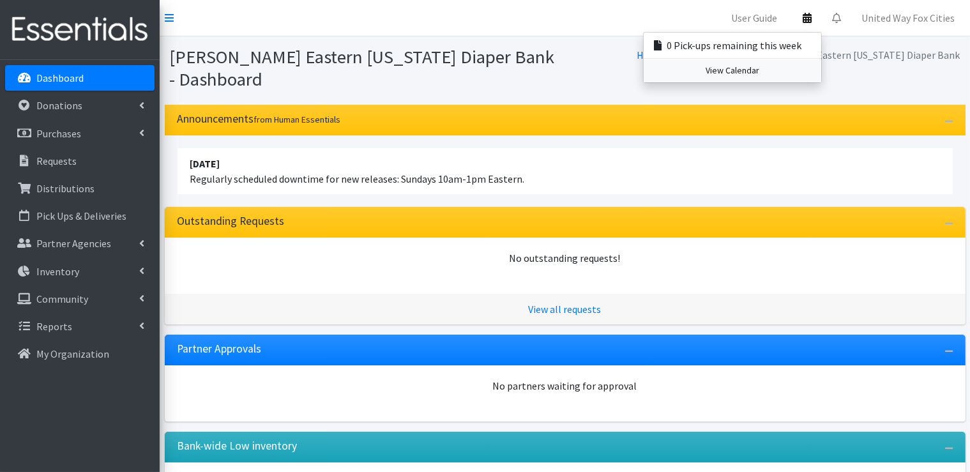
click at [731, 76] on link "View Calendar" at bounding box center [733, 71] width 178 height 24
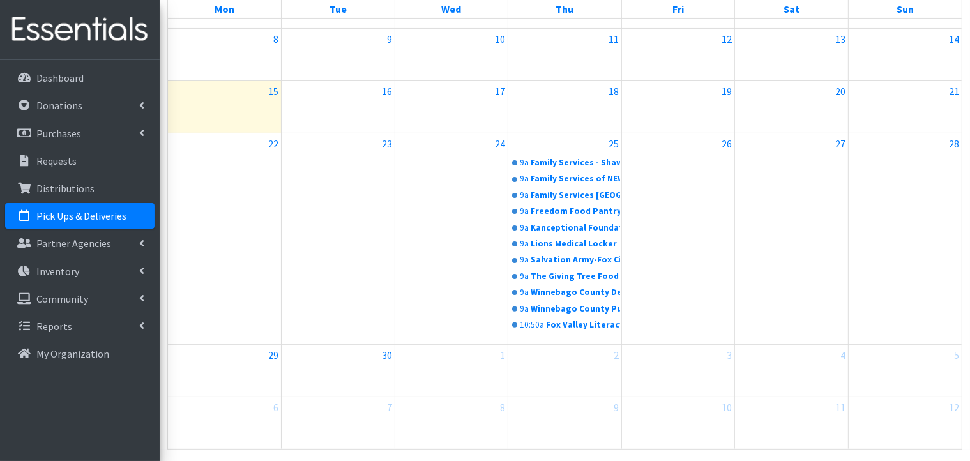
scroll to position [319, 0]
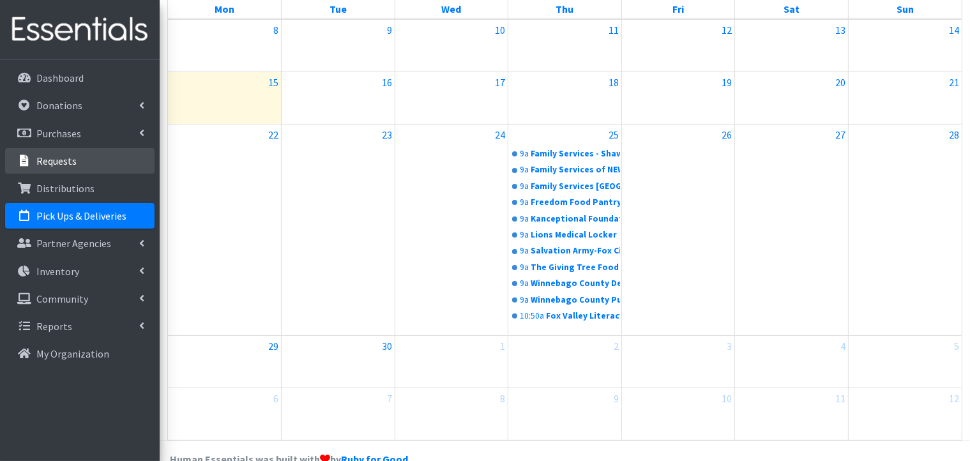
click at [77, 167] on link "Requests" at bounding box center [79, 161] width 149 height 26
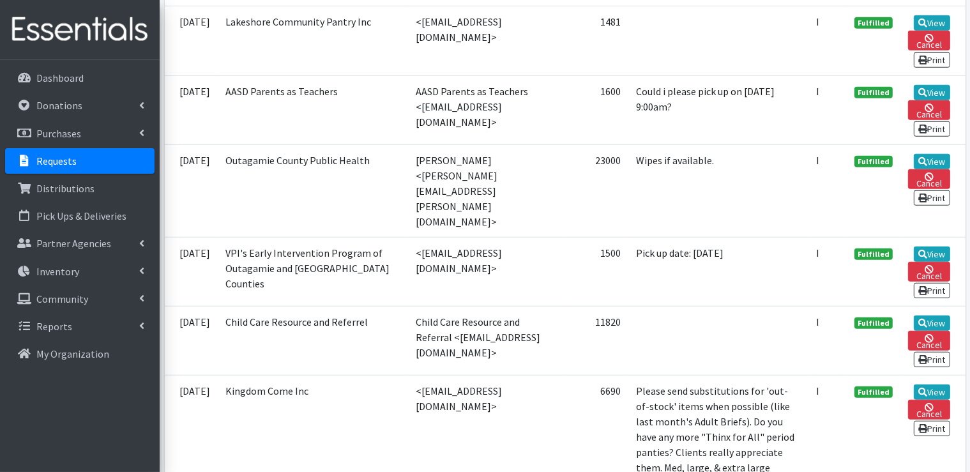
scroll to position [1022, 0]
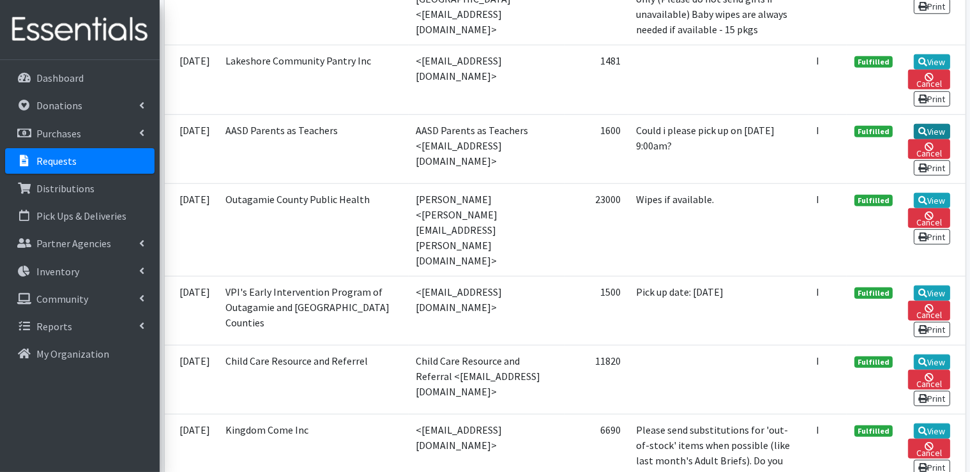
click at [935, 124] on link "View" at bounding box center [932, 131] width 36 height 15
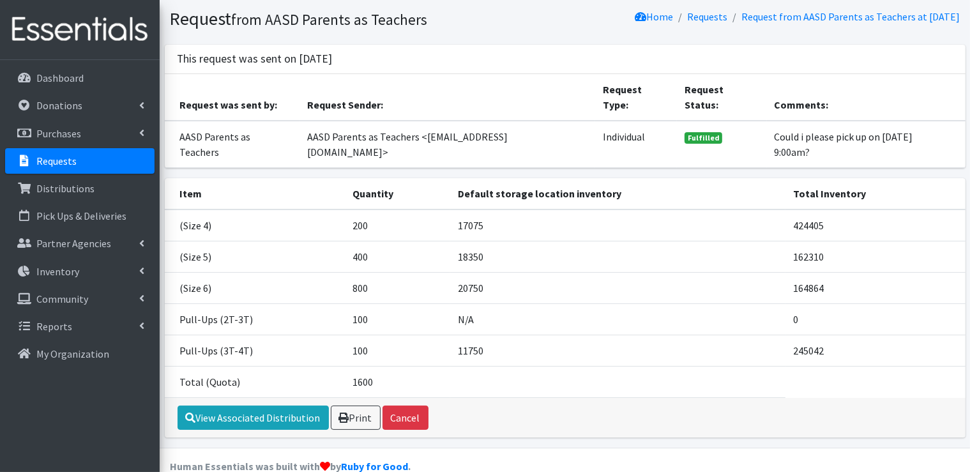
scroll to position [59, 0]
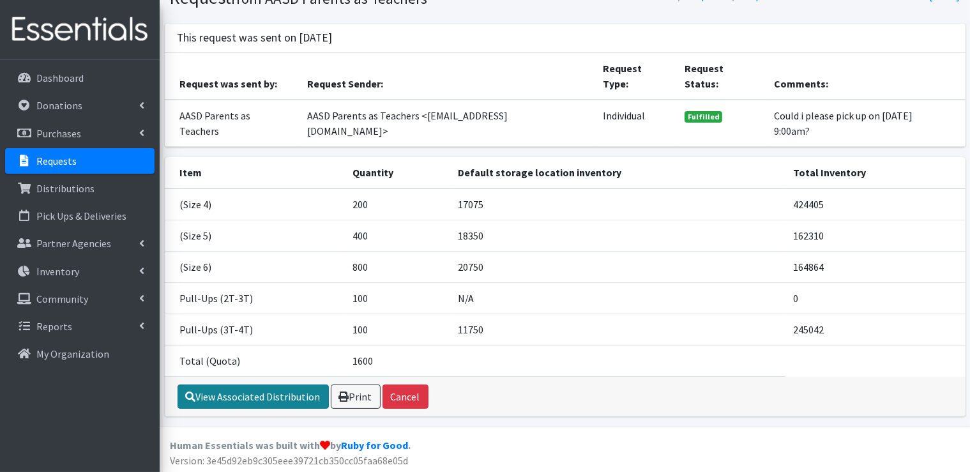
click at [240, 395] on link "View Associated Distribution" at bounding box center [253, 397] width 151 height 24
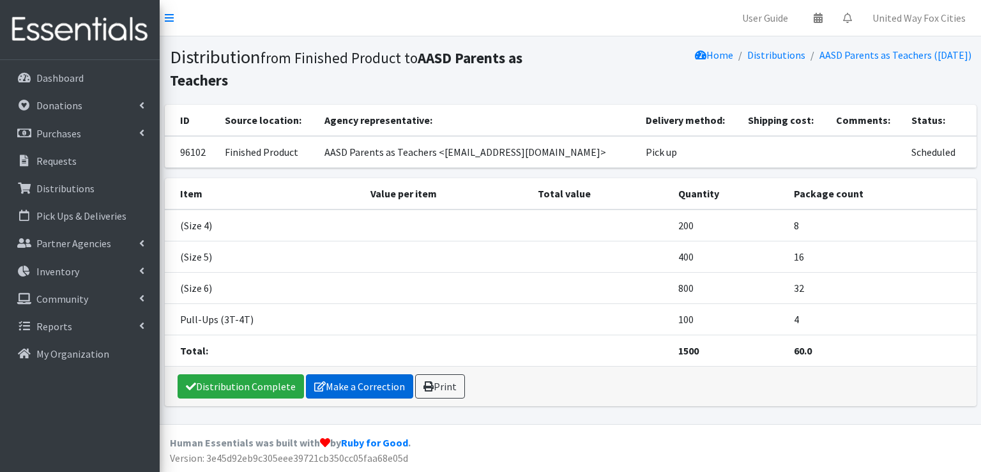
click at [368, 389] on link "Make a Correction" at bounding box center [359, 386] width 107 height 24
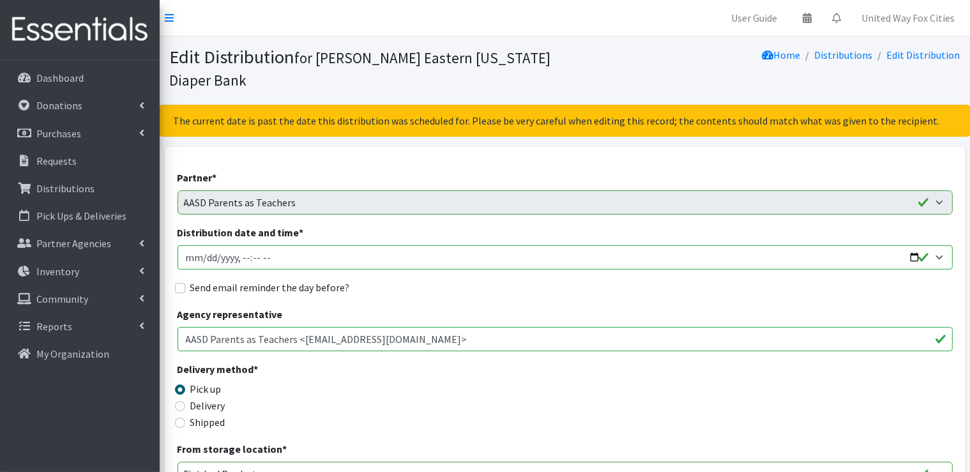
click at [363, 260] on input "Distribution date and time *" at bounding box center [565, 257] width 775 height 24
click at [911, 253] on input "Distribution date and time *" at bounding box center [565, 257] width 775 height 24
type input "2025-09-25T09:00"
click at [505, 294] on div "Send email reminder the day before?" at bounding box center [565, 287] width 775 height 15
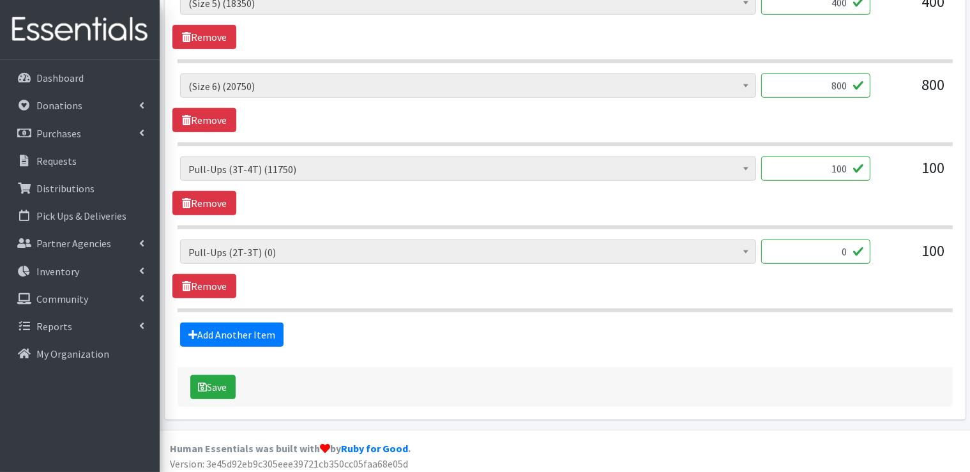
scroll to position [736, 0]
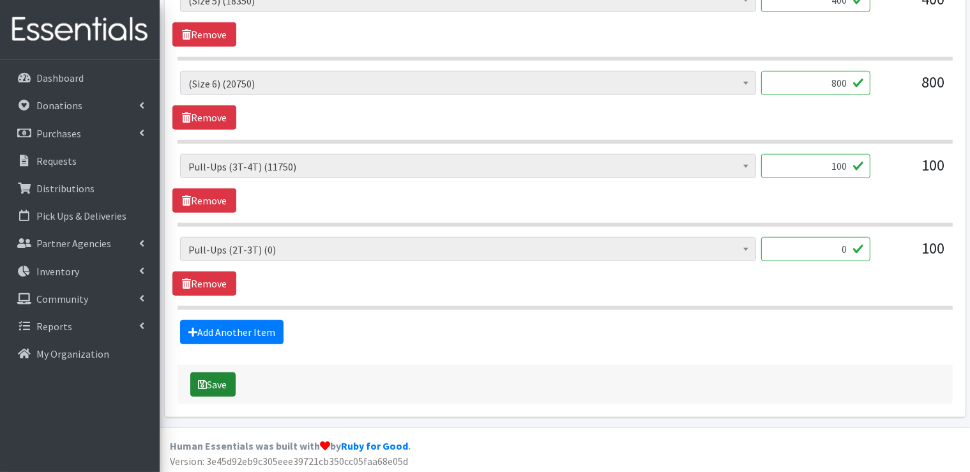
click at [227, 386] on button "Save" at bounding box center [212, 384] width 45 height 24
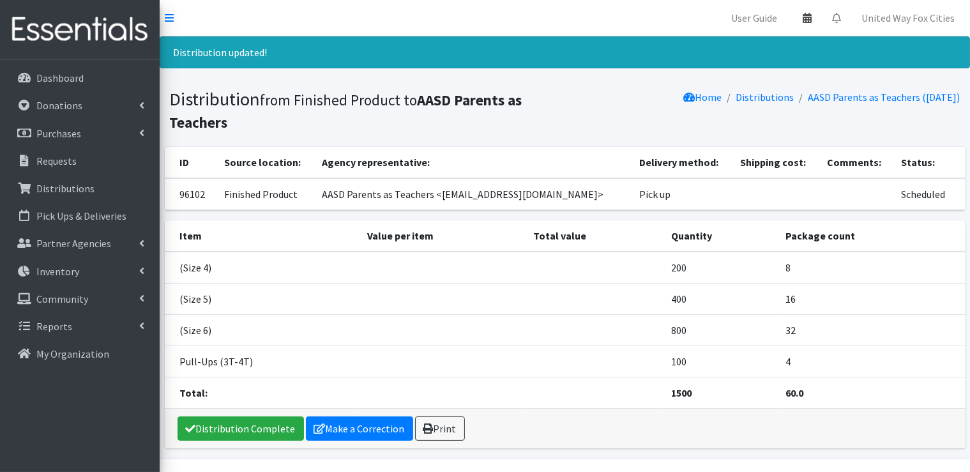
click at [807, 19] on icon at bounding box center [807, 18] width 9 height 10
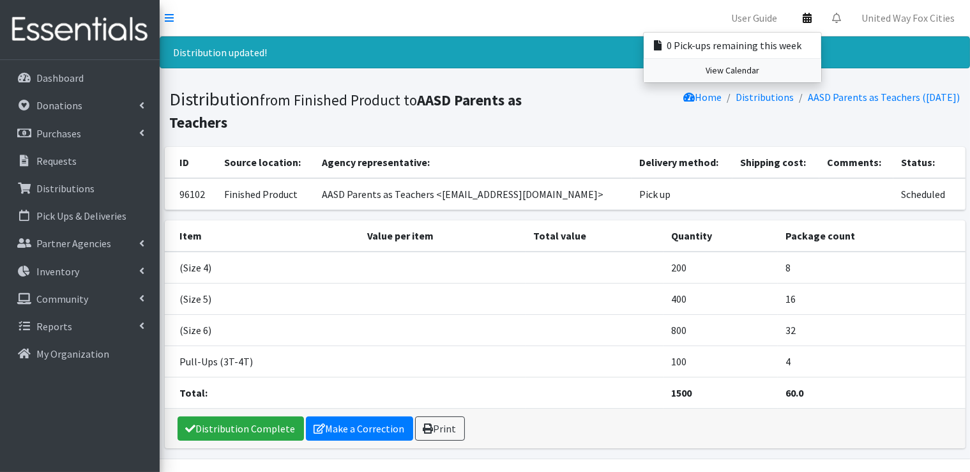
click at [760, 74] on link "View Calendar" at bounding box center [733, 71] width 178 height 24
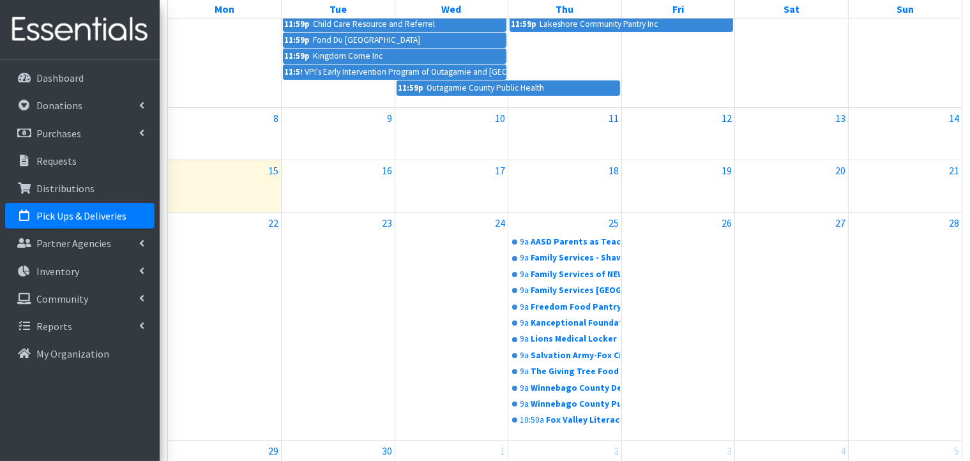
scroll to position [256, 0]
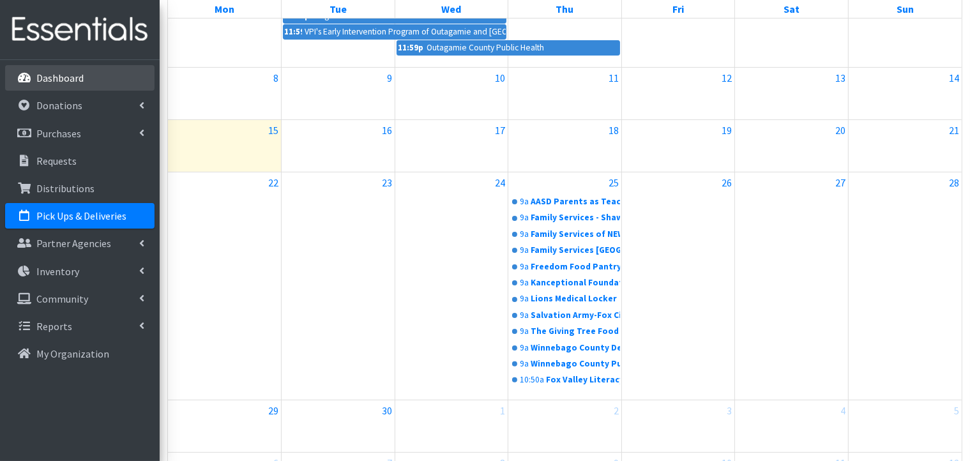
click at [66, 80] on p "Dashboard" at bounding box center [59, 78] width 47 height 13
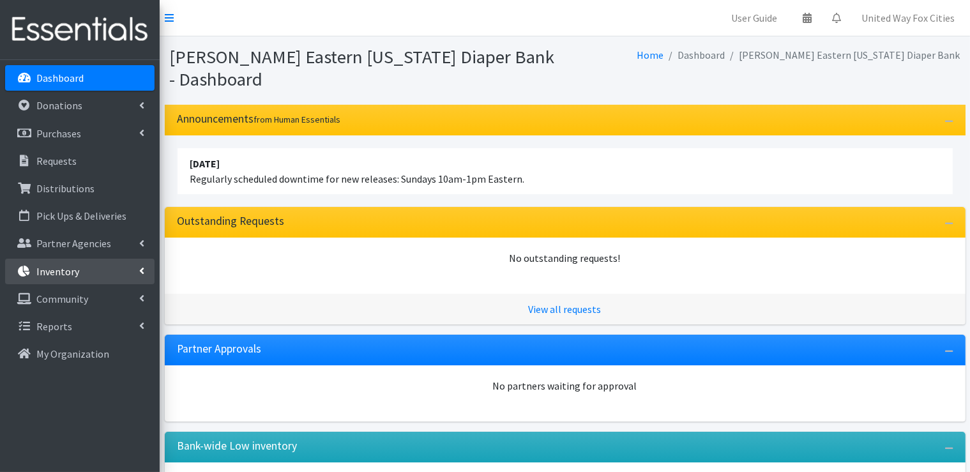
click at [147, 268] on link "Inventory" at bounding box center [79, 272] width 149 height 26
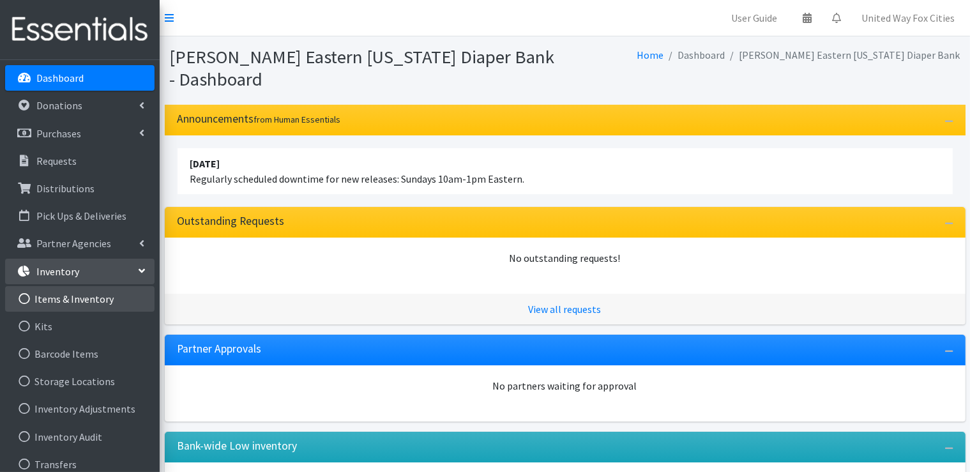
click at [97, 300] on link "Items & Inventory" at bounding box center [79, 299] width 149 height 26
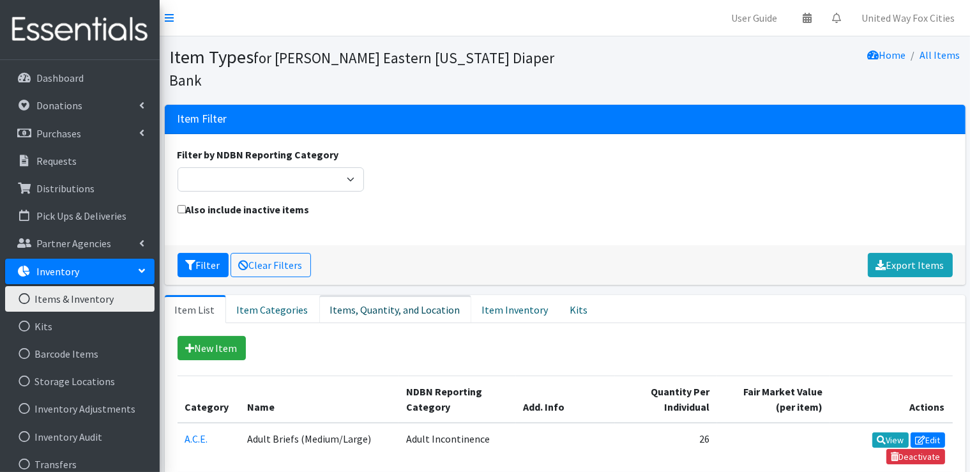
click at [365, 314] on link "Items, Quantity, and Location" at bounding box center [395, 309] width 152 height 28
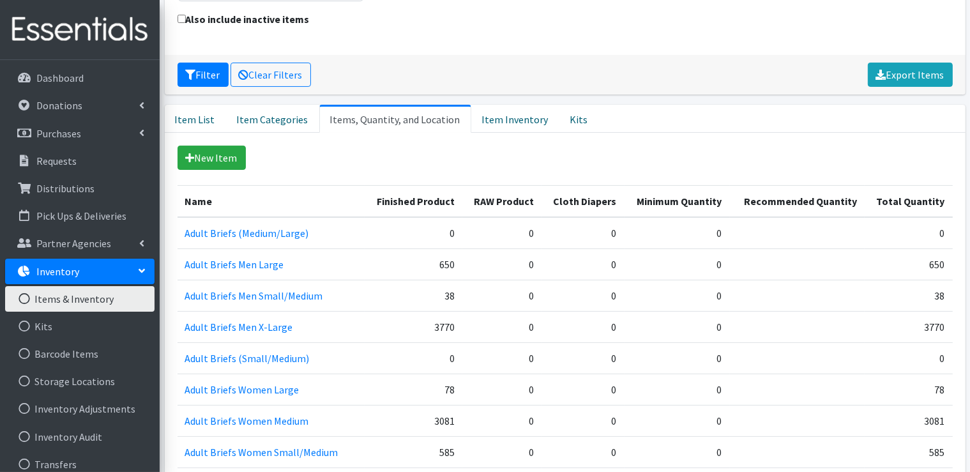
scroll to position [192, 0]
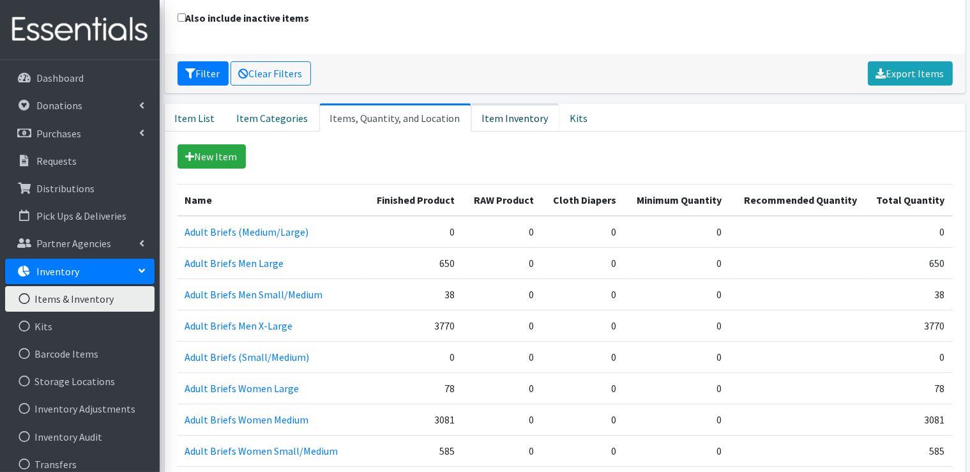
click at [503, 124] on link "Item Inventory" at bounding box center [515, 117] width 88 height 28
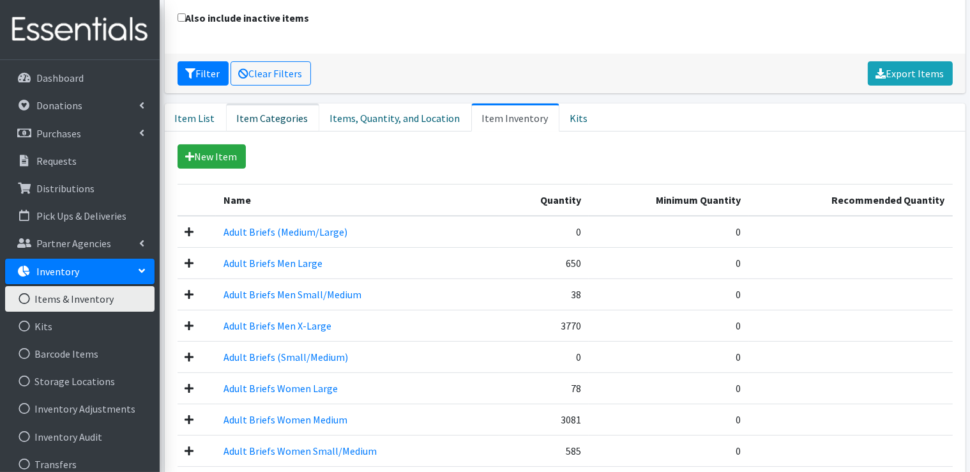
click at [268, 118] on link "Item Categories" at bounding box center [272, 117] width 93 height 28
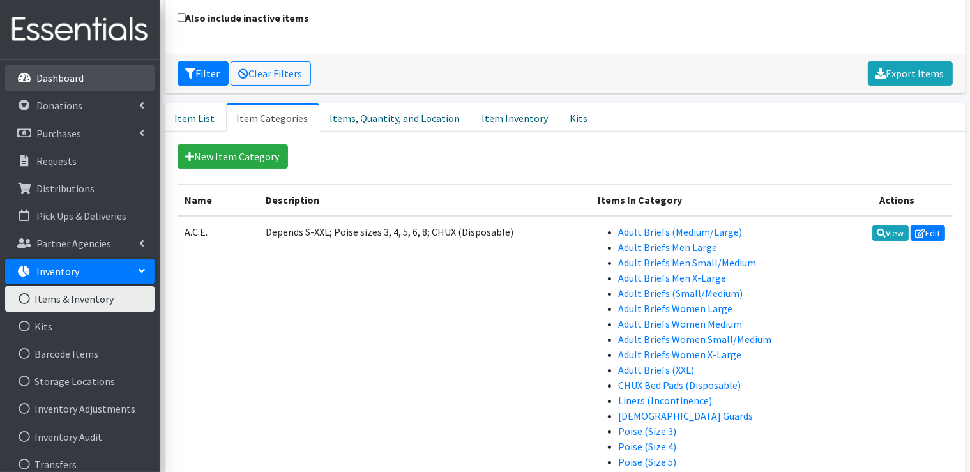
click at [61, 86] on link "Dashboard" at bounding box center [79, 78] width 149 height 26
